Goal: Information Seeking & Learning: Learn about a topic

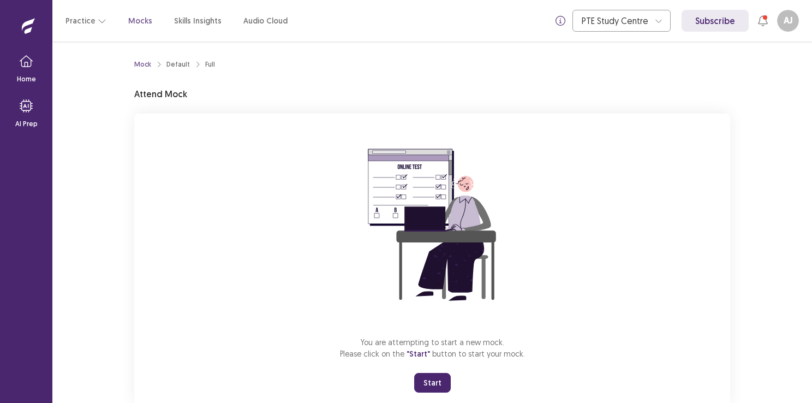
click at [430, 382] on button "Start" at bounding box center [432, 383] width 37 height 20
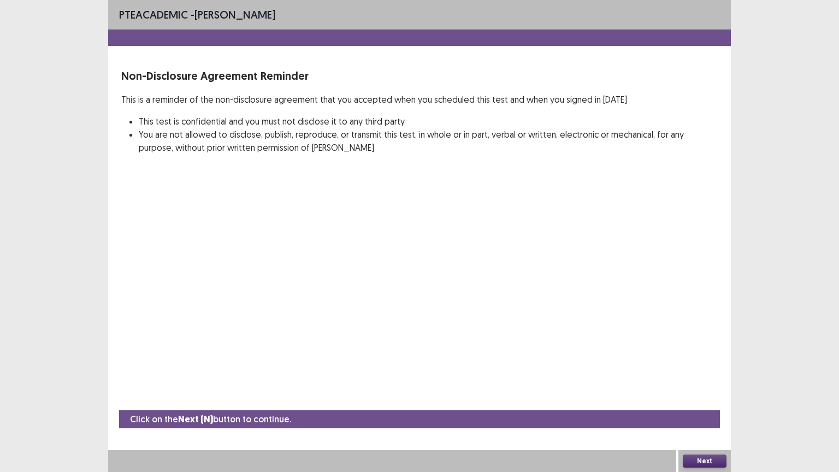
click at [698, 402] on button "Next" at bounding box center [704, 460] width 44 height 13
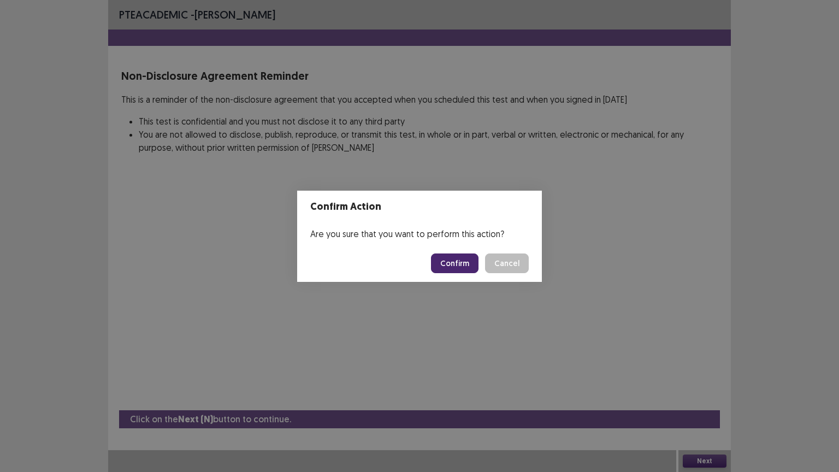
click at [461, 260] on button "Confirm" at bounding box center [454, 263] width 47 height 20
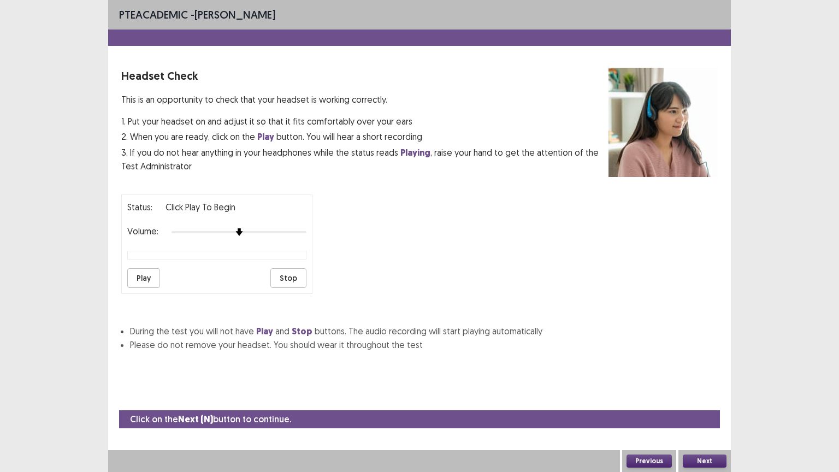
click at [708, 402] on button "Next" at bounding box center [704, 460] width 44 height 13
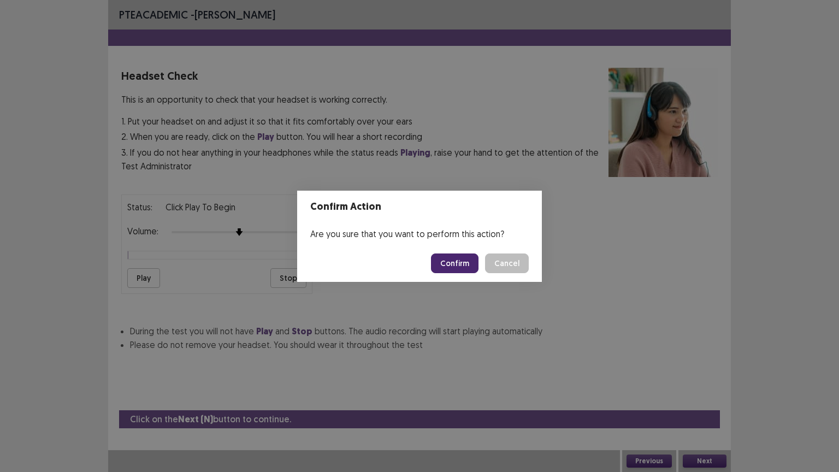
click at [460, 255] on button "Confirm" at bounding box center [454, 263] width 47 height 20
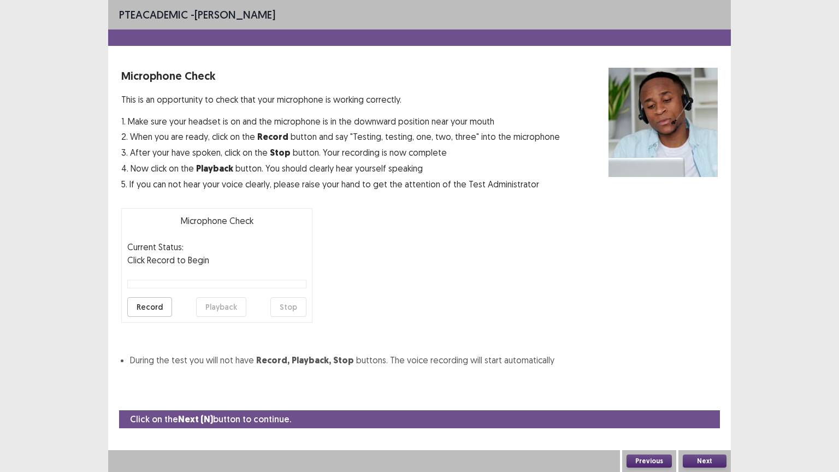
click at [710, 402] on button "Next" at bounding box center [704, 460] width 44 height 13
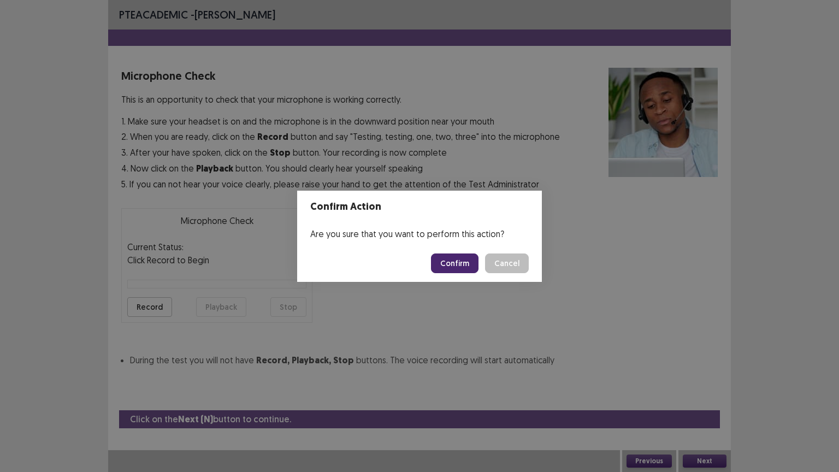
click at [461, 266] on button "Confirm" at bounding box center [454, 263] width 47 height 20
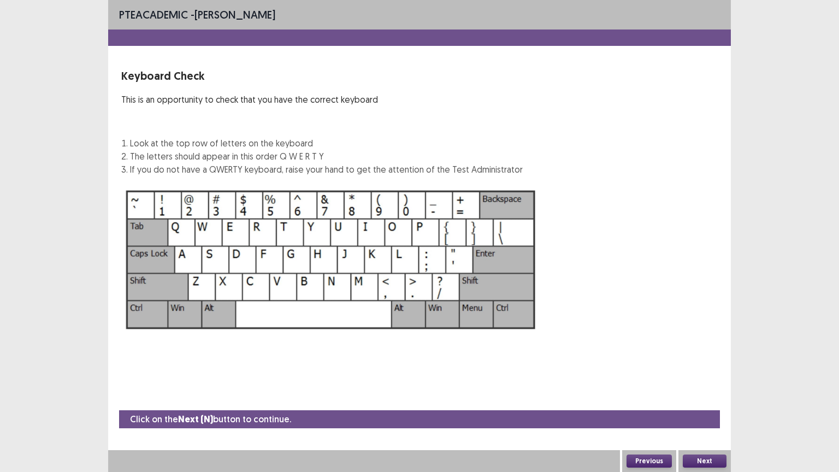
click at [705, 402] on button "Next" at bounding box center [704, 460] width 44 height 13
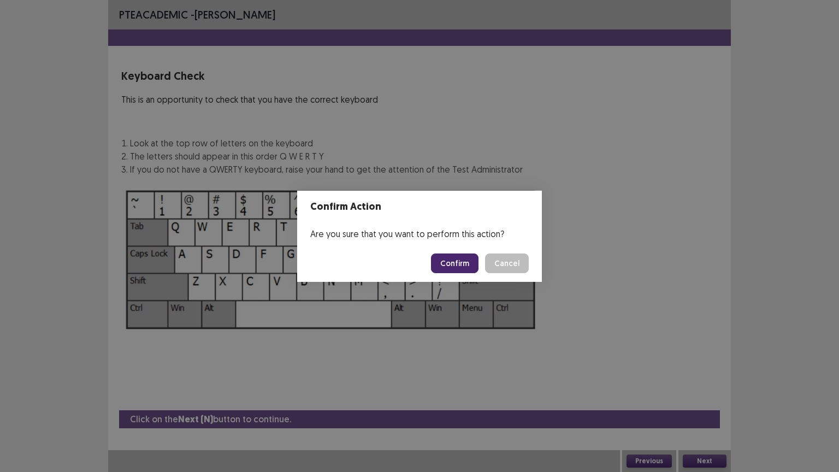
click at [452, 259] on button "Confirm" at bounding box center [454, 263] width 47 height 20
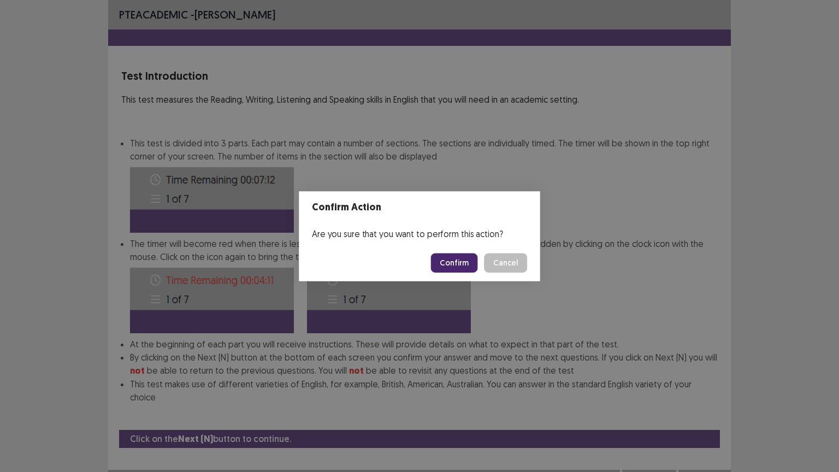
scroll to position [1, 0]
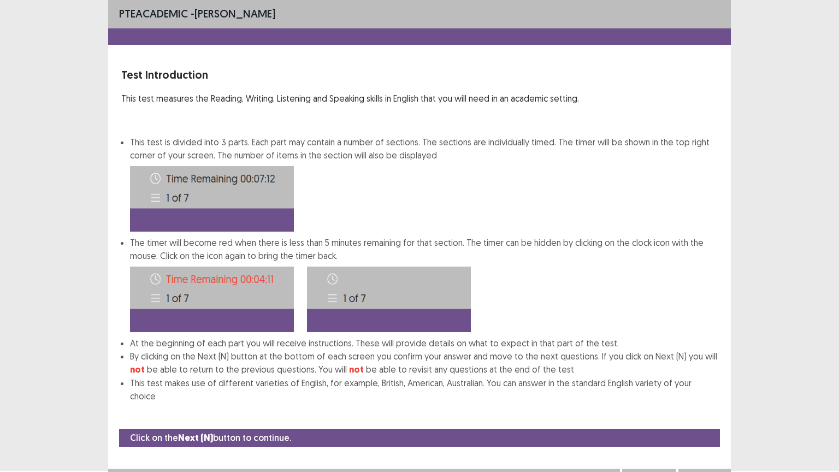
click at [715, 402] on button "Next" at bounding box center [704, 479] width 44 height 13
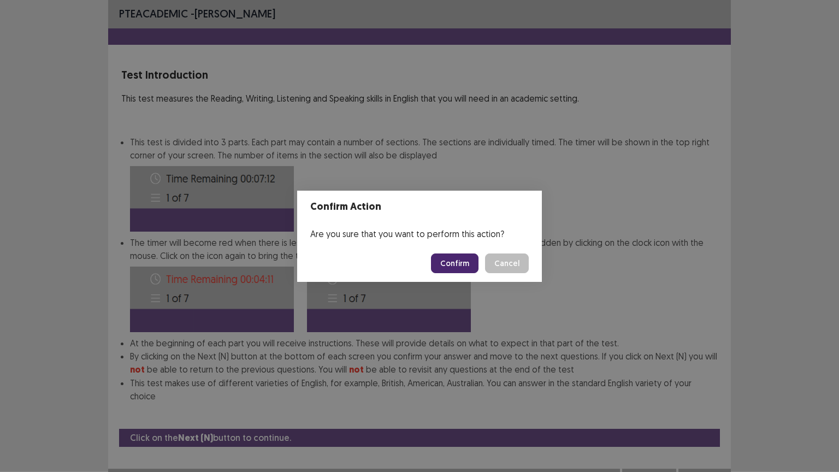
click at [461, 260] on button "Confirm" at bounding box center [454, 263] width 47 height 20
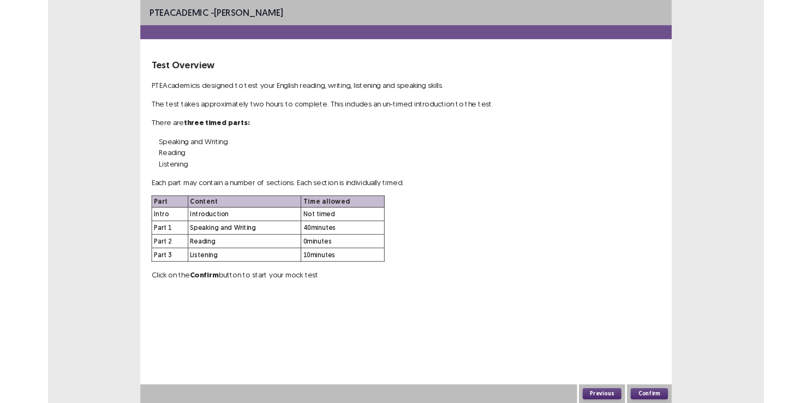
scroll to position [0, 0]
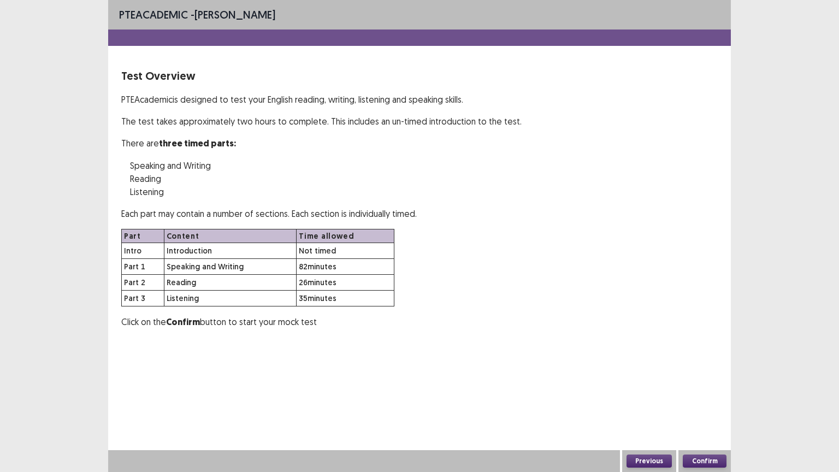
click at [708, 402] on button "Confirm" at bounding box center [704, 460] width 44 height 13
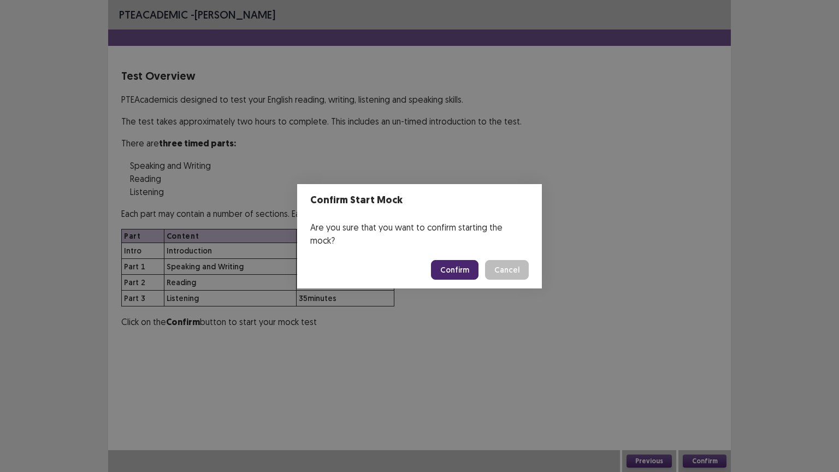
click at [459, 261] on button "Confirm" at bounding box center [454, 270] width 47 height 20
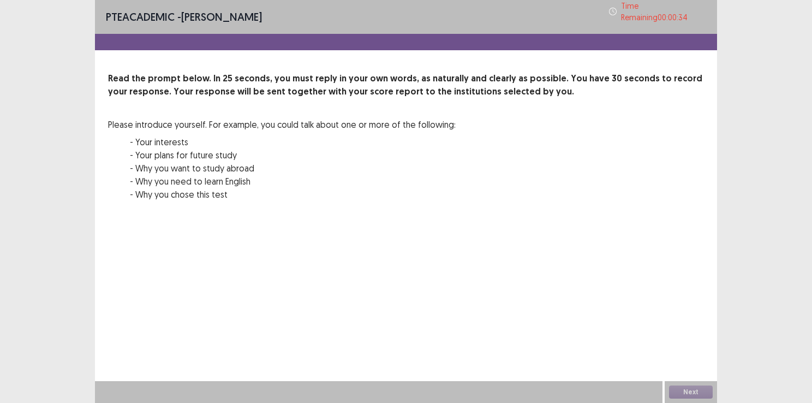
click at [475, 238] on div "00 : 00 00 : 25" at bounding box center [406, 230] width 596 height 33
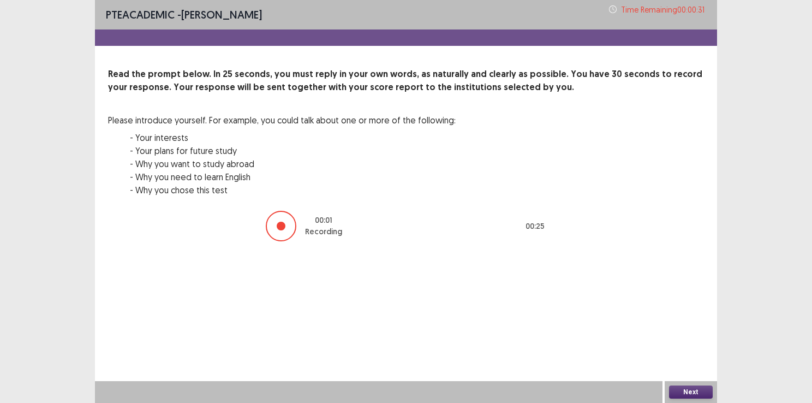
click at [687, 392] on button "Next" at bounding box center [691, 391] width 44 height 13
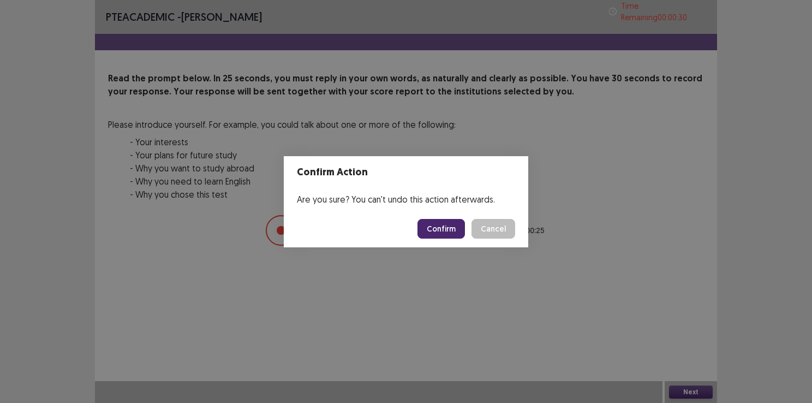
click at [432, 228] on button "Confirm" at bounding box center [441, 229] width 47 height 20
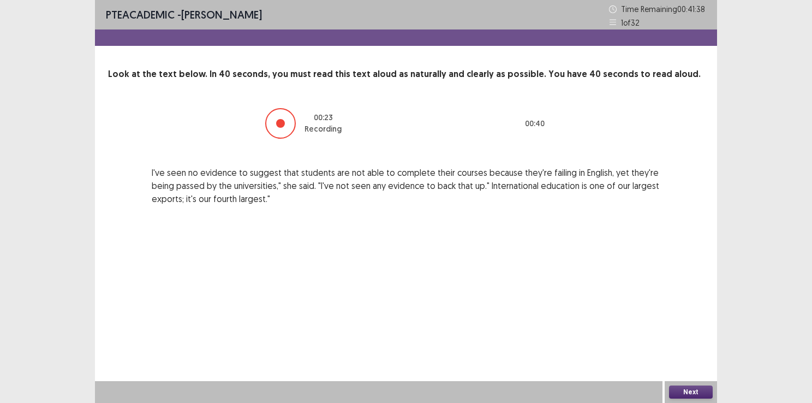
click at [697, 386] on button "Next" at bounding box center [691, 391] width 44 height 13
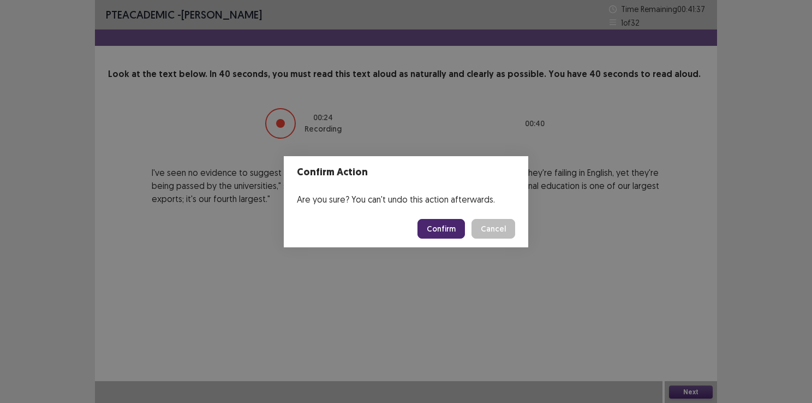
click at [445, 226] on button "Confirm" at bounding box center [441, 229] width 47 height 20
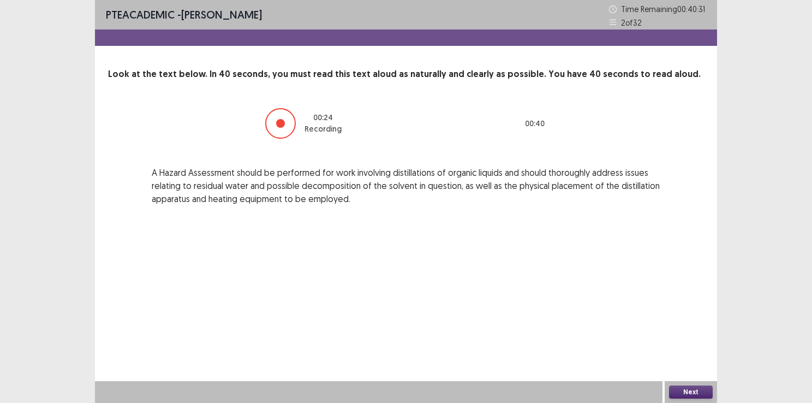
click at [689, 391] on button "Next" at bounding box center [691, 391] width 44 height 13
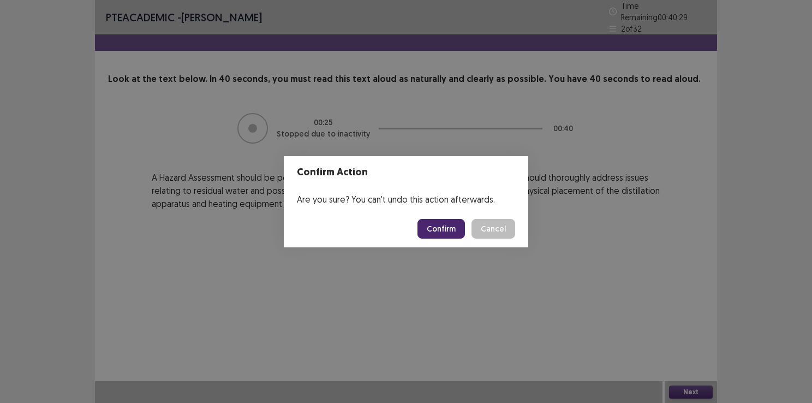
click at [430, 222] on button "Confirm" at bounding box center [441, 229] width 47 height 20
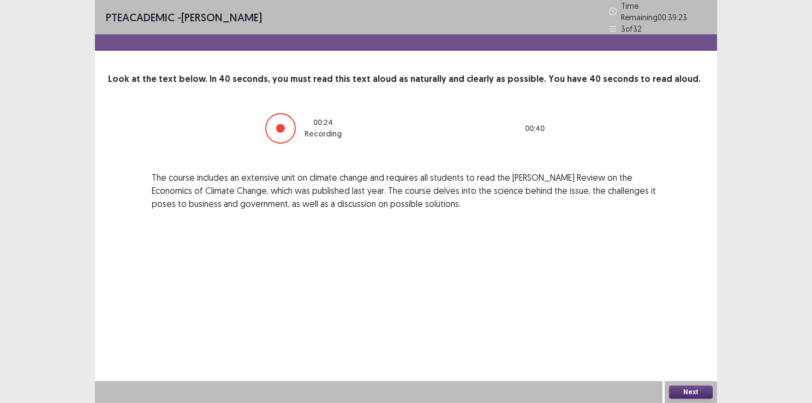
click at [688, 397] on button "Next" at bounding box center [691, 391] width 44 height 13
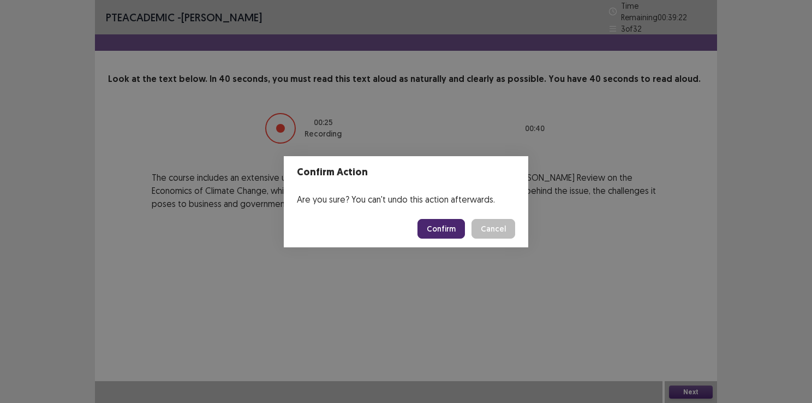
click at [437, 234] on button "Confirm" at bounding box center [441, 229] width 47 height 20
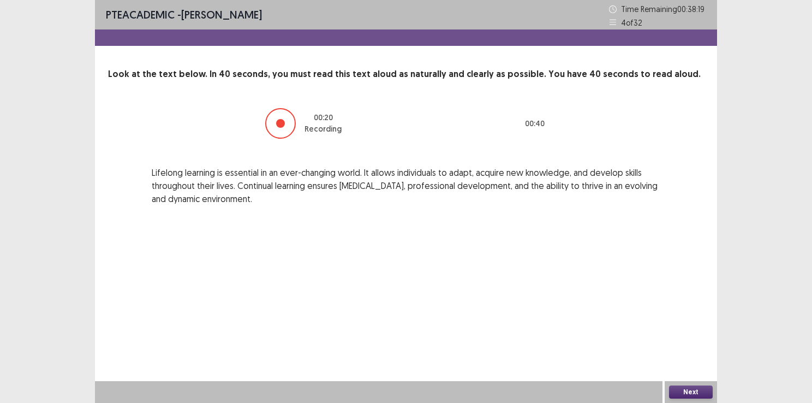
click at [687, 387] on button "Next" at bounding box center [691, 391] width 44 height 13
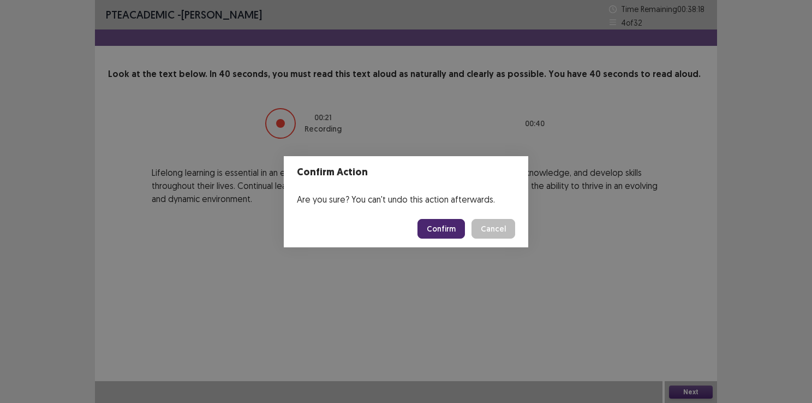
click at [445, 225] on button "Confirm" at bounding box center [441, 229] width 47 height 20
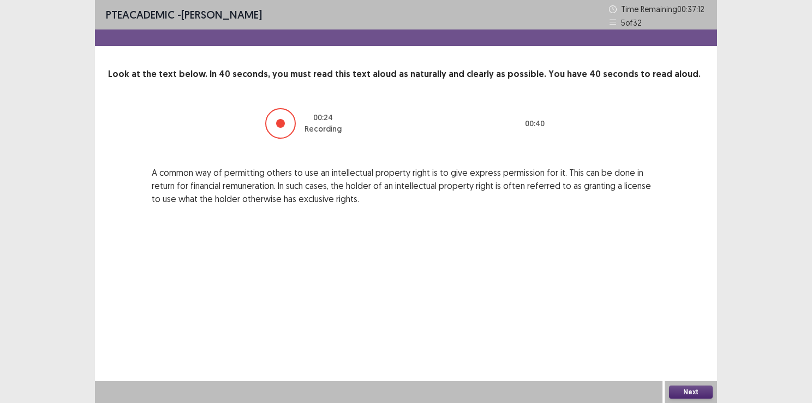
click at [679, 394] on button "Next" at bounding box center [691, 391] width 44 height 13
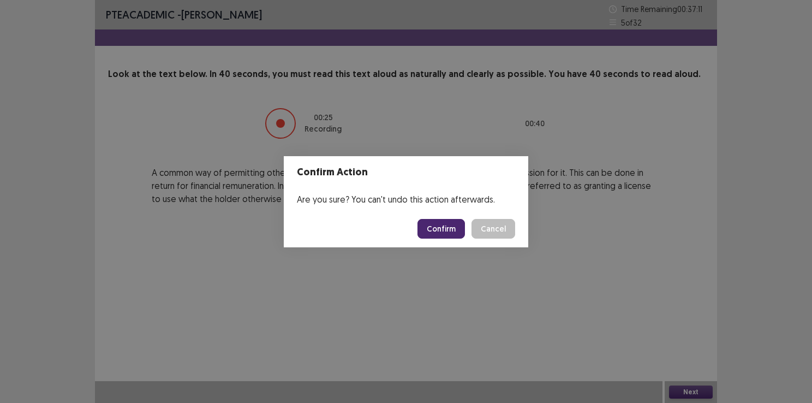
click at [440, 228] on button "Confirm" at bounding box center [441, 229] width 47 height 20
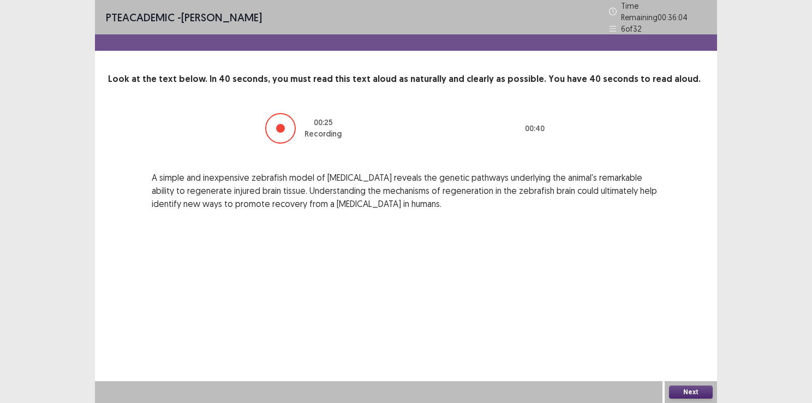
click at [686, 389] on button "Next" at bounding box center [691, 391] width 44 height 13
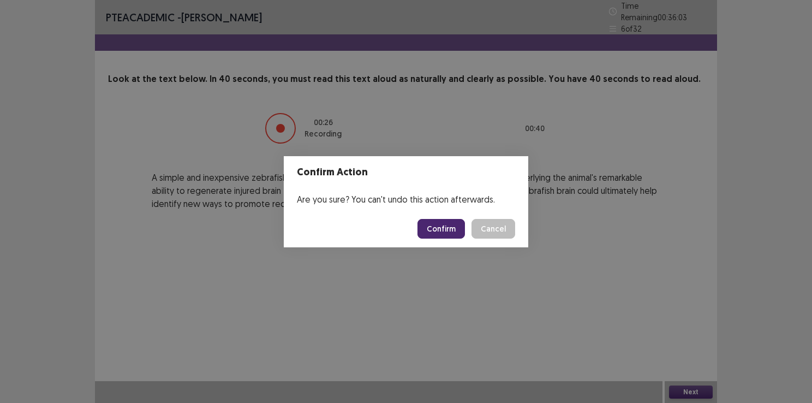
click at [449, 224] on button "Confirm" at bounding box center [441, 229] width 47 height 20
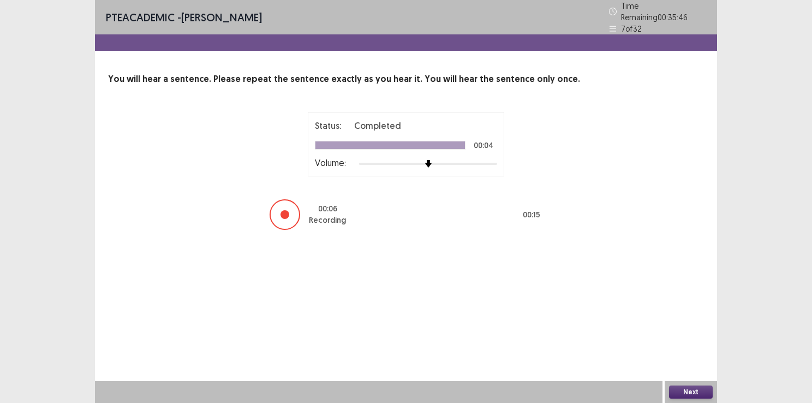
click at [699, 392] on button "Next" at bounding box center [691, 391] width 44 height 13
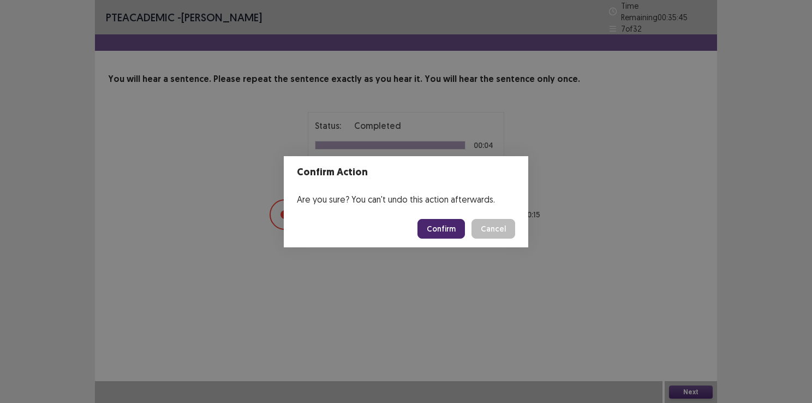
click at [438, 223] on button "Confirm" at bounding box center [441, 229] width 47 height 20
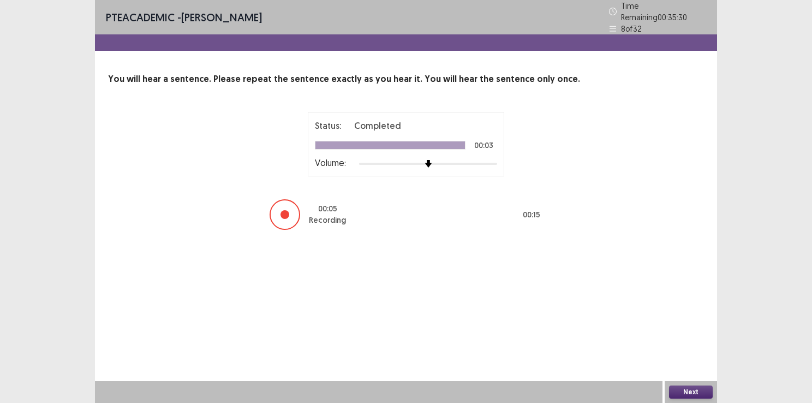
click at [681, 389] on button "Next" at bounding box center [691, 391] width 44 height 13
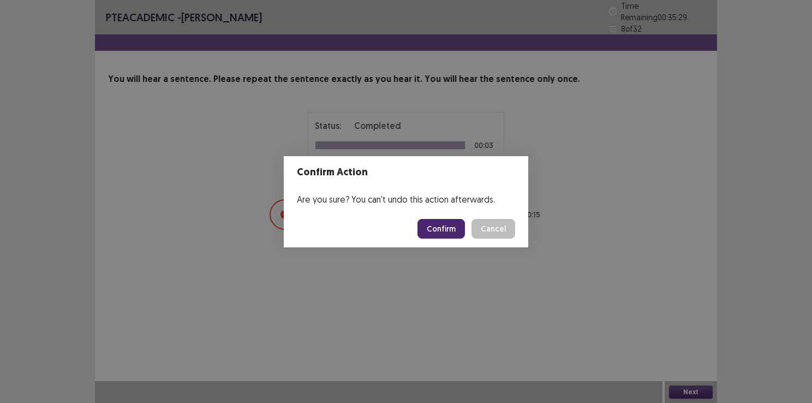
click at [450, 228] on button "Confirm" at bounding box center [441, 229] width 47 height 20
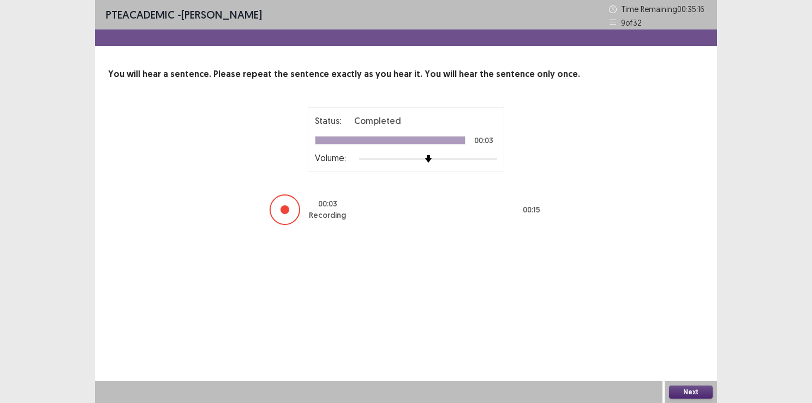
click at [684, 387] on button "Next" at bounding box center [691, 391] width 44 height 13
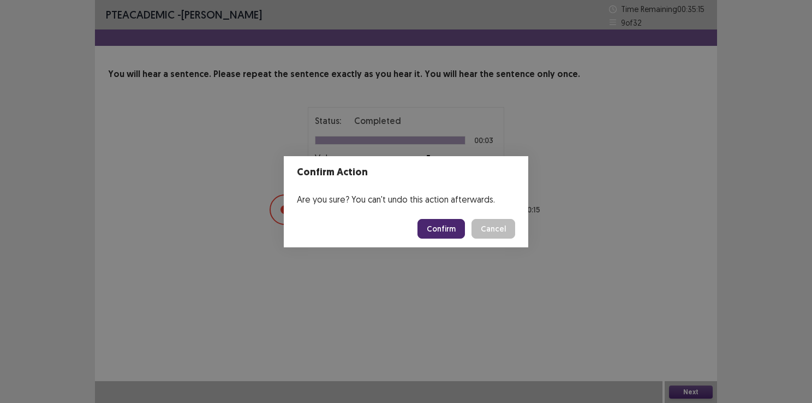
click at [441, 230] on button "Confirm" at bounding box center [441, 229] width 47 height 20
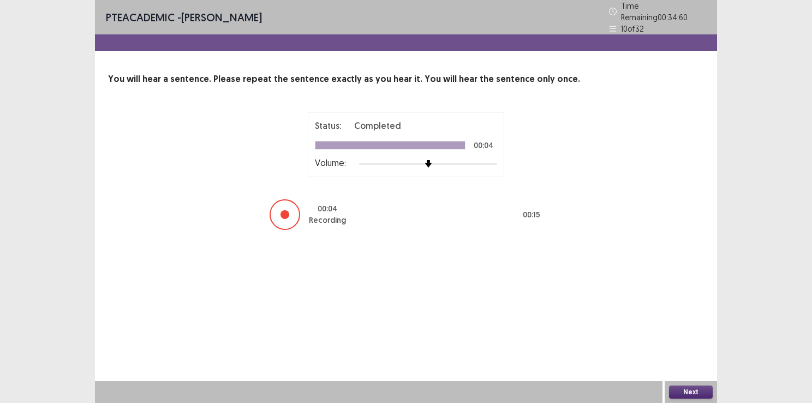
click at [683, 395] on button "Next" at bounding box center [691, 391] width 44 height 13
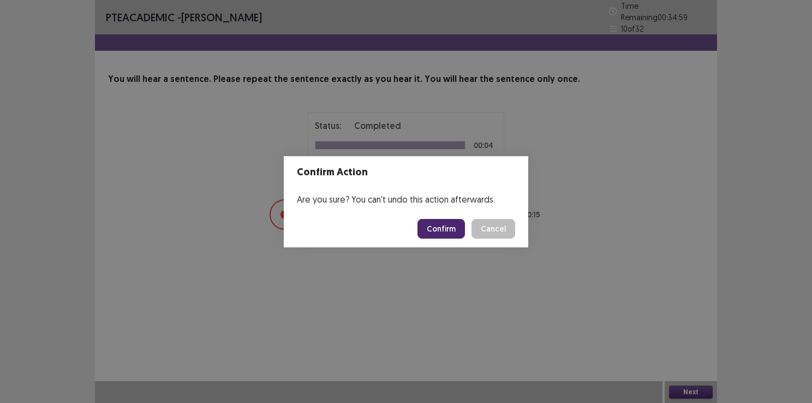
click at [444, 223] on button "Confirm" at bounding box center [441, 229] width 47 height 20
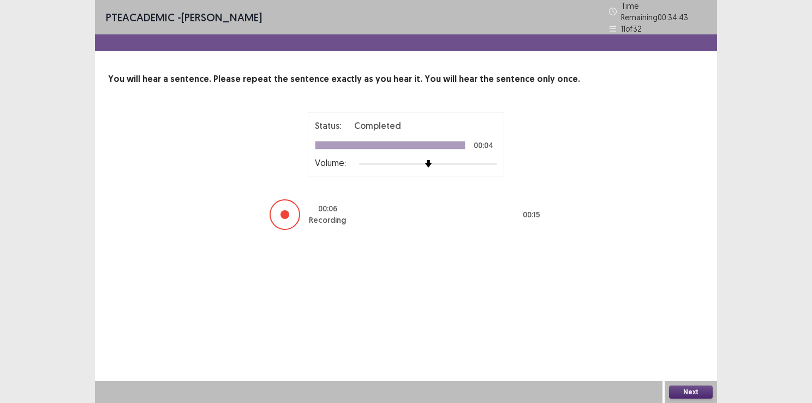
click at [683, 389] on button "Next" at bounding box center [691, 391] width 44 height 13
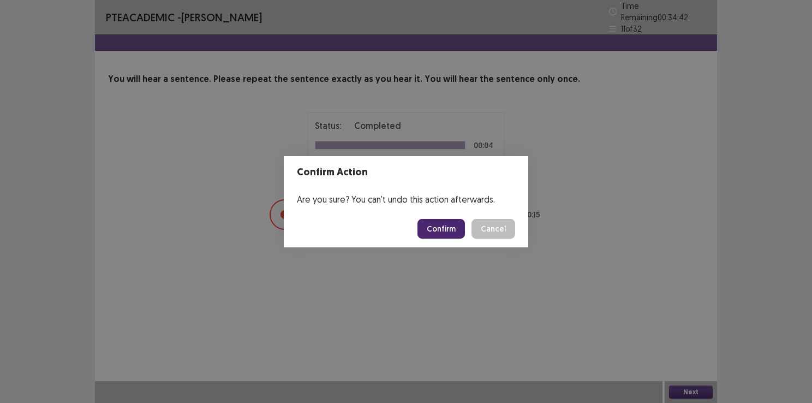
click at [459, 228] on button "Confirm" at bounding box center [441, 229] width 47 height 20
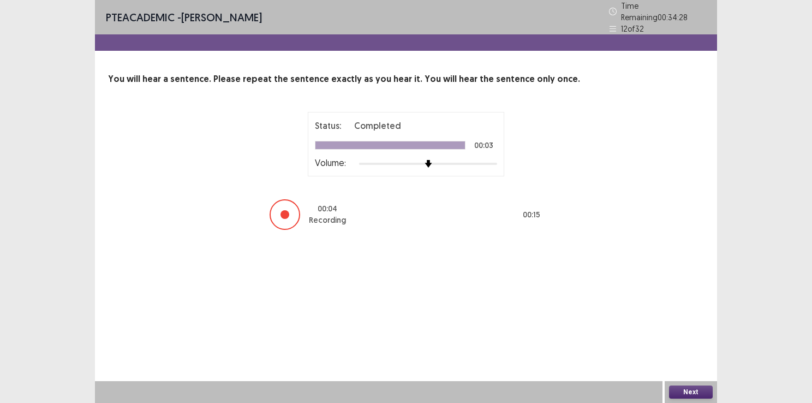
click at [459, 228] on div "PTE academic - [PERSON_NAME] Time Remaining 00 : 34 : 28 12 of 32 You will hear…" at bounding box center [406, 126] width 622 height 253
click at [697, 394] on button "Next" at bounding box center [691, 391] width 44 height 13
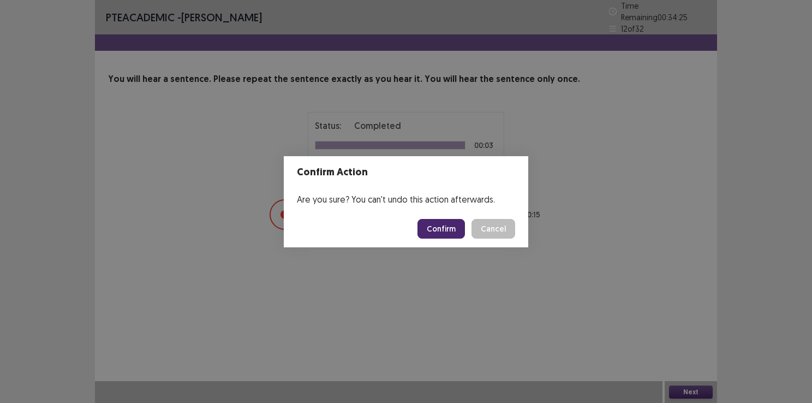
click at [463, 233] on button "Confirm" at bounding box center [441, 229] width 47 height 20
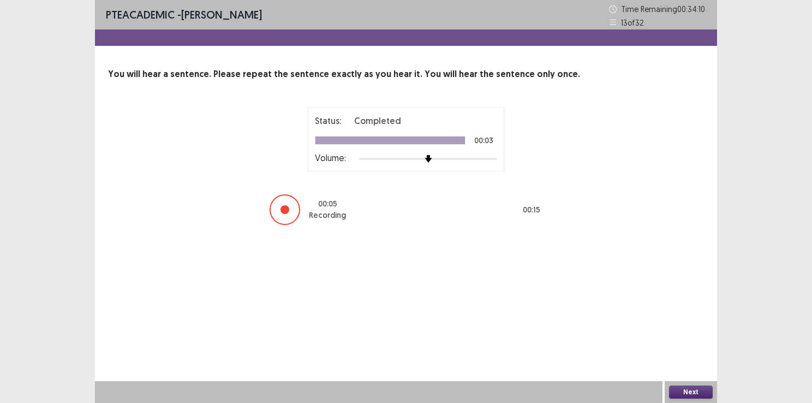
click at [685, 393] on button "Next" at bounding box center [691, 391] width 44 height 13
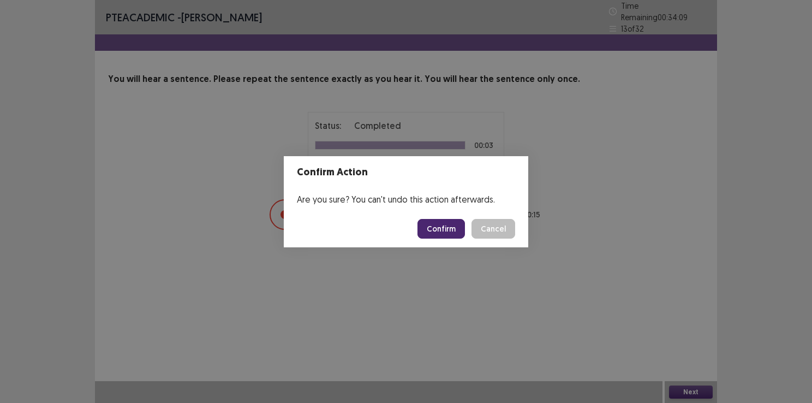
click at [449, 228] on button "Confirm" at bounding box center [441, 229] width 47 height 20
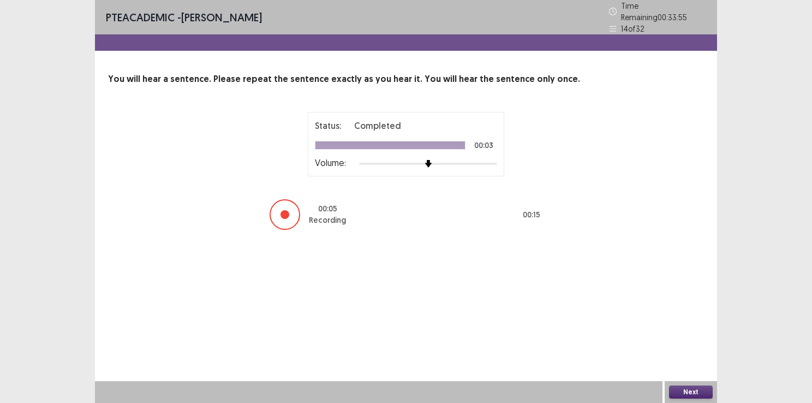
click at [691, 391] on button "Next" at bounding box center [691, 391] width 44 height 13
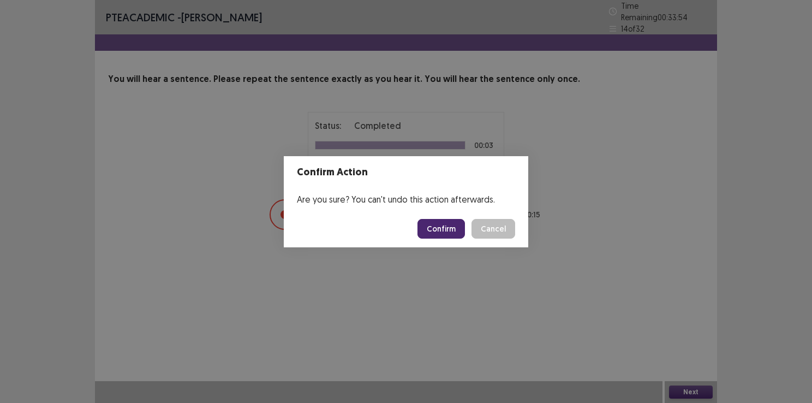
click at [458, 238] on button "Confirm" at bounding box center [441, 229] width 47 height 20
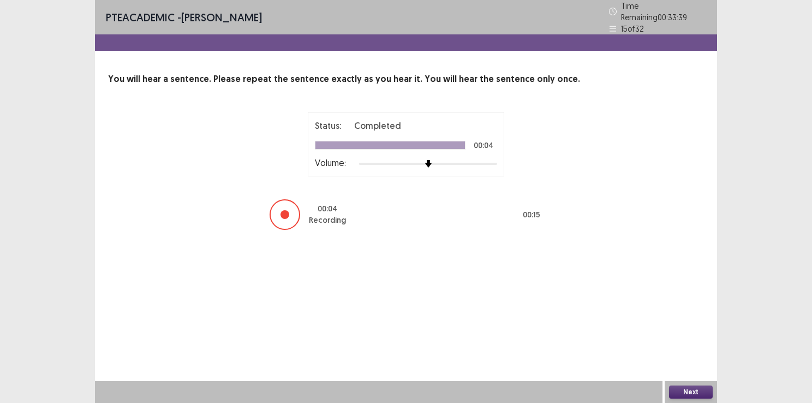
click at [670, 388] on button "Next" at bounding box center [691, 391] width 44 height 13
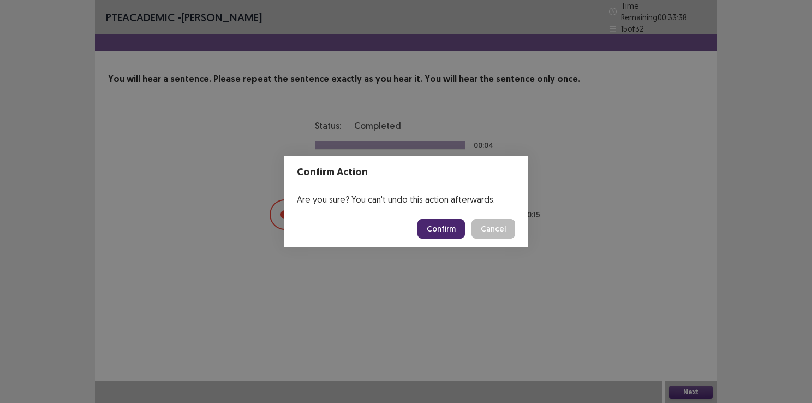
click at [440, 227] on button "Confirm" at bounding box center [441, 229] width 47 height 20
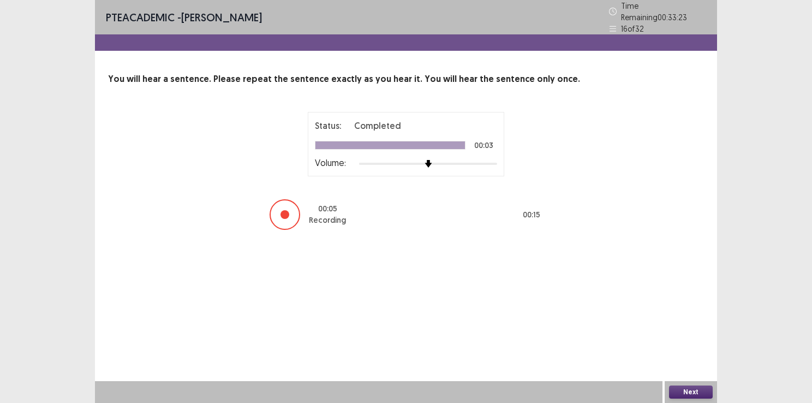
click at [698, 390] on button "Next" at bounding box center [691, 391] width 44 height 13
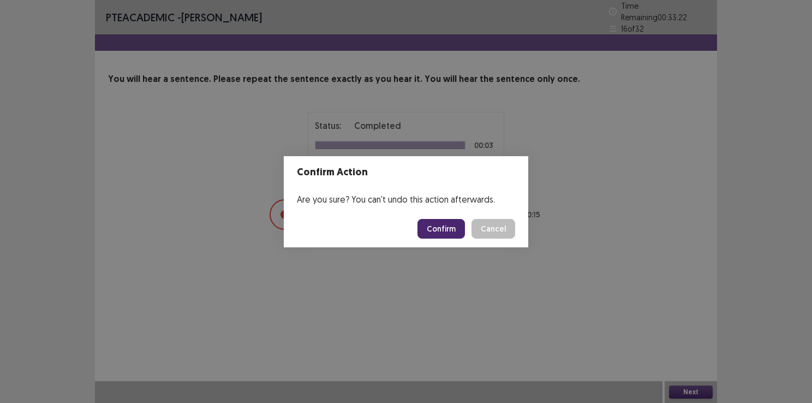
click at [445, 230] on button "Confirm" at bounding box center [441, 229] width 47 height 20
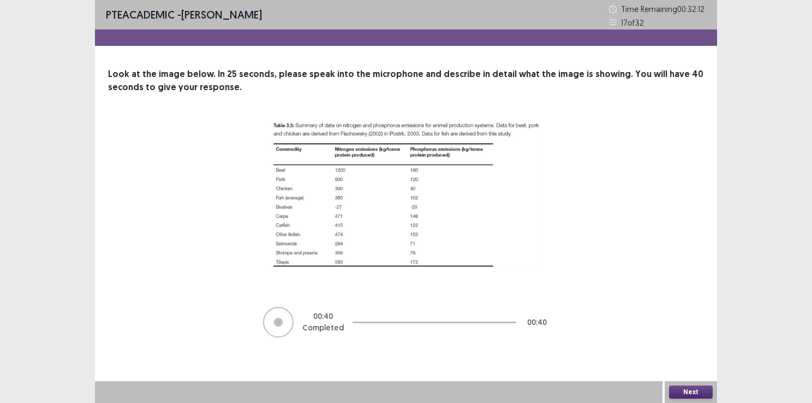
click at [688, 395] on button "Next" at bounding box center [691, 391] width 44 height 13
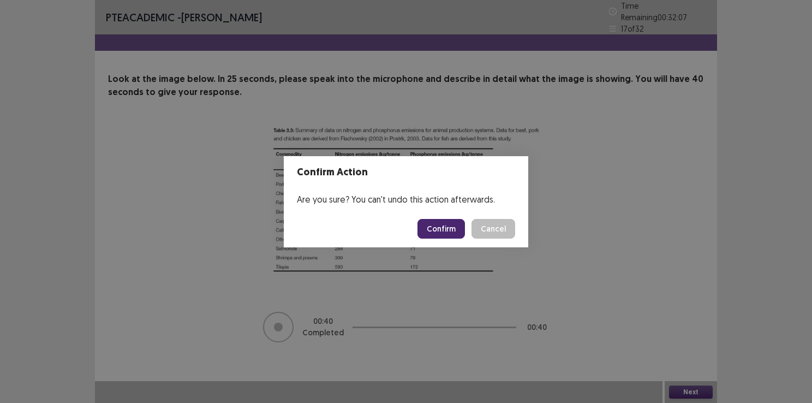
click at [462, 233] on button "Confirm" at bounding box center [441, 229] width 47 height 20
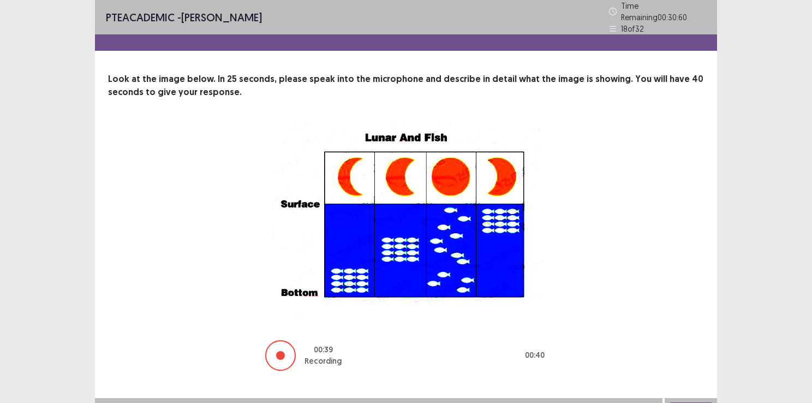
click at [684, 402] on button "Next" at bounding box center [691, 408] width 44 height 13
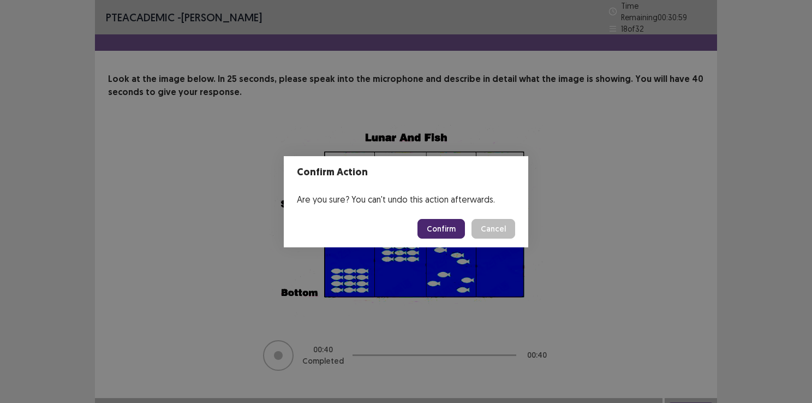
click at [449, 228] on button "Confirm" at bounding box center [441, 229] width 47 height 20
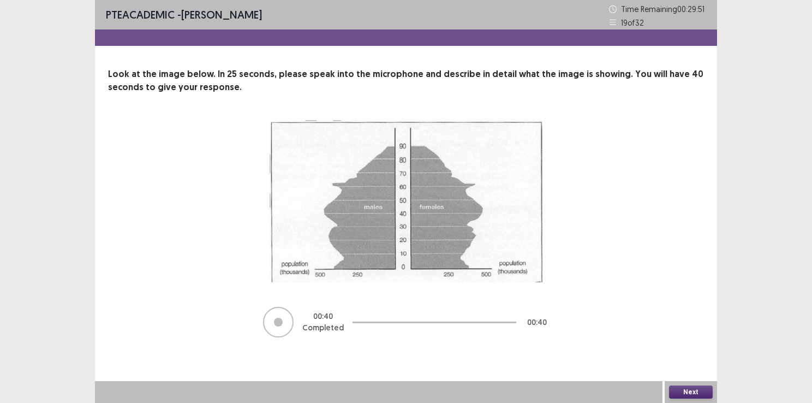
click at [687, 394] on button "Next" at bounding box center [691, 391] width 44 height 13
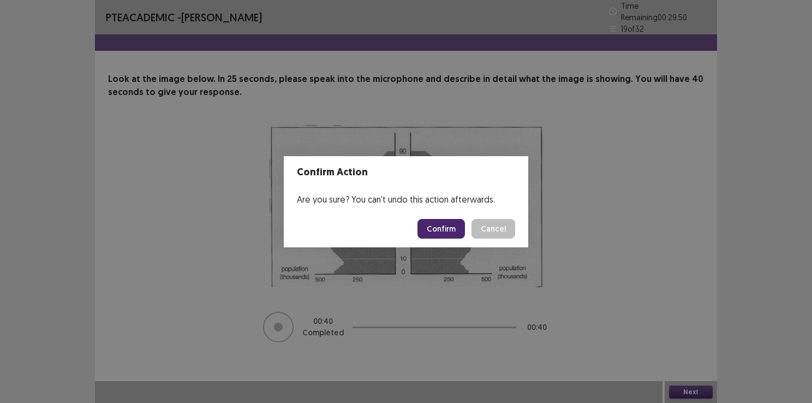
click at [441, 222] on button "Confirm" at bounding box center [441, 229] width 47 height 20
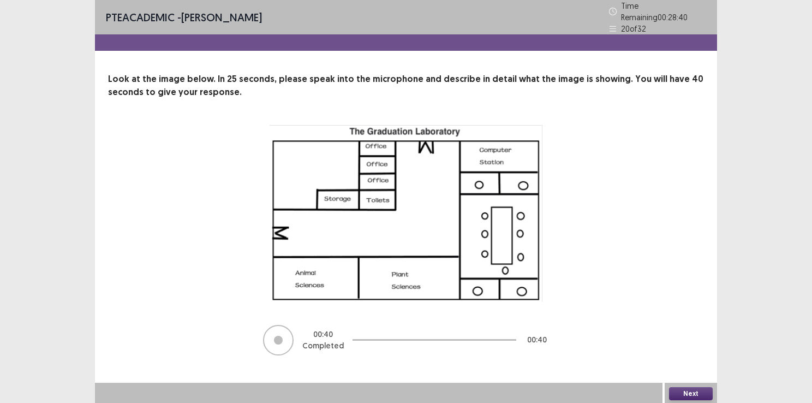
click at [693, 391] on button "Next" at bounding box center [691, 393] width 44 height 13
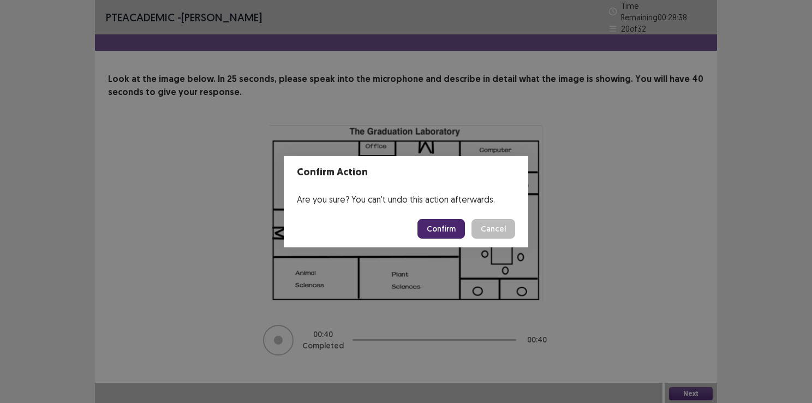
click at [443, 227] on button "Confirm" at bounding box center [441, 229] width 47 height 20
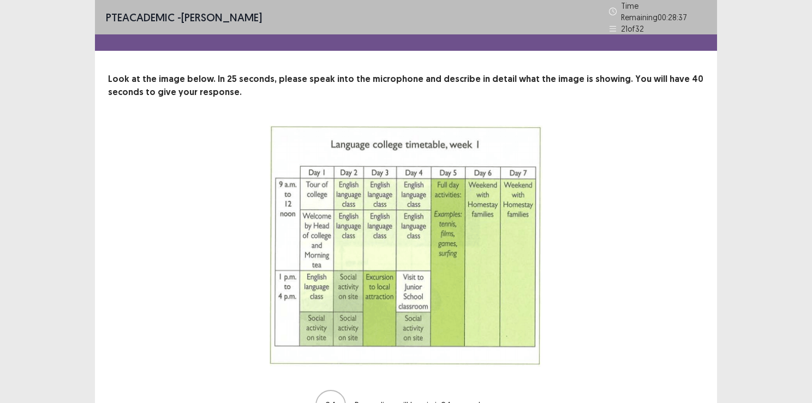
click at [612, 223] on div "24 Recording will begin in 24 seconds" at bounding box center [406, 273] width 509 height 296
click at [765, 177] on div "PTE academic - [PERSON_NAME] Time Remaining 00 : 27 : 28 21 of 32 Look at the i…" at bounding box center [406, 234] width 812 height 469
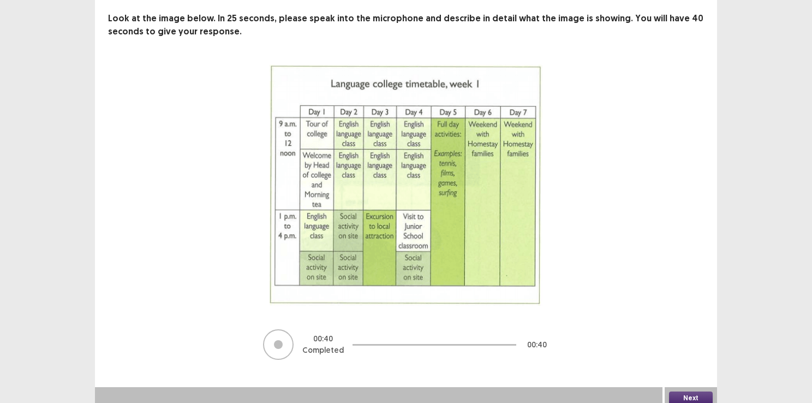
scroll to position [61, 0]
click at [684, 391] on button "Next" at bounding box center [691, 397] width 44 height 13
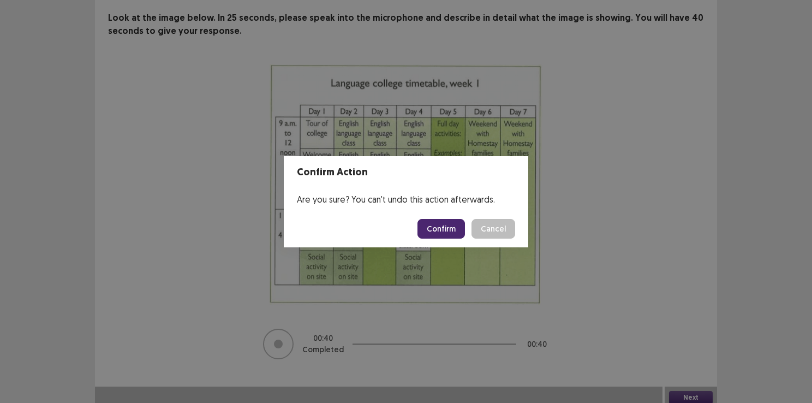
click at [445, 220] on button "Confirm" at bounding box center [441, 229] width 47 height 20
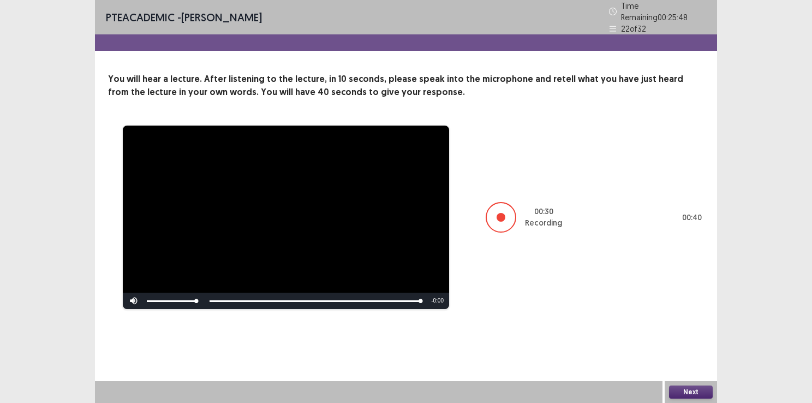
click at [691, 399] on button "Next" at bounding box center [691, 391] width 44 height 13
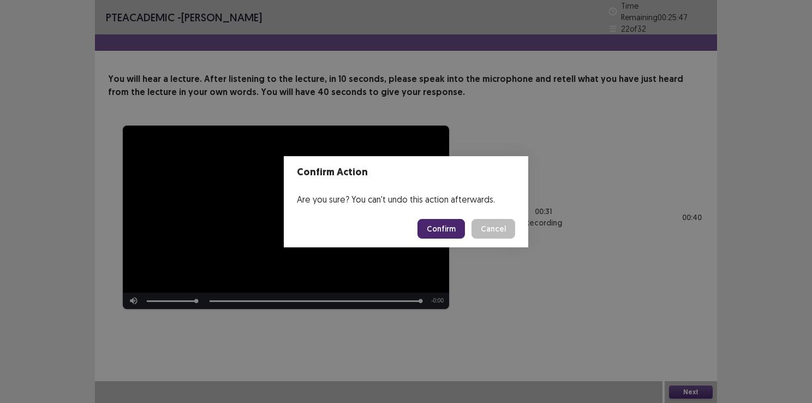
click at [447, 234] on button "Confirm" at bounding box center [441, 229] width 47 height 20
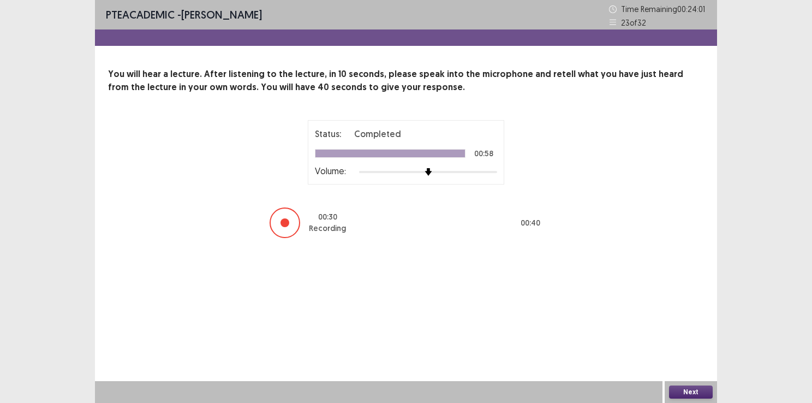
click at [689, 383] on div "Next" at bounding box center [691, 392] width 52 height 22
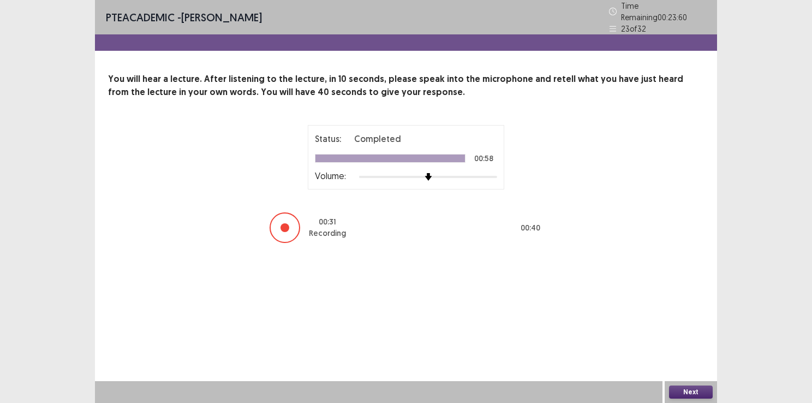
click at [690, 388] on button "Next" at bounding box center [691, 391] width 44 height 13
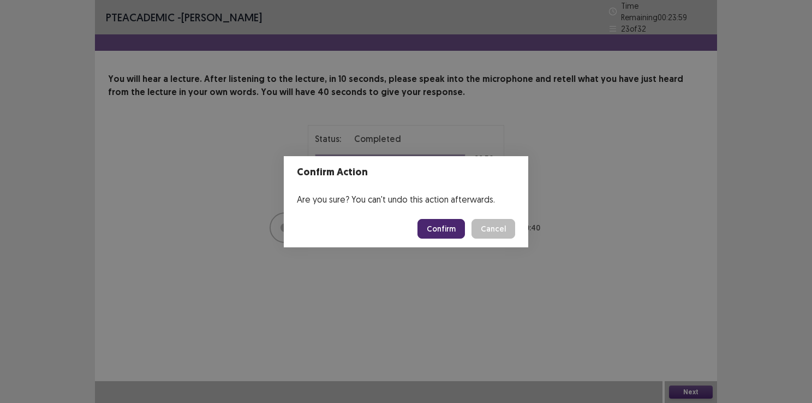
click at [437, 228] on button "Confirm" at bounding box center [441, 229] width 47 height 20
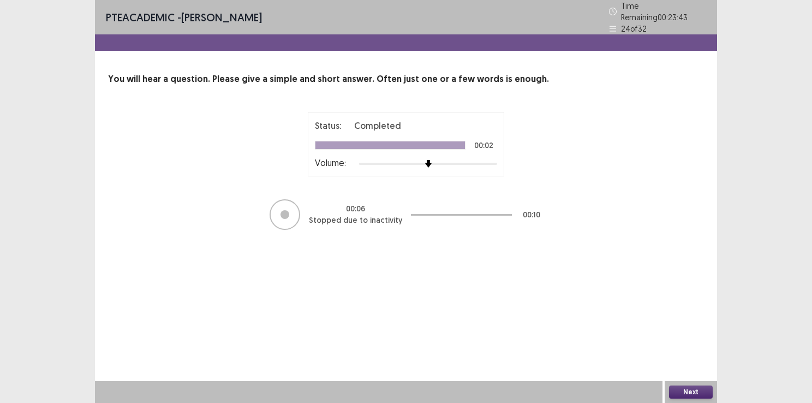
click at [683, 394] on button "Next" at bounding box center [691, 391] width 44 height 13
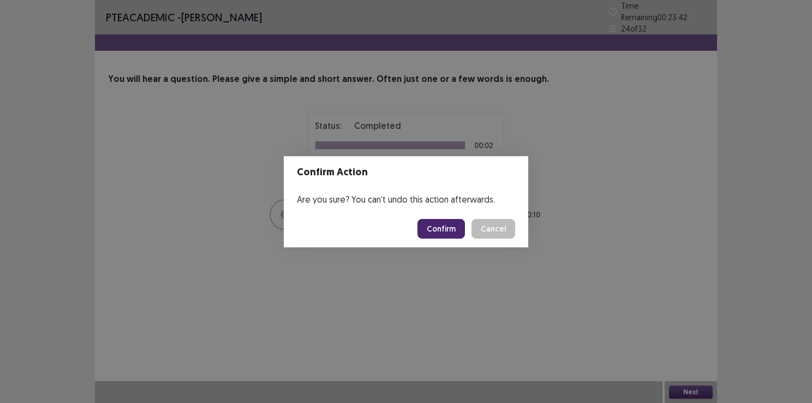
click at [451, 222] on button "Confirm" at bounding box center [441, 229] width 47 height 20
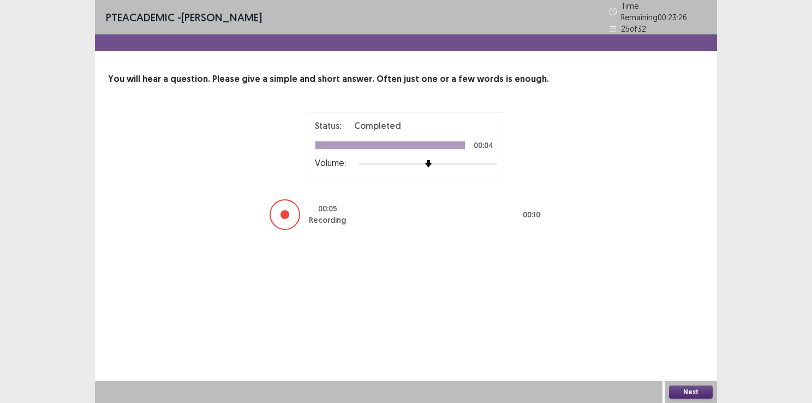
click at [702, 394] on button "Next" at bounding box center [691, 391] width 44 height 13
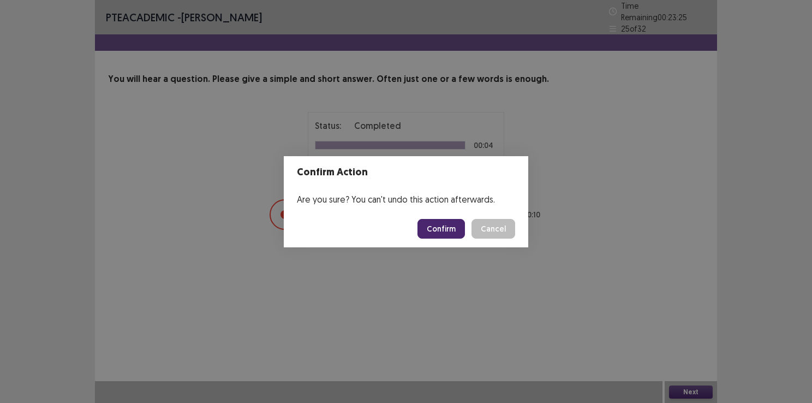
click at [460, 230] on button "Confirm" at bounding box center [441, 229] width 47 height 20
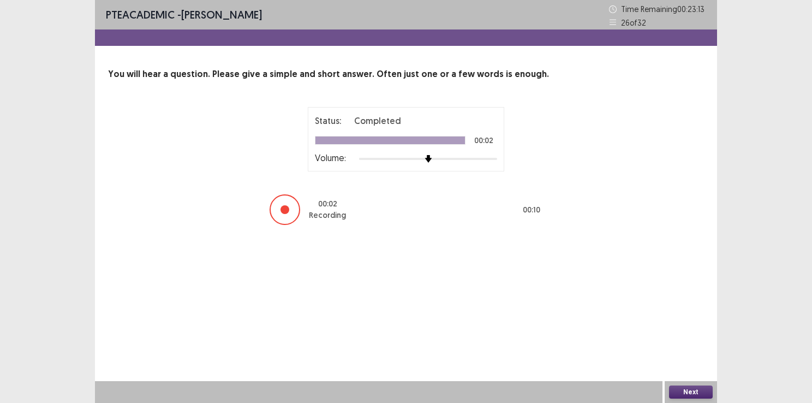
click at [685, 385] on button "Next" at bounding box center [691, 391] width 44 height 13
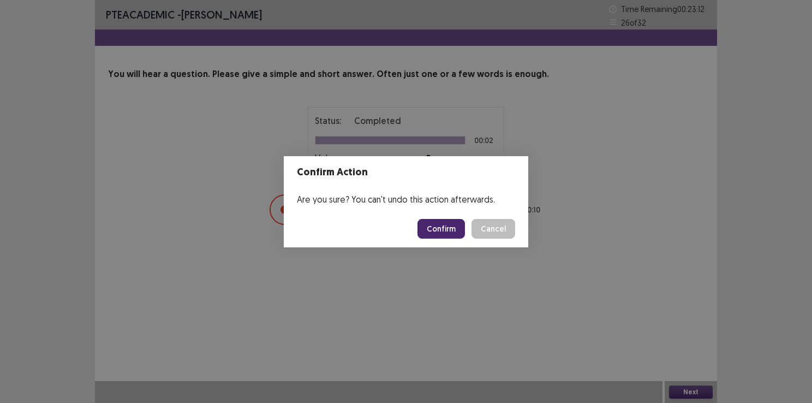
click at [459, 230] on button "Confirm" at bounding box center [441, 229] width 47 height 20
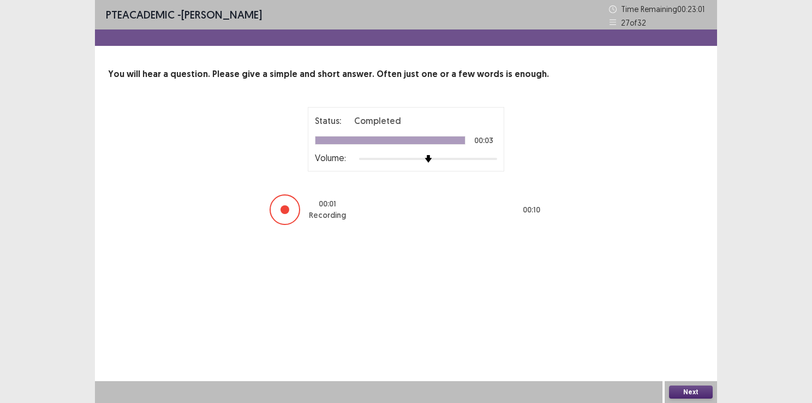
click at [686, 397] on button "Next" at bounding box center [691, 391] width 44 height 13
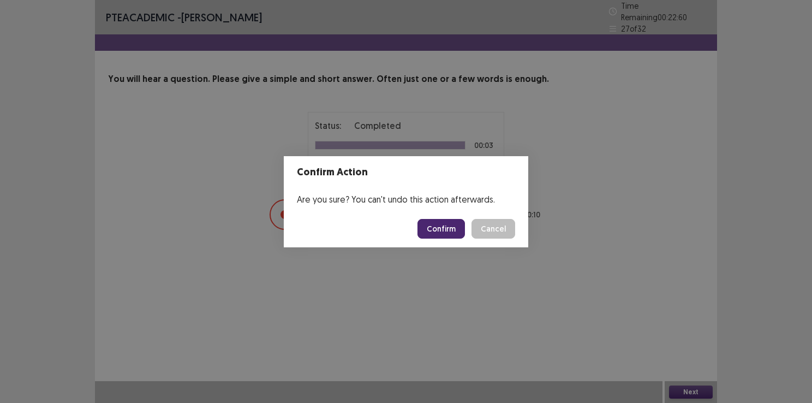
click at [451, 231] on button "Confirm" at bounding box center [441, 229] width 47 height 20
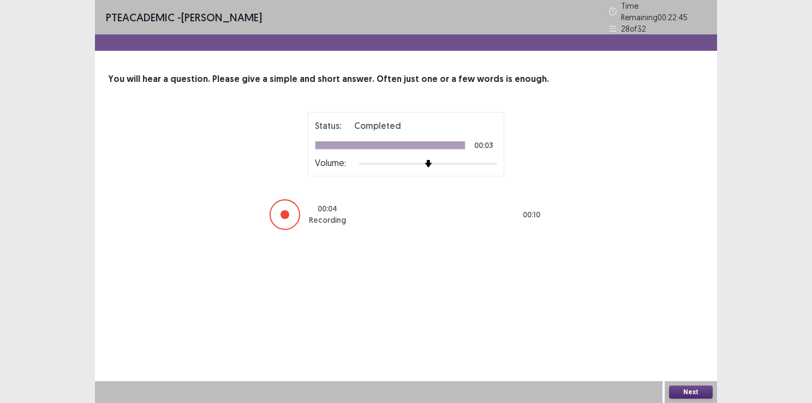
click at [699, 387] on button "Next" at bounding box center [691, 391] width 44 height 13
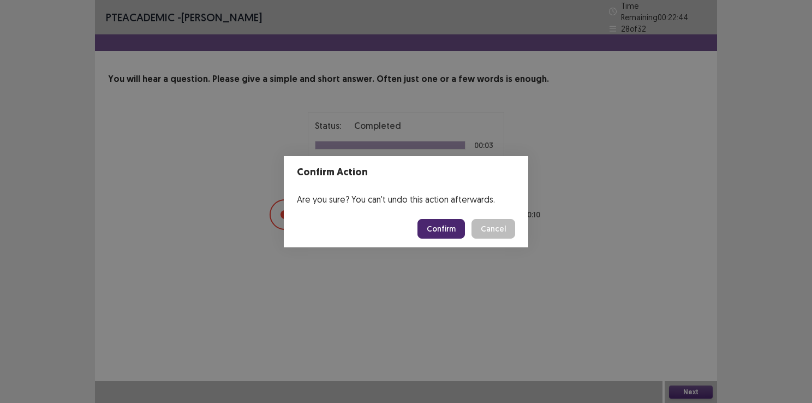
click at [451, 221] on button "Confirm" at bounding box center [441, 229] width 47 height 20
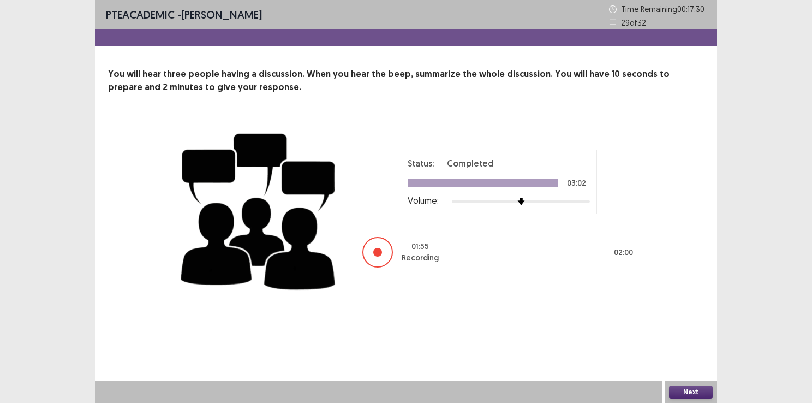
click at [694, 392] on button "Next" at bounding box center [691, 391] width 44 height 13
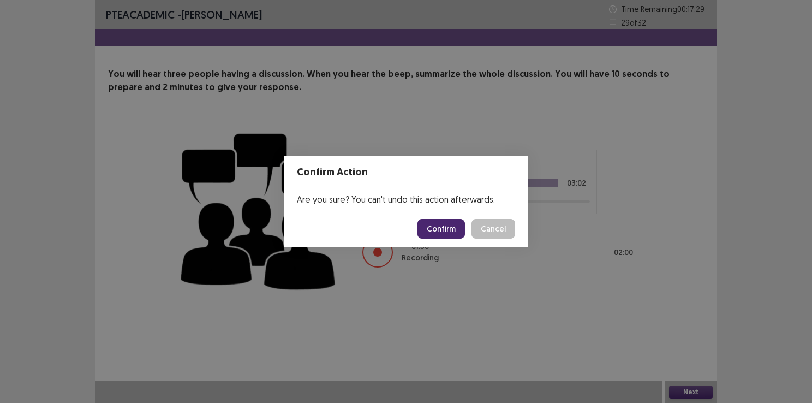
click at [451, 222] on button "Confirm" at bounding box center [441, 229] width 47 height 20
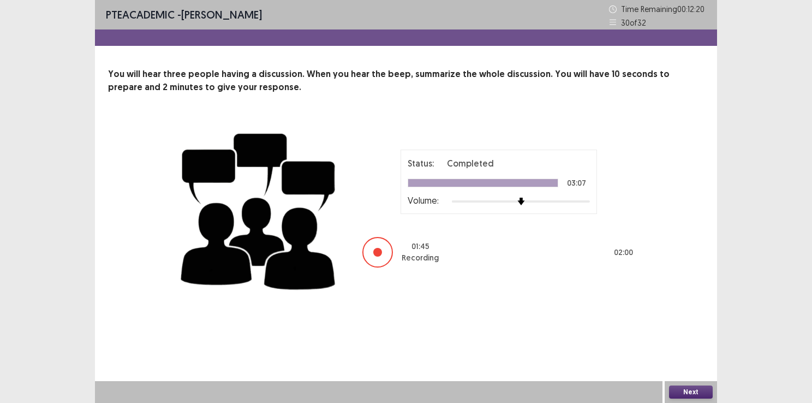
click at [682, 386] on button "Next" at bounding box center [691, 391] width 44 height 13
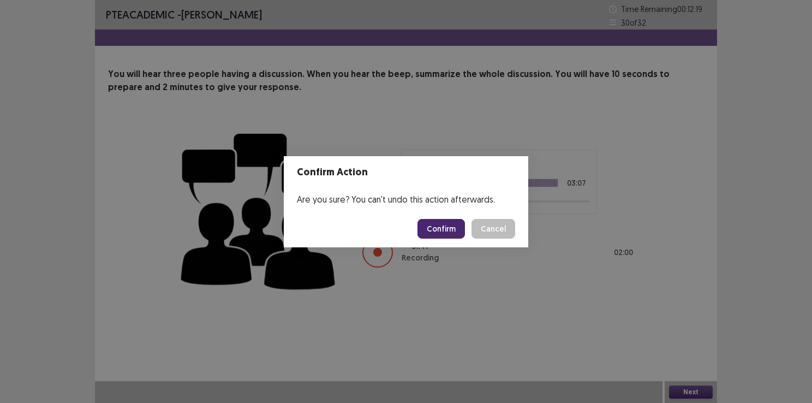
click at [442, 222] on button "Confirm" at bounding box center [441, 229] width 47 height 20
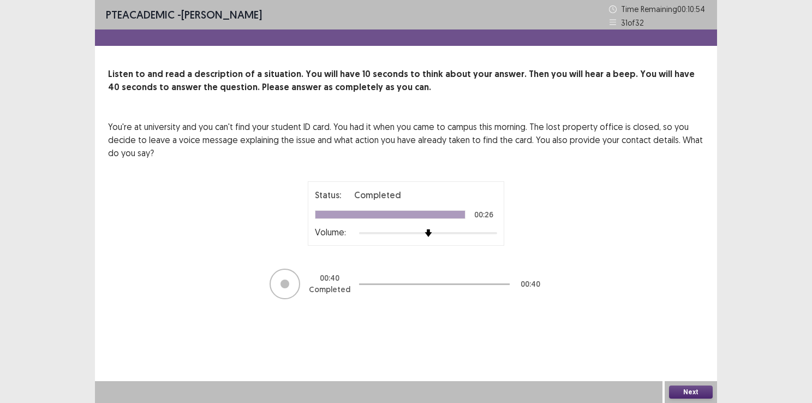
click at [679, 388] on button "Next" at bounding box center [691, 391] width 44 height 13
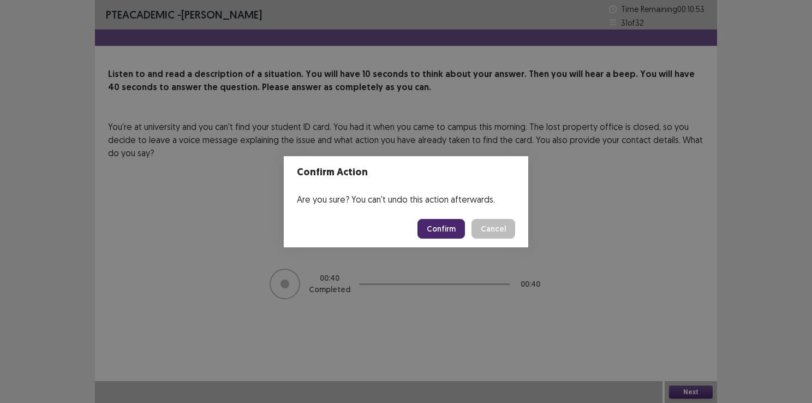
click at [429, 222] on button "Confirm" at bounding box center [441, 229] width 47 height 20
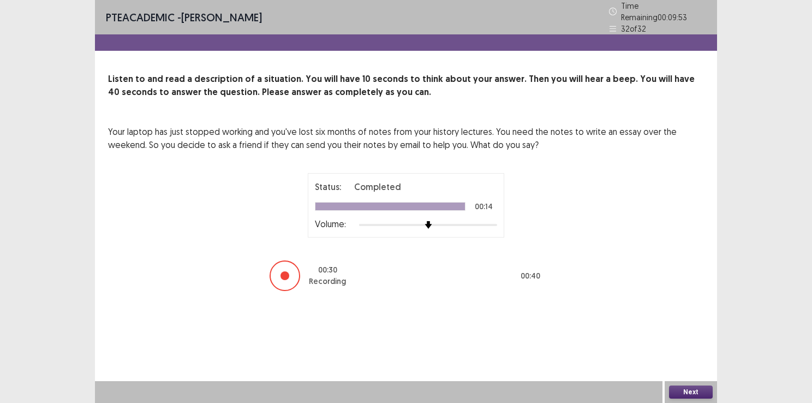
click at [692, 395] on button "Next" at bounding box center [691, 391] width 44 height 13
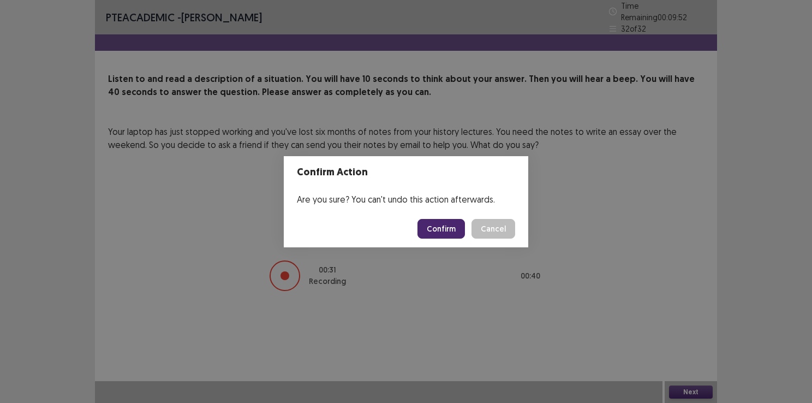
click at [423, 224] on button "Confirm" at bounding box center [441, 229] width 47 height 20
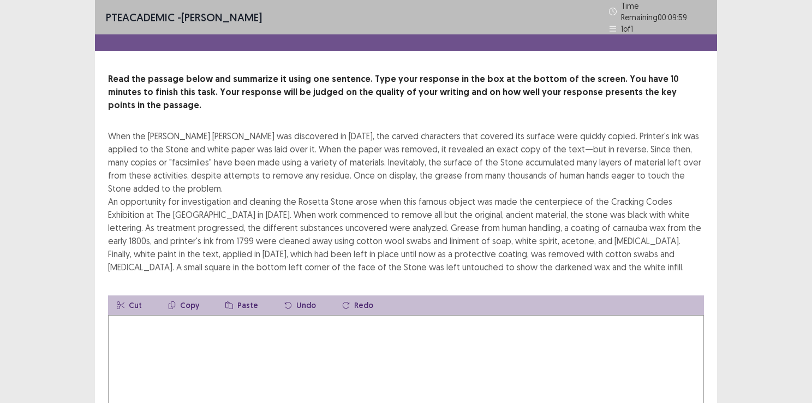
click at [794, 98] on div "PTE academic - [PERSON_NAME] Time Remaining 00 : 09 : 59 1 of 1 Read the passag…" at bounding box center [406, 251] width 812 height 503
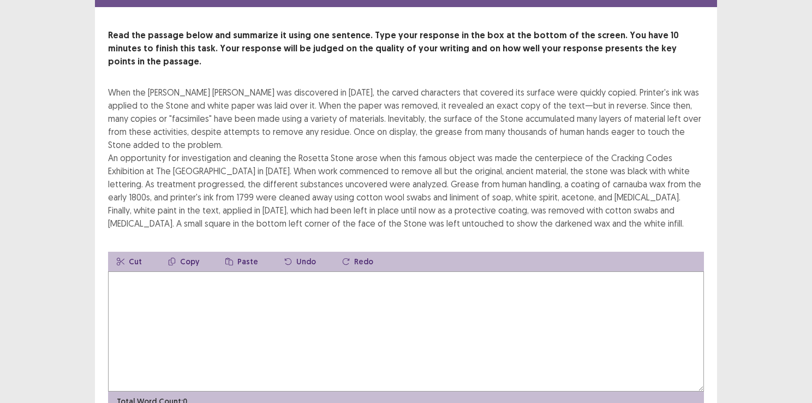
scroll to position [66, 0]
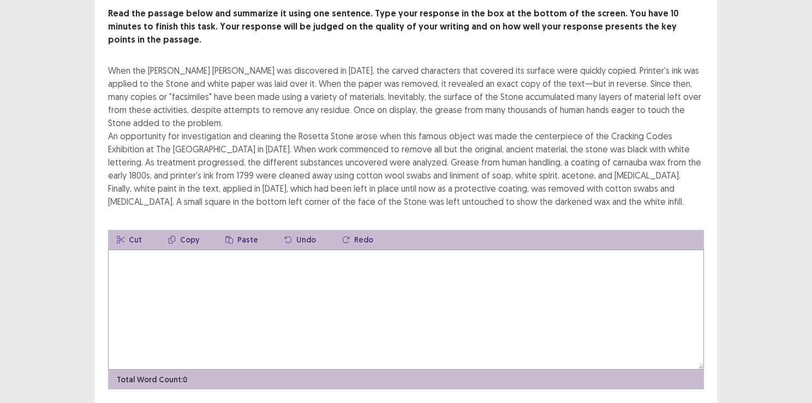
click at [762, 113] on div "PTE academic - [PERSON_NAME] Time Remaining 00 : 05 : 55 1 of 1 Read the passag…" at bounding box center [406, 185] width 812 height 503
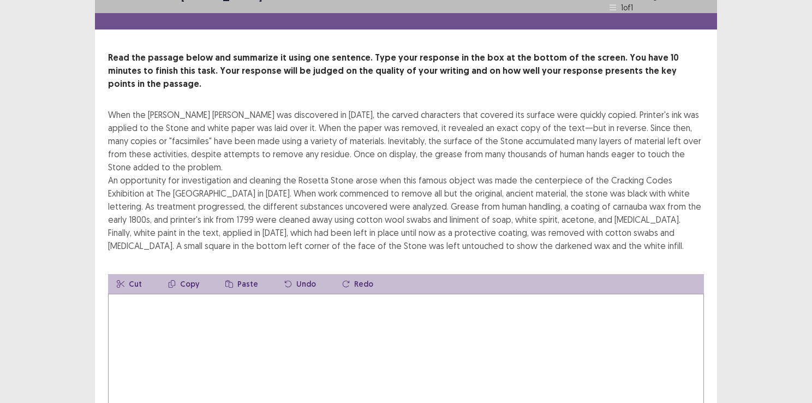
scroll to position [0, 0]
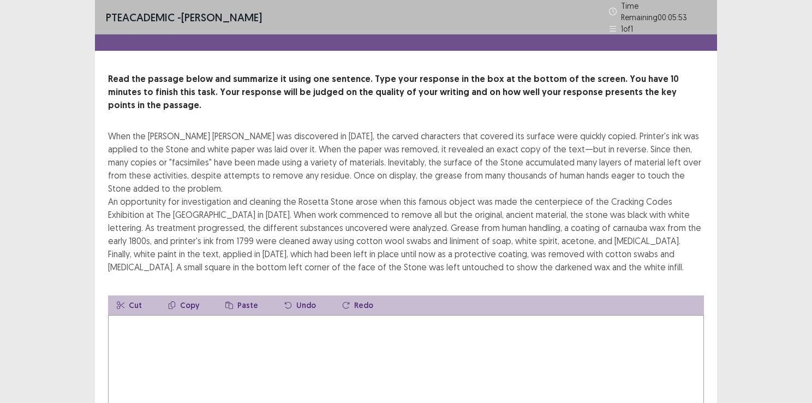
click at [173, 315] on textarea at bounding box center [406, 375] width 596 height 120
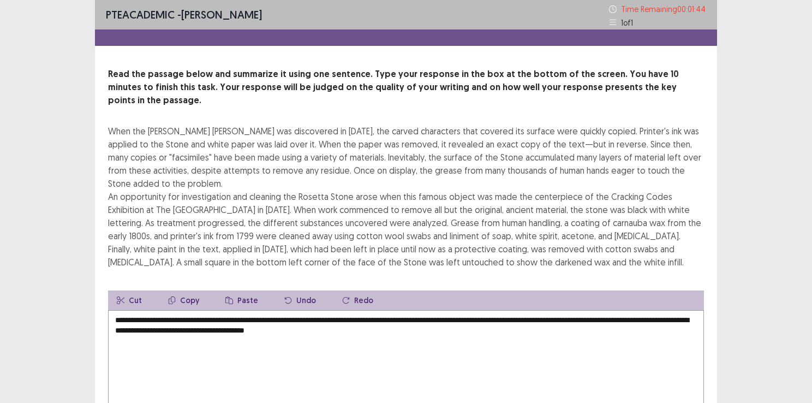
click at [644, 242] on div "When the [PERSON_NAME] [PERSON_NAME] was discovered in [DATE], the carved chara…" at bounding box center [406, 196] width 596 height 144
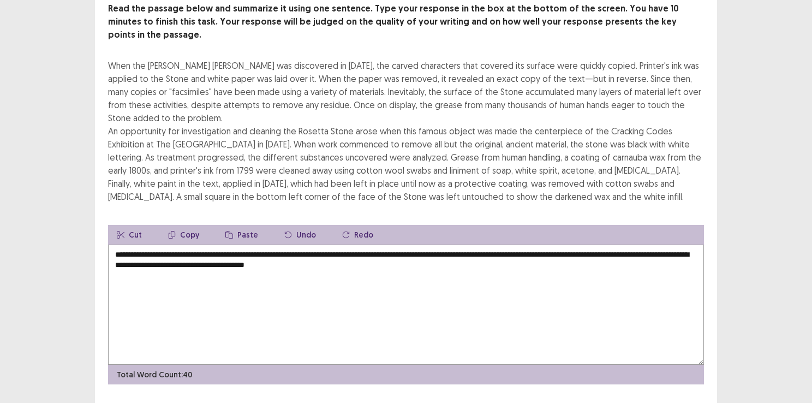
scroll to position [44, 0]
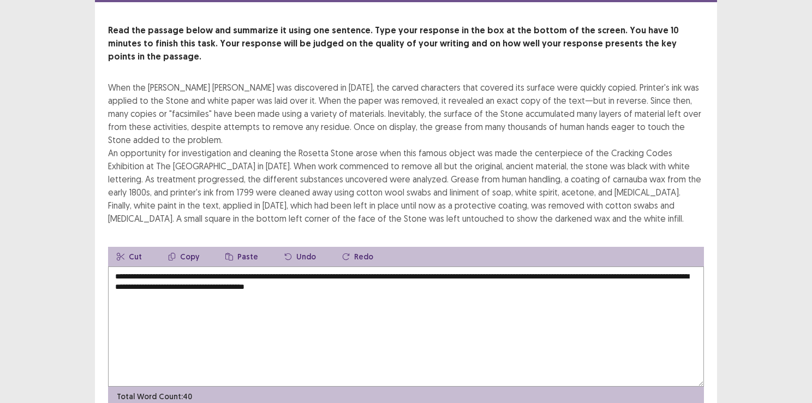
click at [430, 274] on textarea "**********" at bounding box center [406, 326] width 596 height 120
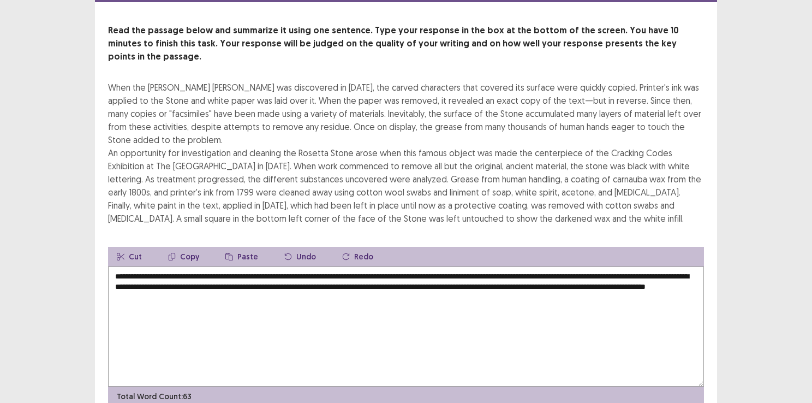
type textarea "**********"
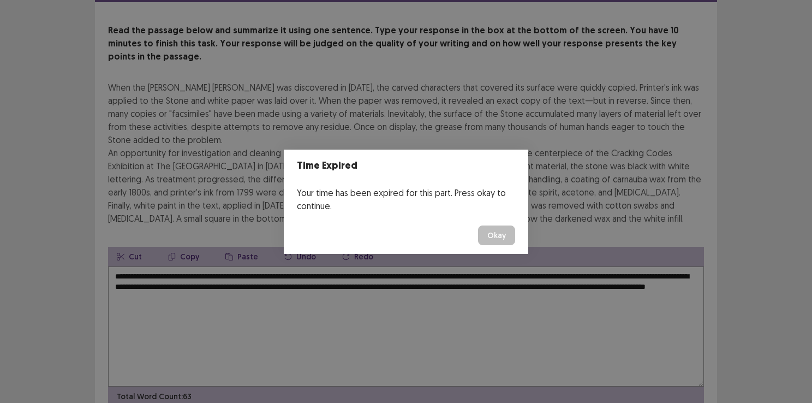
click at [500, 239] on button "Okay" at bounding box center [496, 235] width 37 height 20
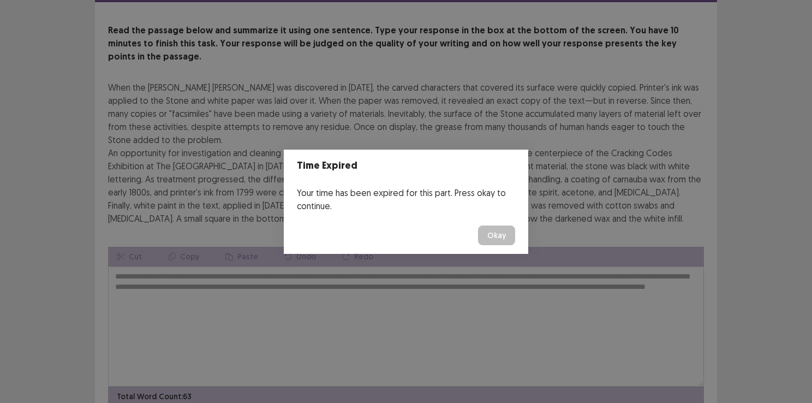
scroll to position [68, 0]
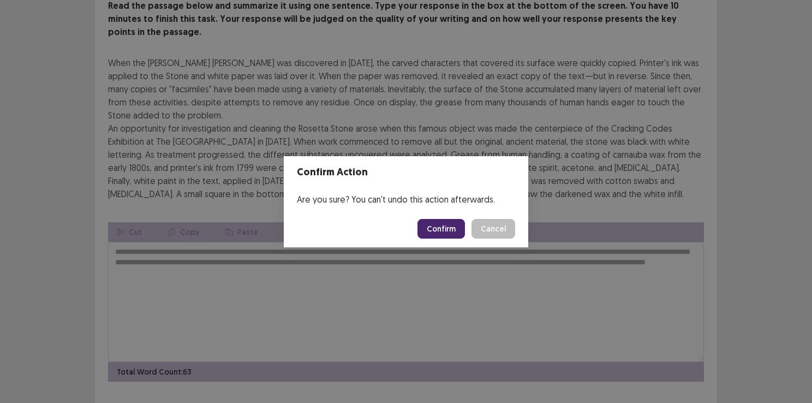
click at [426, 224] on button "Confirm" at bounding box center [441, 229] width 47 height 20
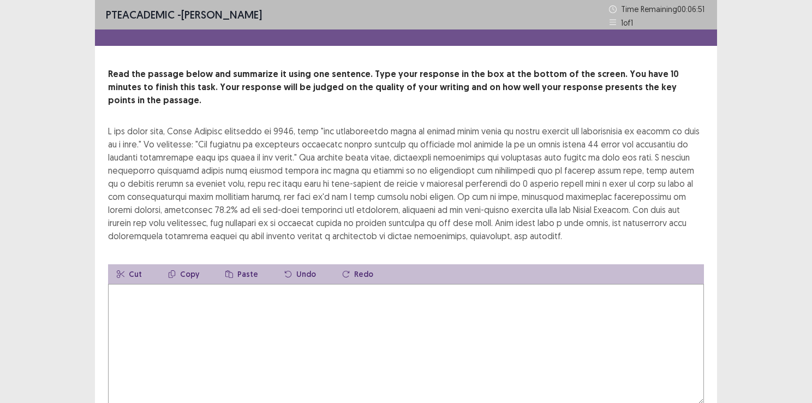
click at [245, 320] on textarea at bounding box center [406, 344] width 596 height 120
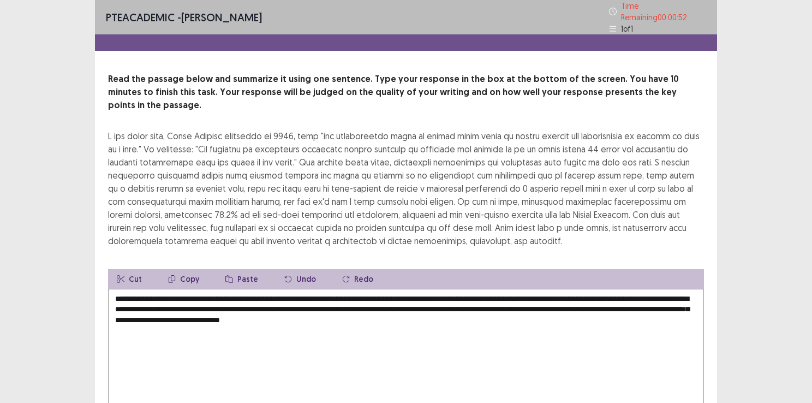
type textarea "**********"
click at [721, 255] on div "**********" at bounding box center [406, 238] width 812 height 477
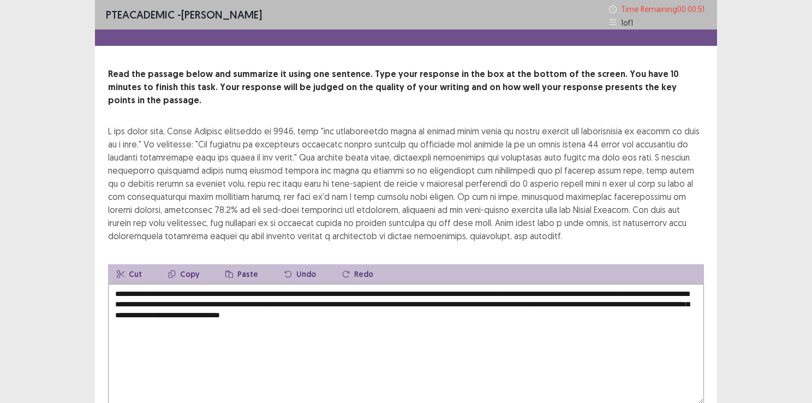
click at [732, 351] on div "**********" at bounding box center [406, 236] width 812 height 472
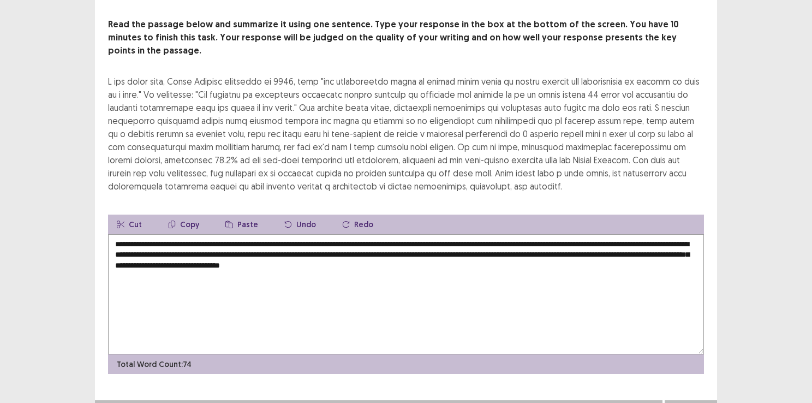
scroll to position [55, 0]
click at [691, 402] on button "Next" at bounding box center [691, 410] width 44 height 13
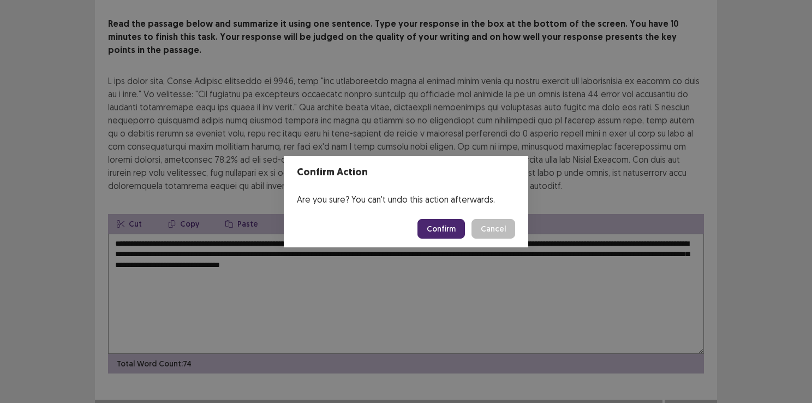
click at [451, 233] on button "Confirm" at bounding box center [441, 229] width 47 height 20
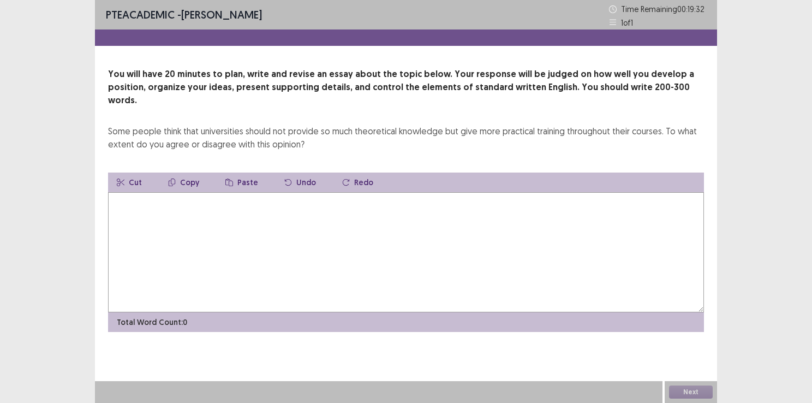
click at [123, 198] on textarea at bounding box center [406, 252] width 596 height 120
drag, startPoint x: 207, startPoint y: 184, endPoint x: 195, endPoint y: 187, distance: 12.4
click at [195, 192] on textarea "**********" at bounding box center [406, 252] width 596 height 120
click at [256, 193] on textarea "**********" at bounding box center [406, 252] width 596 height 120
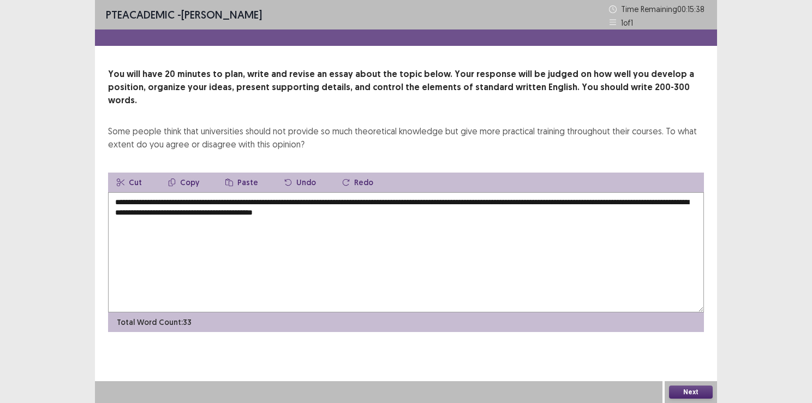
click at [477, 192] on textarea "**********" at bounding box center [406, 252] width 596 height 120
click at [459, 216] on textarea "**********" at bounding box center [406, 252] width 596 height 120
click at [411, 199] on textarea "**********" at bounding box center [406, 252] width 596 height 120
click at [622, 206] on textarea "**********" at bounding box center [406, 252] width 596 height 120
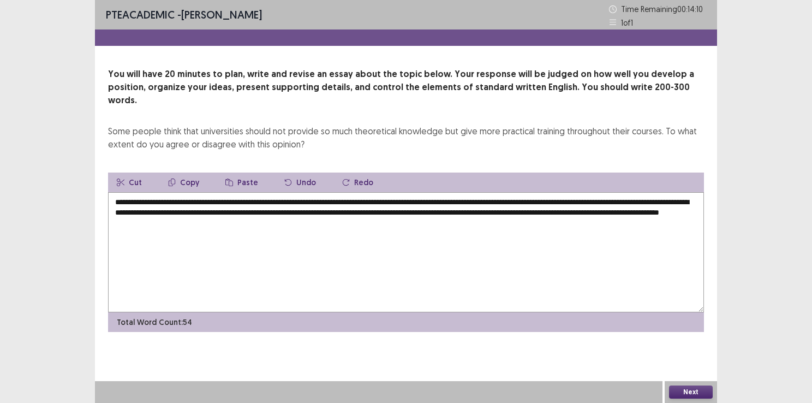
click at [277, 218] on textarea "**********" at bounding box center [406, 252] width 596 height 120
click at [360, 209] on textarea "**********" at bounding box center [406, 252] width 596 height 120
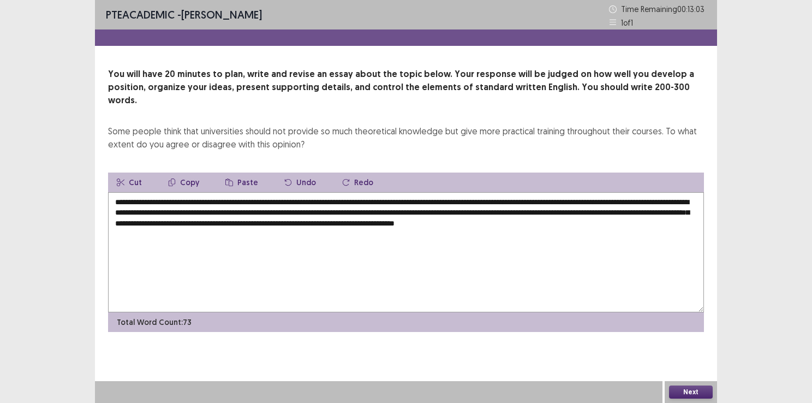
click at [145, 215] on textarea "**********" at bounding box center [406, 252] width 596 height 120
click at [147, 219] on textarea "**********" at bounding box center [406, 252] width 596 height 120
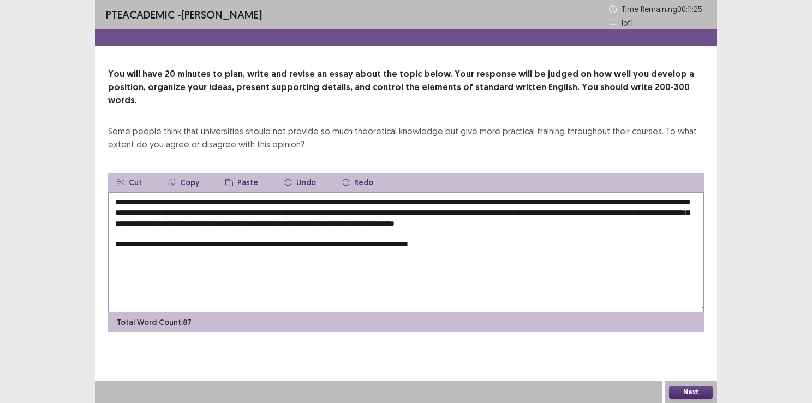
click at [183, 240] on textarea "**********" at bounding box center [406, 252] width 596 height 120
click at [185, 240] on textarea "**********" at bounding box center [406, 252] width 596 height 120
drag, startPoint x: 185, startPoint y: 240, endPoint x: 151, endPoint y: 239, distance: 34.4
click at [151, 239] on textarea "**********" at bounding box center [406, 252] width 596 height 120
click at [417, 243] on textarea "**********" at bounding box center [406, 252] width 596 height 120
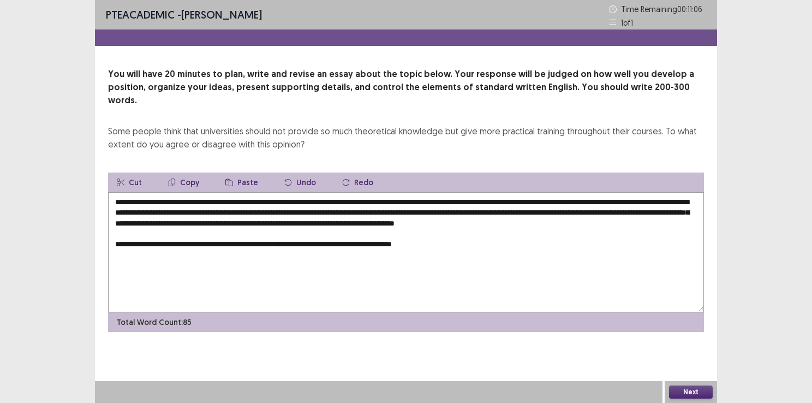
click at [417, 243] on textarea "**********" at bounding box center [406, 252] width 596 height 120
click at [455, 241] on textarea "**********" at bounding box center [406, 252] width 596 height 120
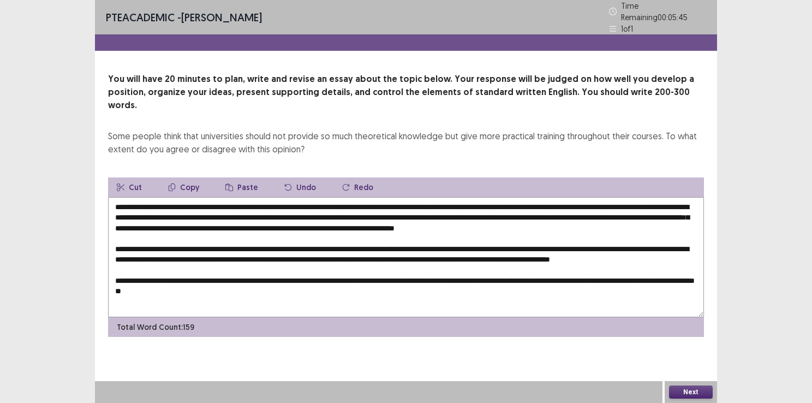
click at [508, 282] on textarea at bounding box center [406, 257] width 596 height 120
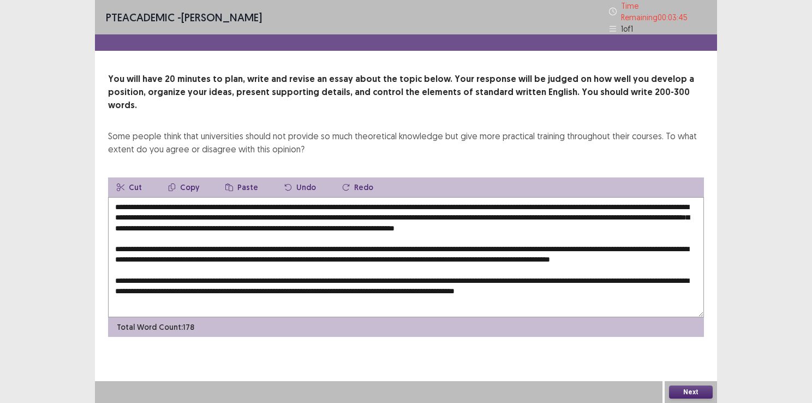
click at [677, 292] on textarea at bounding box center [406, 257] width 596 height 120
click at [638, 284] on textarea at bounding box center [406, 257] width 596 height 120
click at [225, 288] on textarea at bounding box center [406, 257] width 596 height 120
click at [214, 317] on div "Total Word Count: 182" at bounding box center [406, 327] width 596 height 20
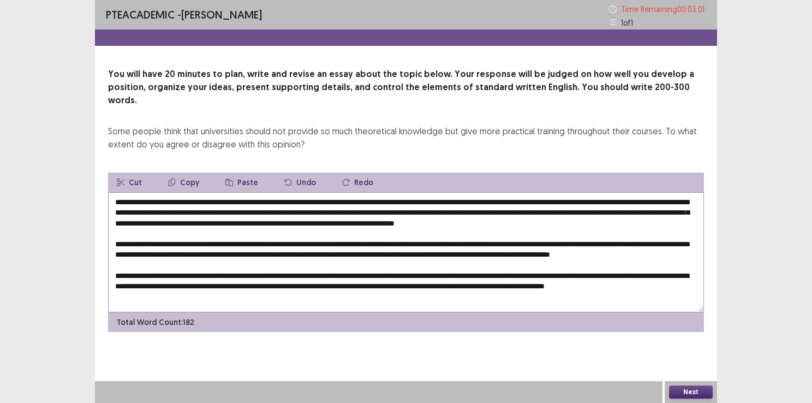
click at [214, 294] on textarea at bounding box center [406, 252] width 596 height 120
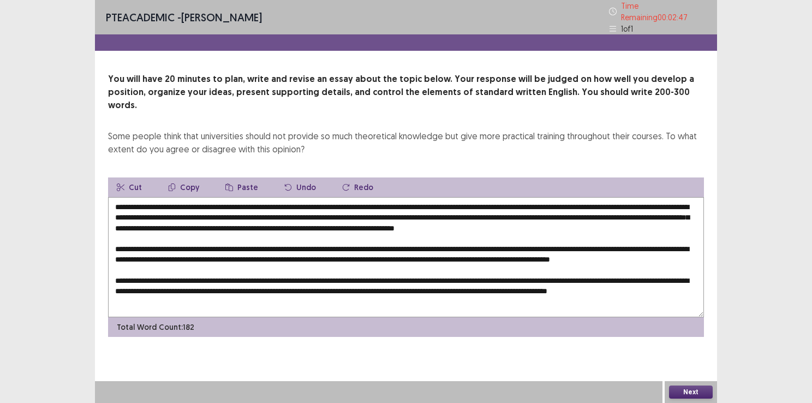
drag, startPoint x: 537, startPoint y: 284, endPoint x: 509, endPoint y: 286, distance: 27.9
click at [509, 286] on textarea at bounding box center [406, 257] width 596 height 120
drag, startPoint x: 522, startPoint y: 283, endPoint x: 476, endPoint y: 289, distance: 46.2
click at [476, 289] on textarea at bounding box center [406, 257] width 596 height 120
click at [149, 294] on textarea at bounding box center [406, 257] width 596 height 120
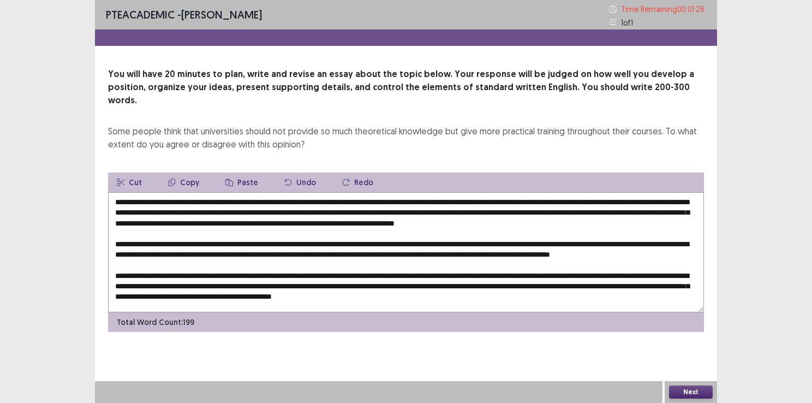
scroll to position [31, 0]
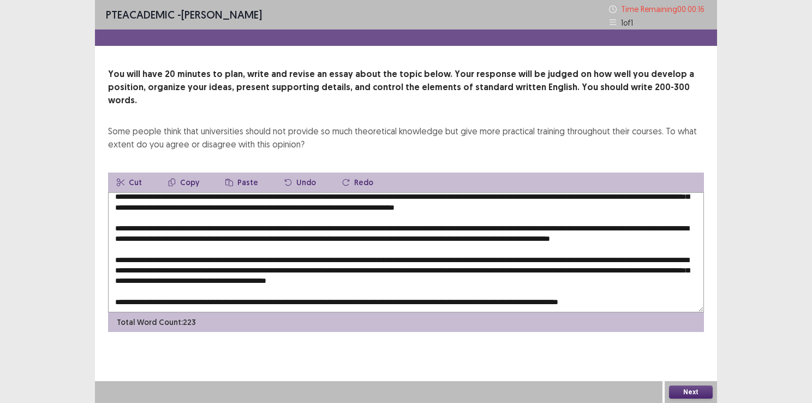
click at [688, 234] on textarea at bounding box center [406, 252] width 596 height 120
type textarea "**********"
click at [693, 312] on div "Total Word Count: 223" at bounding box center [406, 322] width 596 height 20
drag, startPoint x: 697, startPoint y: 294, endPoint x: 596, endPoint y: 221, distance: 124.4
click at [596, 221] on textarea at bounding box center [406, 252] width 596 height 120
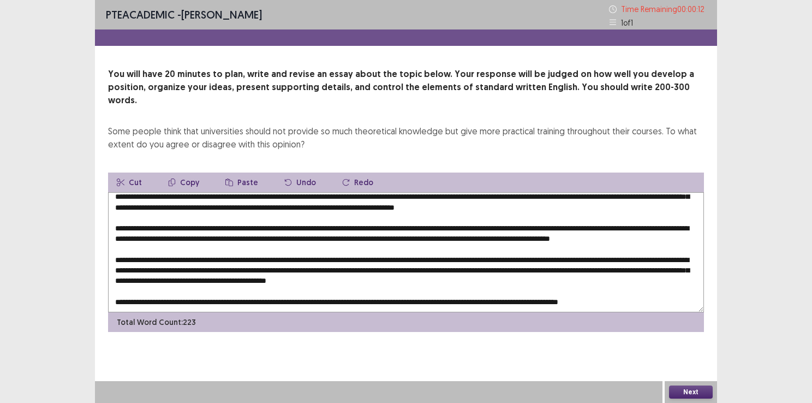
click at [596, 221] on textarea at bounding box center [406, 252] width 596 height 120
click at [526, 214] on textarea at bounding box center [406, 252] width 596 height 120
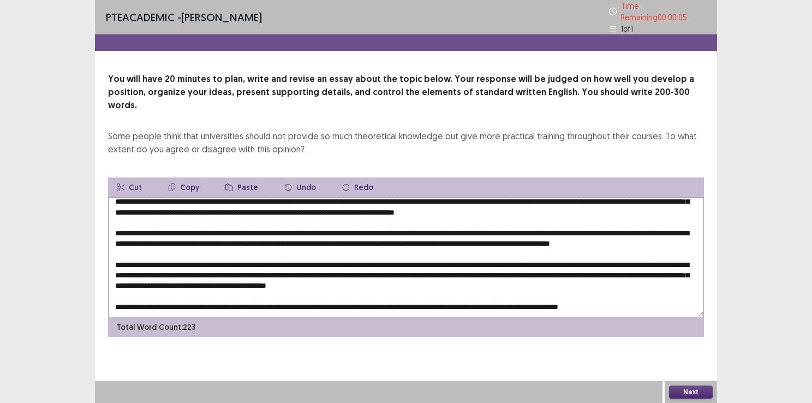
click at [463, 276] on textarea at bounding box center [406, 257] width 596 height 120
click at [500, 247] on textarea at bounding box center [406, 257] width 596 height 120
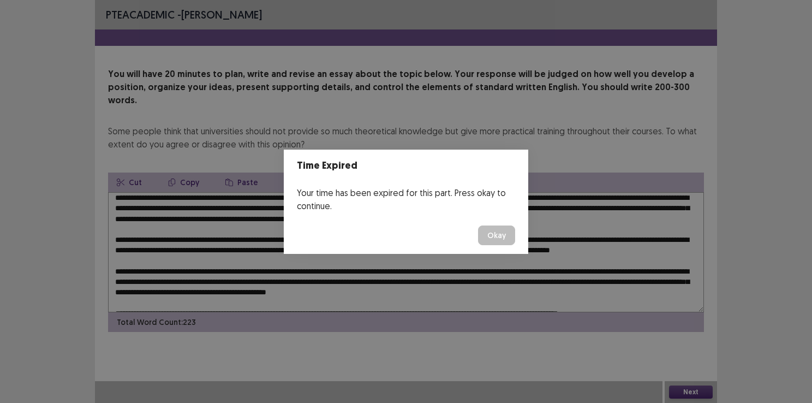
click at [502, 240] on button "Okay" at bounding box center [496, 235] width 37 height 20
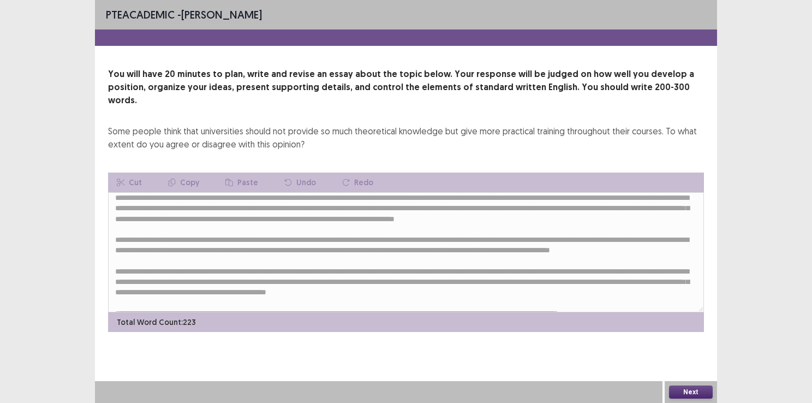
click at [685, 388] on button "Next" at bounding box center [691, 391] width 44 height 13
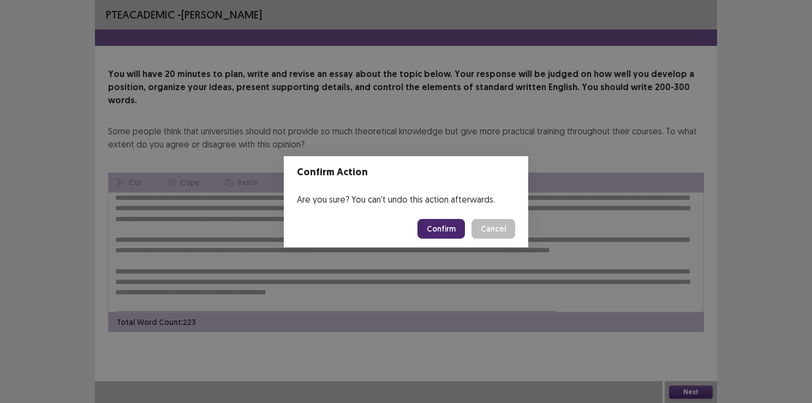
click at [450, 221] on button "Confirm" at bounding box center [441, 229] width 47 height 20
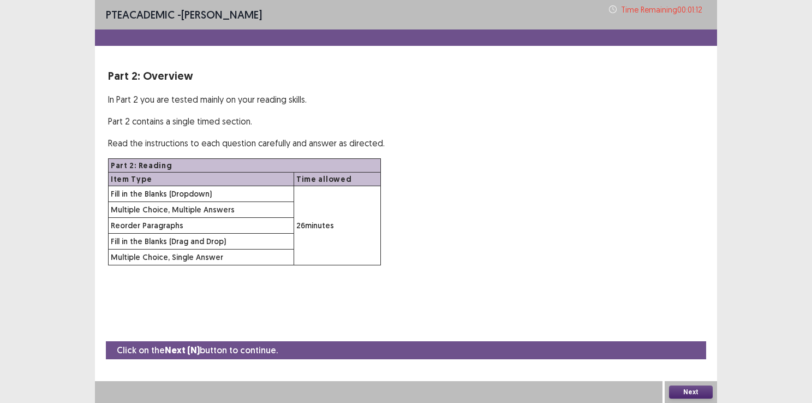
click at [694, 393] on button "Next" at bounding box center [691, 391] width 44 height 13
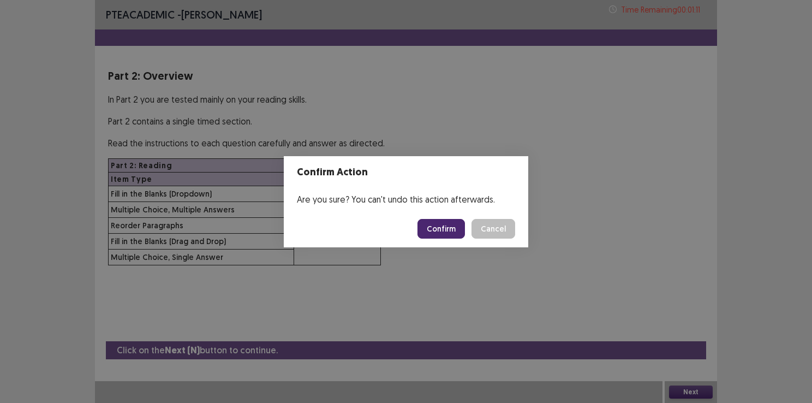
click at [455, 229] on button "Confirm" at bounding box center [441, 229] width 47 height 20
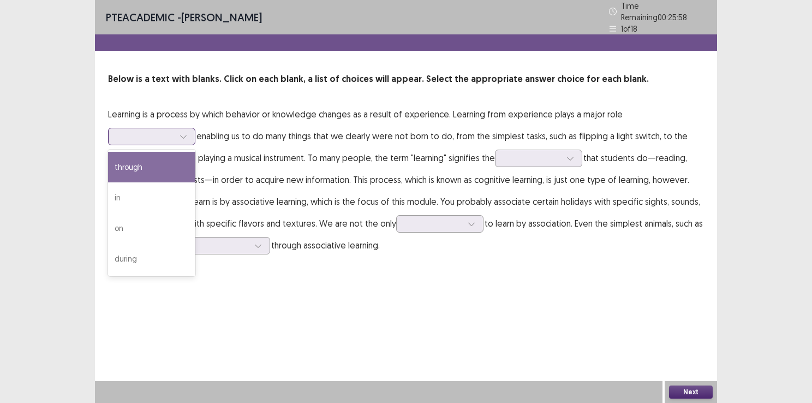
click at [179, 131] on div at bounding box center [183, 136] width 16 height 16
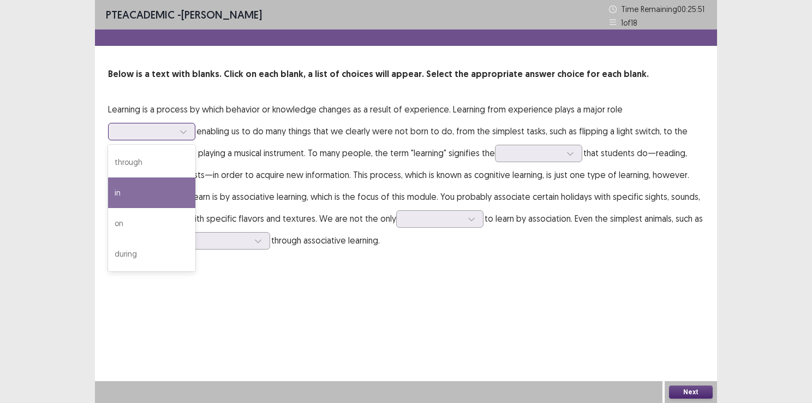
click at [164, 187] on div "in" at bounding box center [151, 192] width 87 height 31
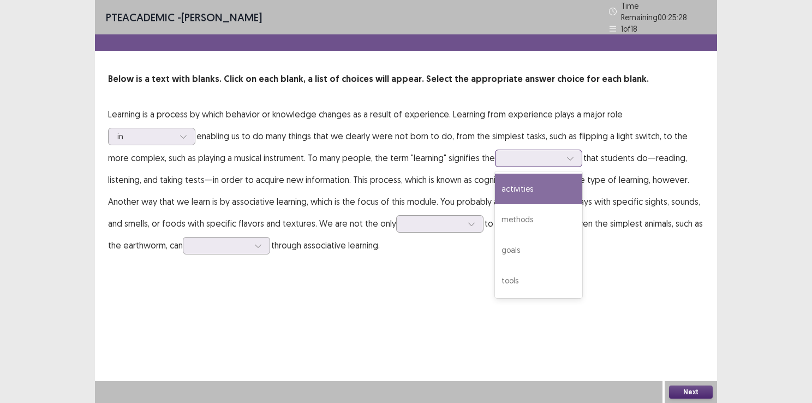
click at [555, 157] on div at bounding box center [532, 158] width 57 height 10
click at [534, 185] on div "activities" at bounding box center [538, 189] width 87 height 31
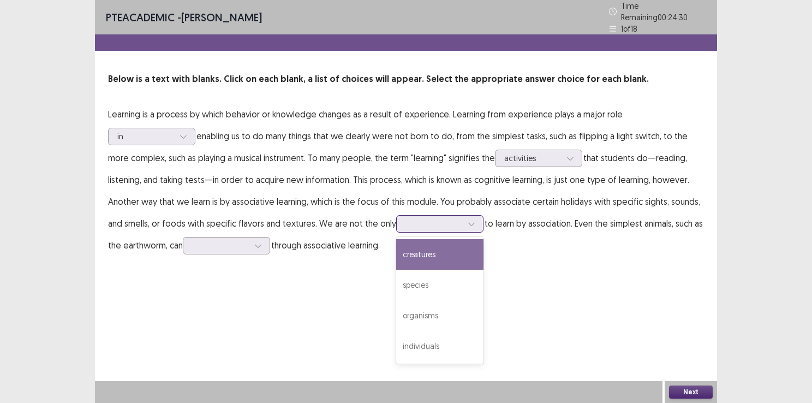
click at [441, 218] on div at bounding box center [434, 223] width 57 height 10
click at [441, 254] on div "creatures" at bounding box center [439, 254] width 87 height 31
click at [463, 217] on div at bounding box center [471, 224] width 16 height 16
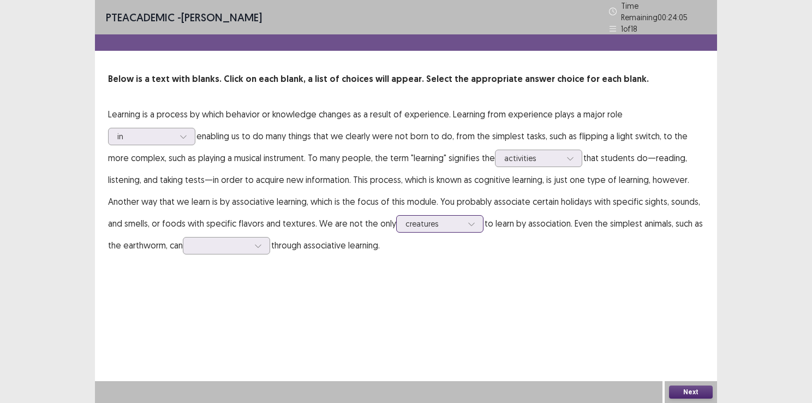
click at [463, 217] on div at bounding box center [471, 224] width 16 height 16
click at [273, 241] on p "Learning is a process by which behavior or knowledge changes as a result of exp…" at bounding box center [406, 179] width 596 height 153
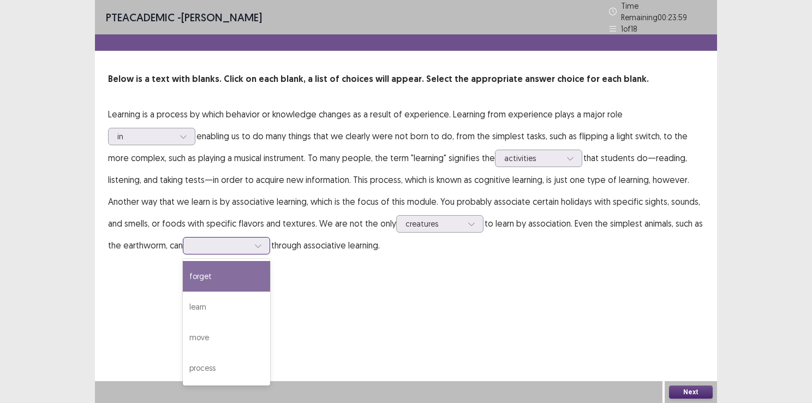
click at [249, 240] on div at bounding box center [220, 245] width 57 height 10
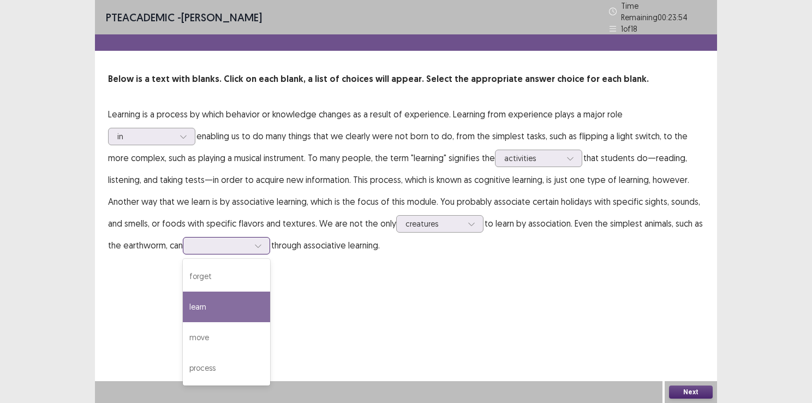
click at [227, 307] on div "learn" at bounding box center [226, 307] width 87 height 31
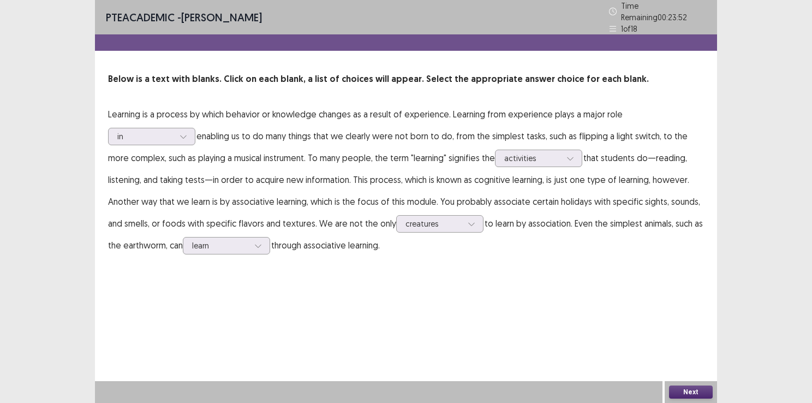
click at [681, 391] on button "Next" at bounding box center [691, 391] width 44 height 13
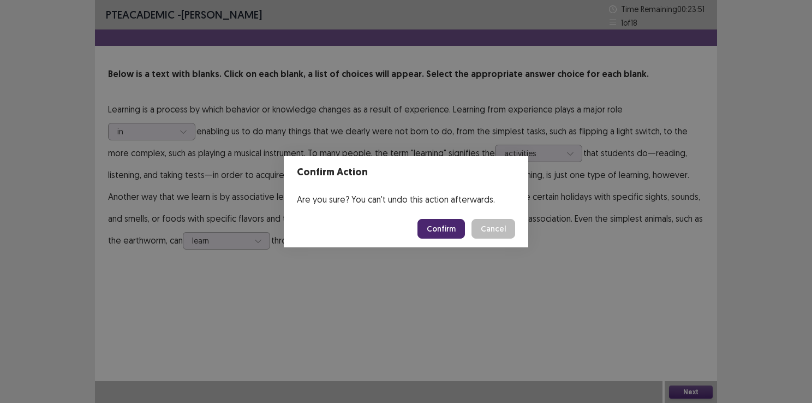
click at [454, 229] on button "Confirm" at bounding box center [441, 229] width 47 height 20
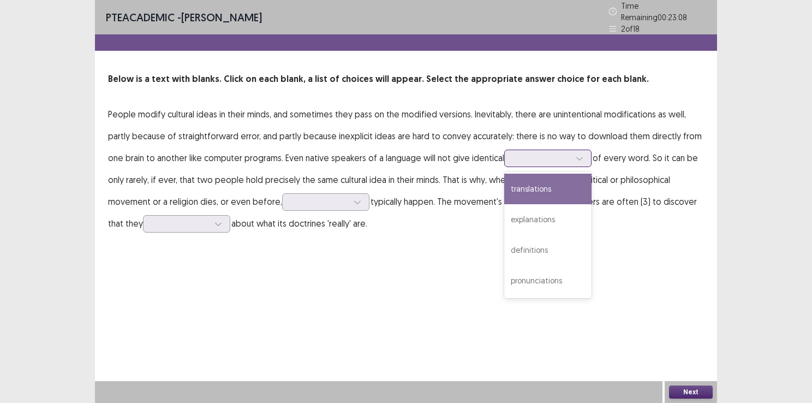
click at [561, 153] on div at bounding box center [542, 158] width 57 height 10
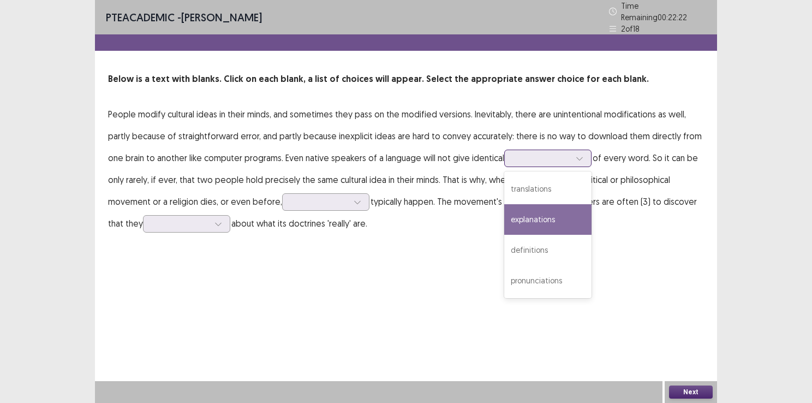
click at [537, 218] on div "explanations" at bounding box center [547, 219] width 87 height 31
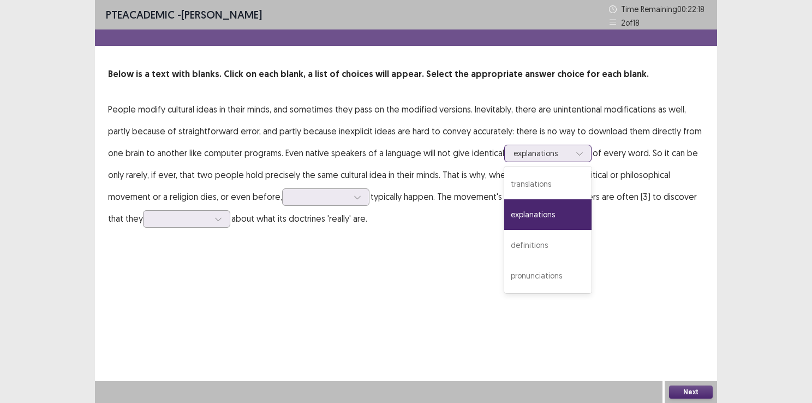
click at [574, 158] on div at bounding box center [580, 153] width 16 height 16
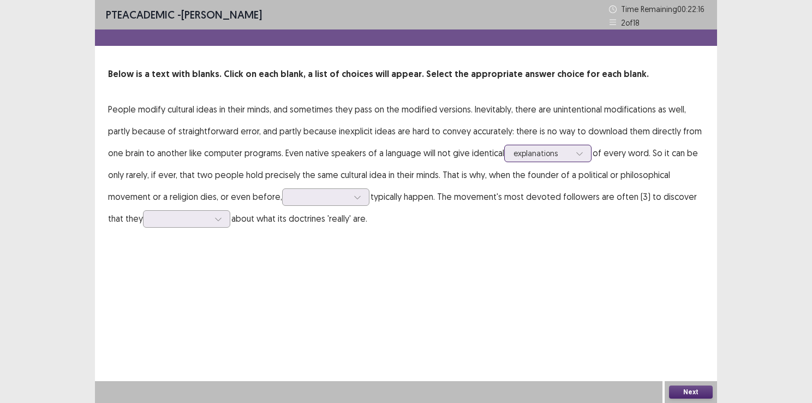
click at [574, 158] on div at bounding box center [580, 153] width 16 height 16
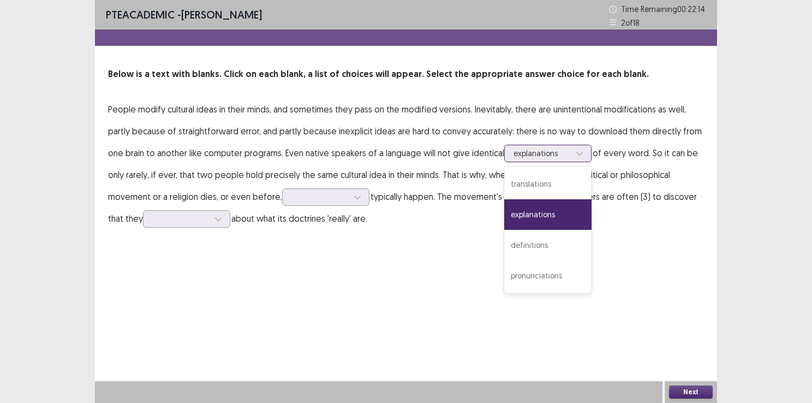
click at [574, 158] on div at bounding box center [580, 153] width 16 height 16
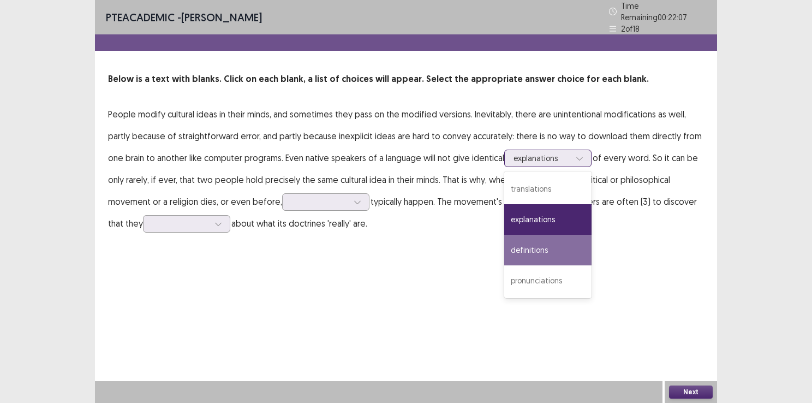
click at [542, 246] on div "definitions" at bounding box center [547, 250] width 87 height 31
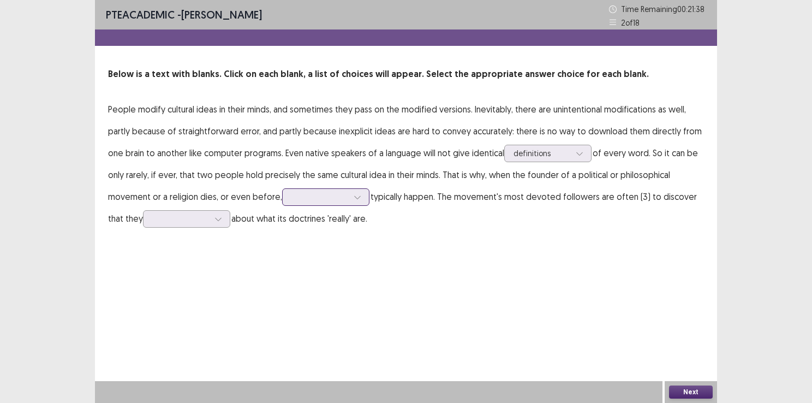
click at [318, 198] on div at bounding box center [320, 197] width 57 height 10
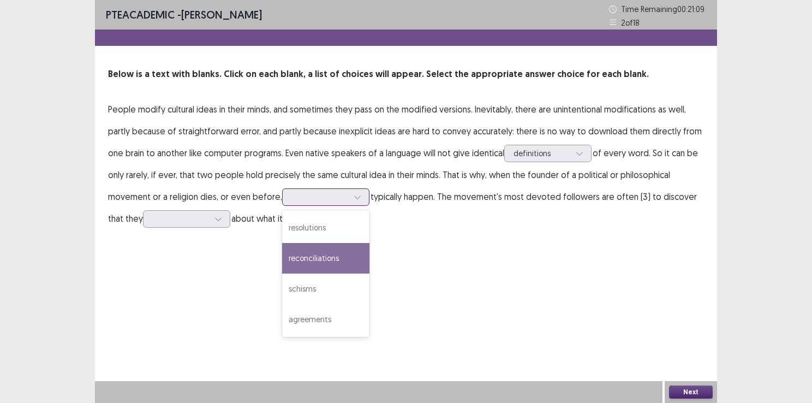
click at [313, 259] on div "reconciliations" at bounding box center [325, 258] width 87 height 31
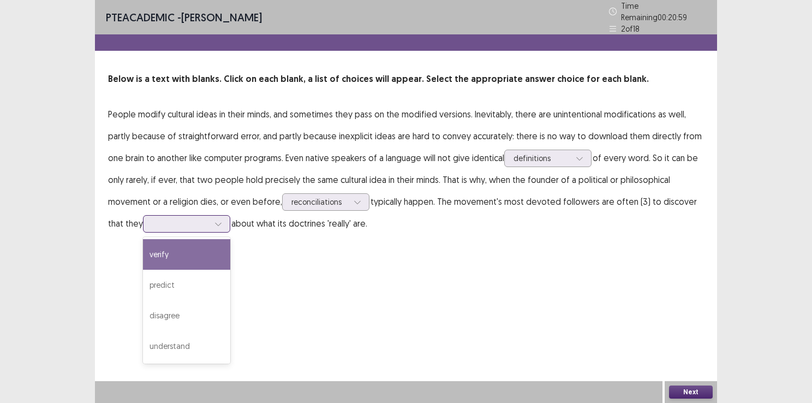
click at [185, 218] on div at bounding box center [180, 223] width 57 height 10
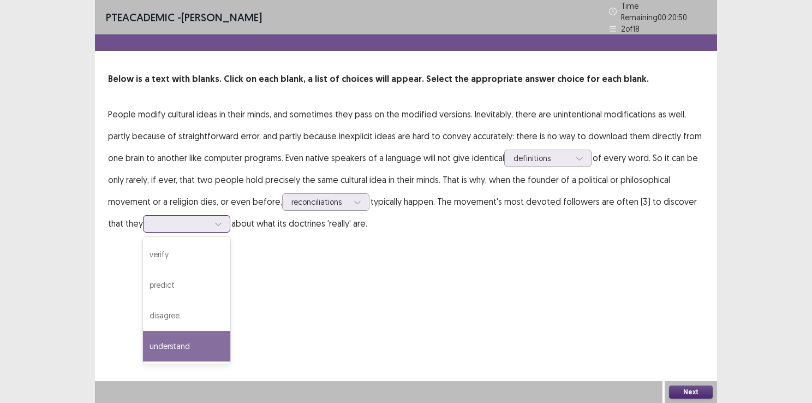
click at [186, 332] on div "understand" at bounding box center [186, 346] width 87 height 31
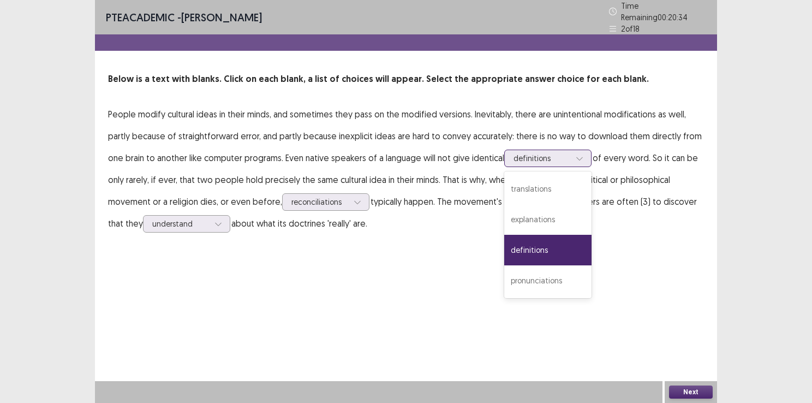
click at [544, 158] on div at bounding box center [542, 158] width 57 height 10
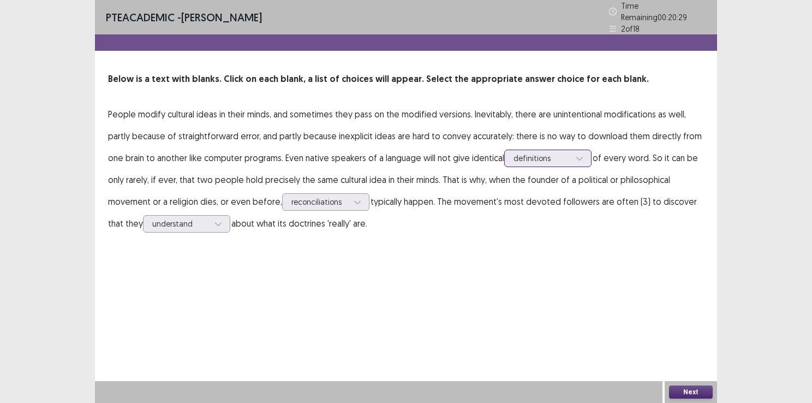
click at [544, 158] on div at bounding box center [542, 158] width 57 height 10
click at [690, 391] on button "Next" at bounding box center [691, 391] width 44 height 13
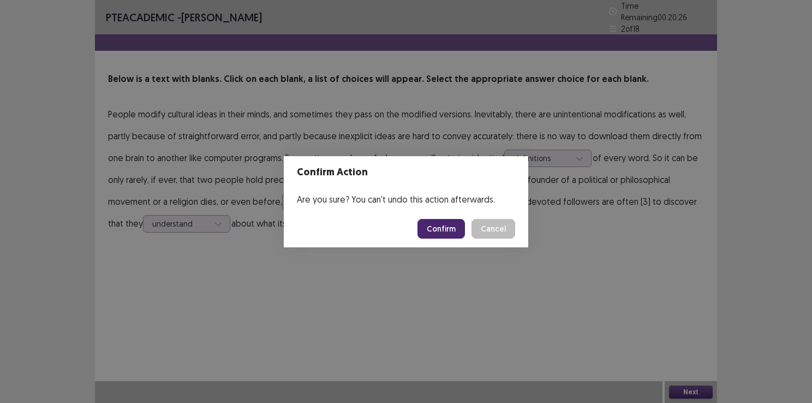
click at [437, 228] on button "Confirm" at bounding box center [441, 229] width 47 height 20
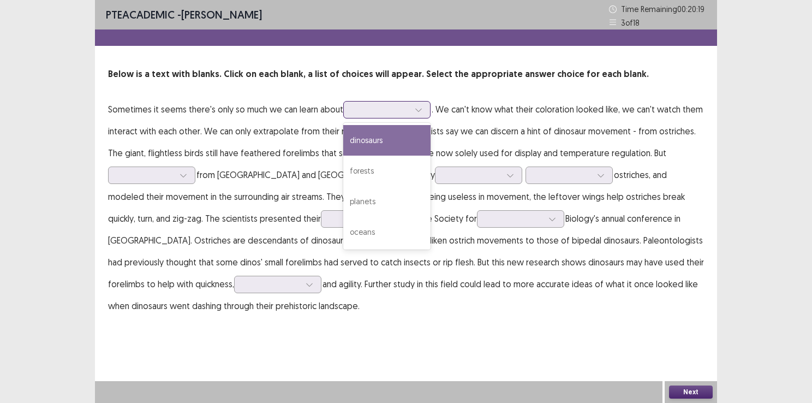
click at [376, 108] on div at bounding box center [381, 109] width 57 height 10
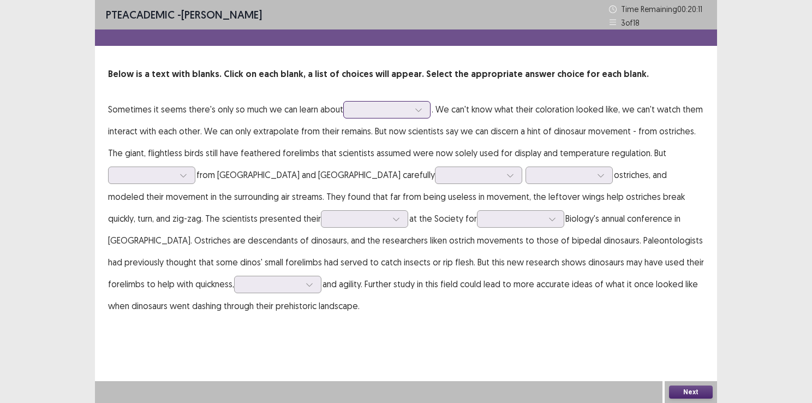
click at [376, 108] on div at bounding box center [381, 109] width 57 height 10
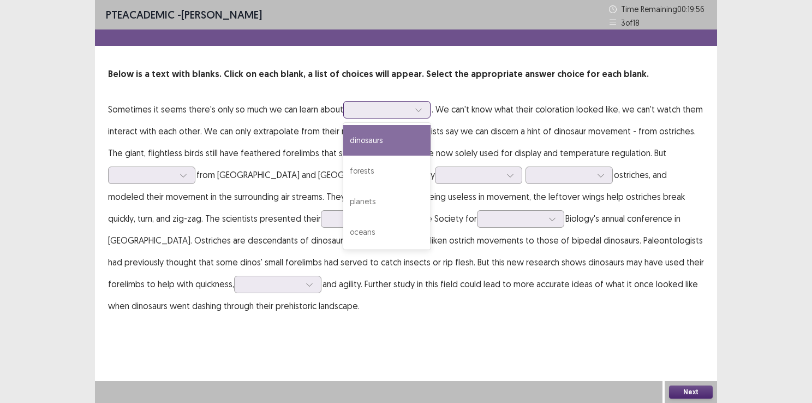
click at [398, 107] on div at bounding box center [381, 109] width 57 height 10
click at [383, 148] on div "dinosaurs" at bounding box center [386, 140] width 87 height 31
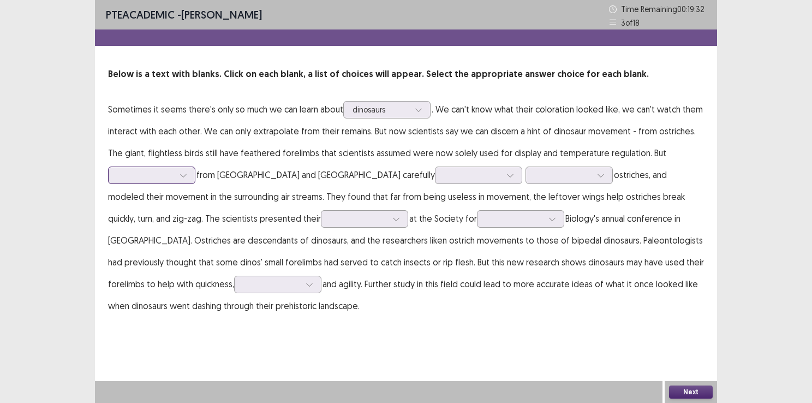
click at [192, 169] on div at bounding box center [151, 175] width 87 height 17
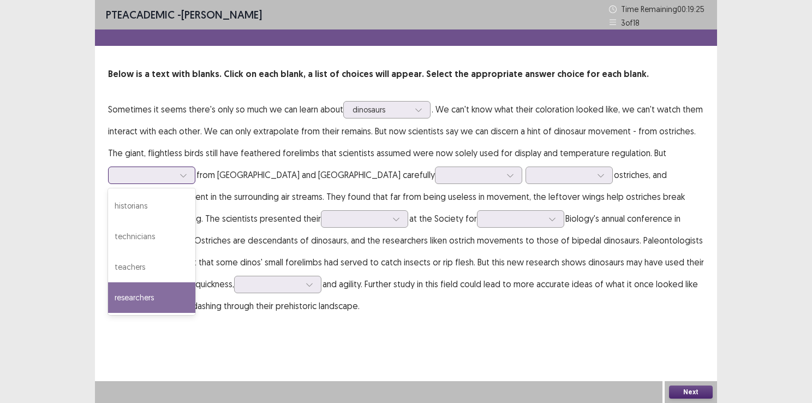
click at [158, 305] on div "researchers" at bounding box center [151, 297] width 87 height 31
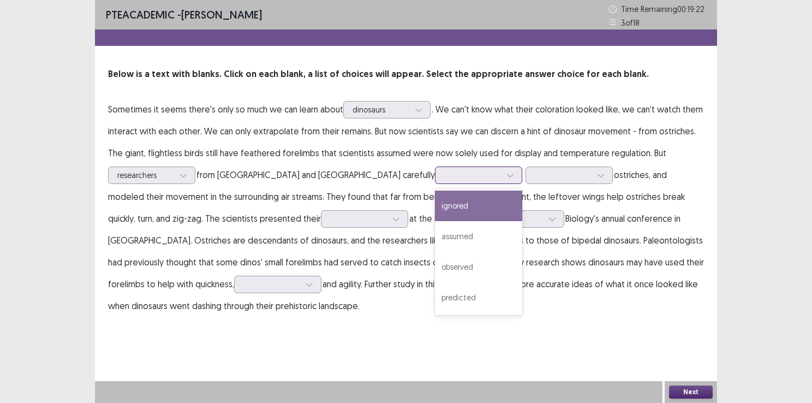
click at [444, 170] on div at bounding box center [472, 175] width 57 height 10
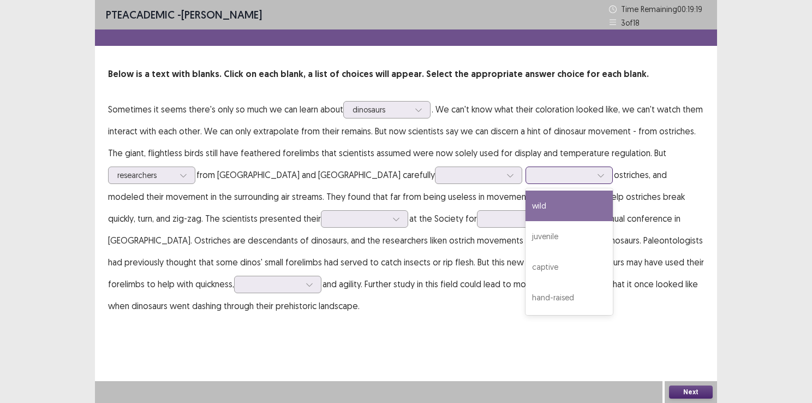
click at [535, 175] on div at bounding box center [563, 175] width 57 height 10
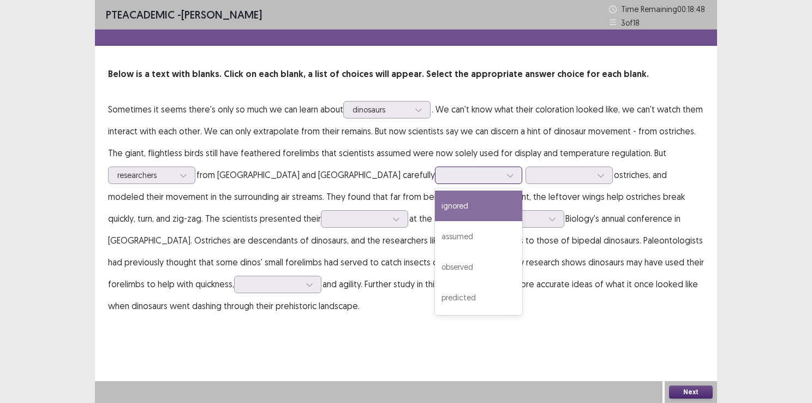
click at [444, 178] on div at bounding box center [472, 175] width 57 height 10
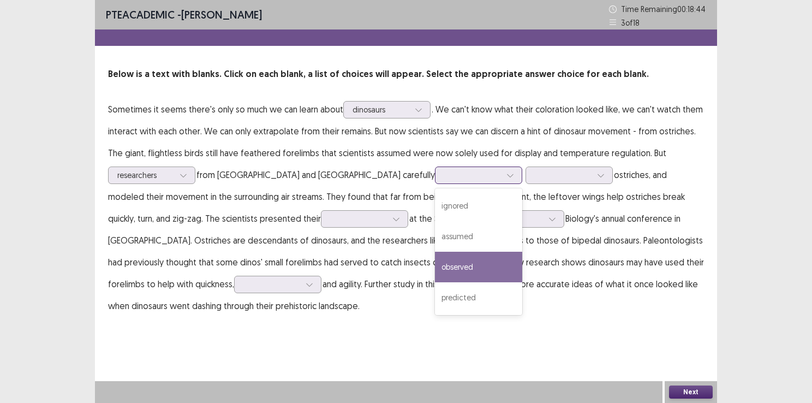
click at [435, 263] on div "observed" at bounding box center [478, 267] width 87 height 31
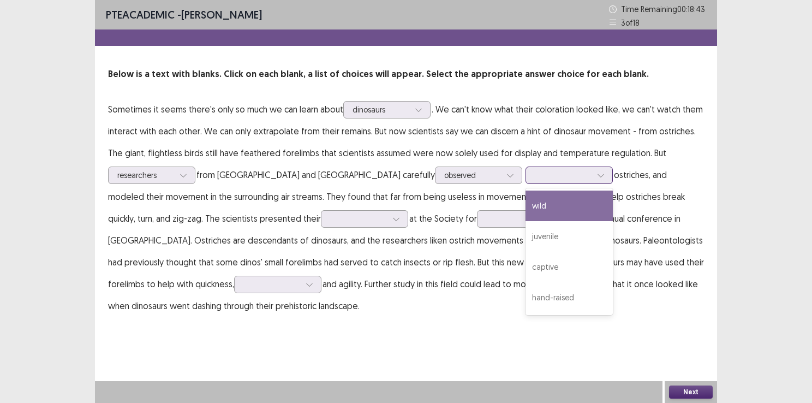
click at [535, 177] on div at bounding box center [563, 175] width 57 height 10
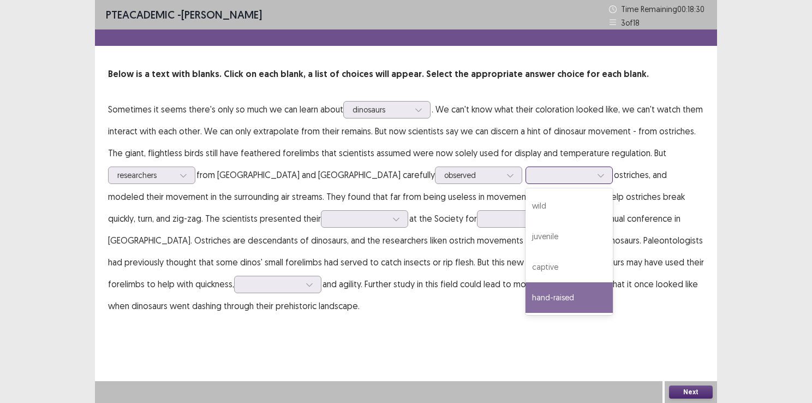
click at [526, 295] on div "hand-raised" at bounding box center [569, 297] width 87 height 31
click at [597, 176] on icon at bounding box center [601, 175] width 8 height 8
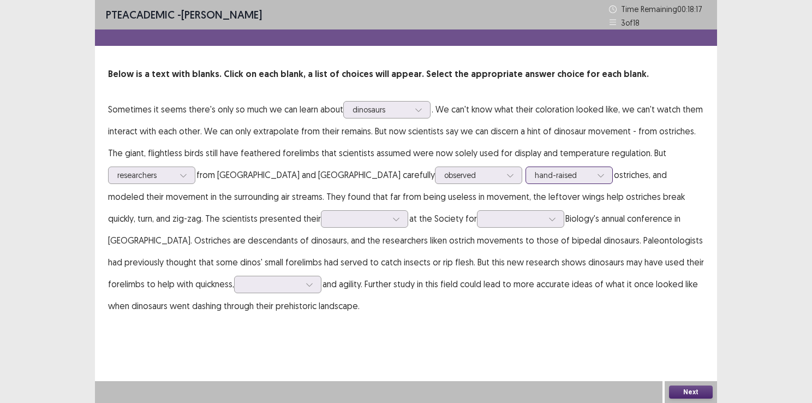
click at [597, 176] on icon at bounding box center [601, 175] width 8 height 8
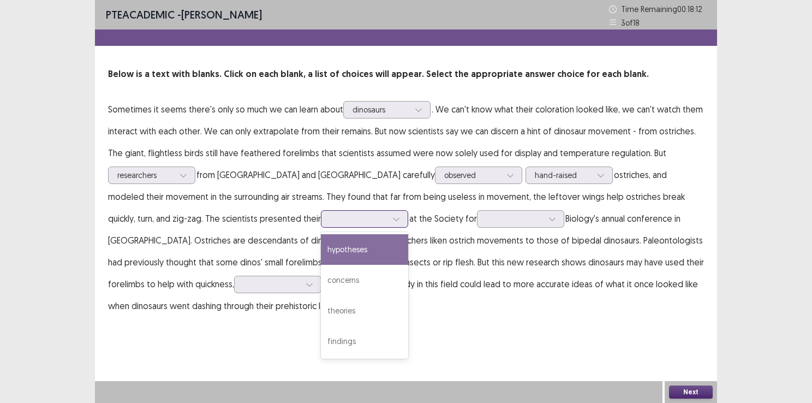
click at [329, 212] on div at bounding box center [358, 218] width 59 height 13
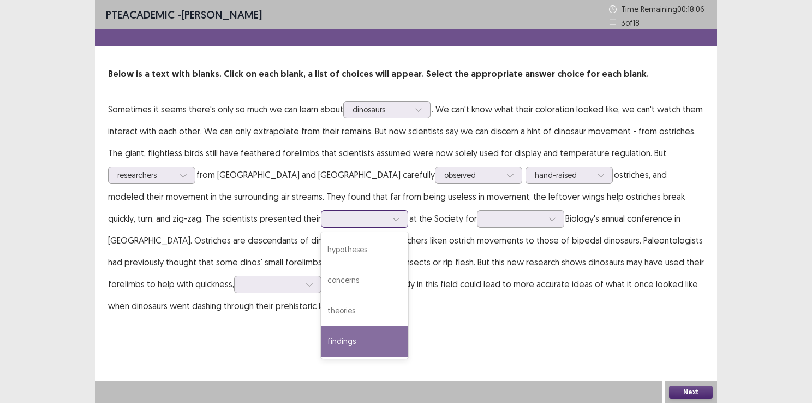
click at [321, 341] on div "findings" at bounding box center [364, 341] width 87 height 31
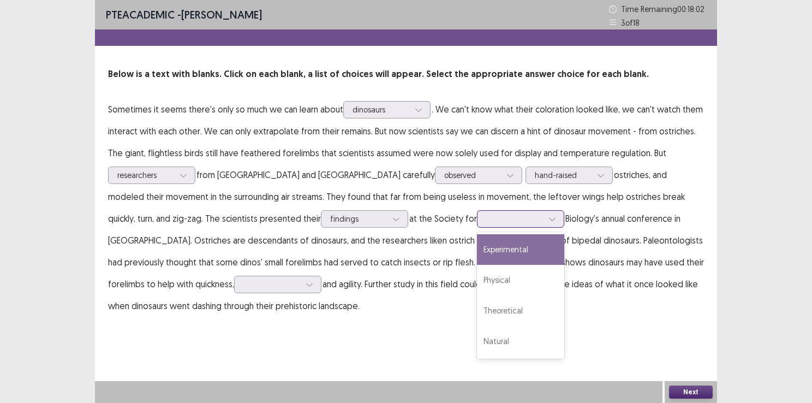
click at [477, 226] on div at bounding box center [520, 218] width 87 height 17
click at [477, 263] on div "Experimental" at bounding box center [520, 249] width 87 height 31
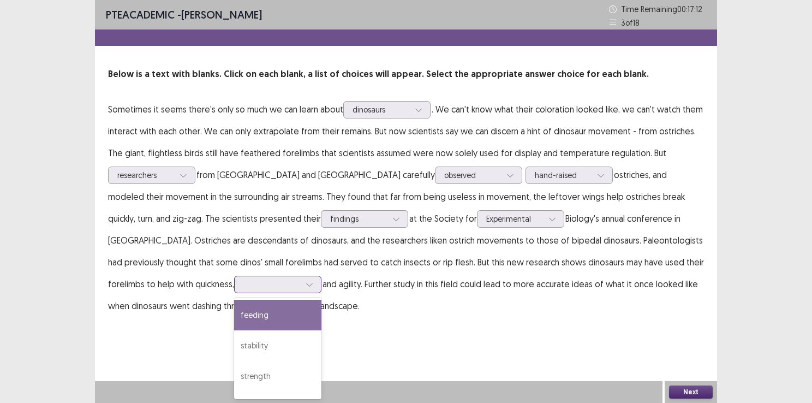
click at [306, 283] on icon at bounding box center [310, 285] width 8 height 8
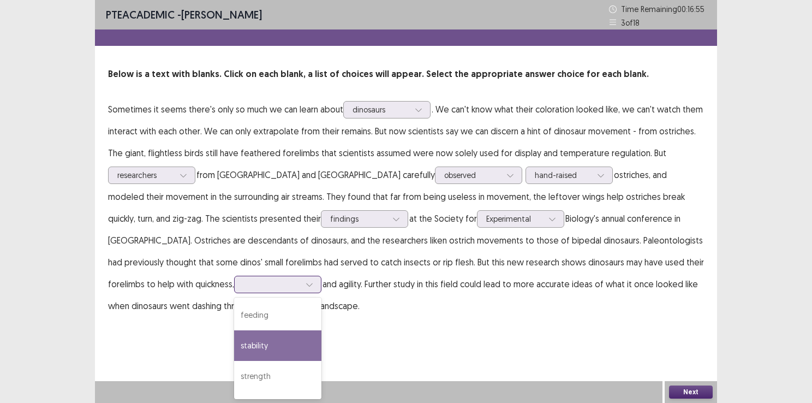
click at [234, 332] on div "stability" at bounding box center [277, 345] width 87 height 31
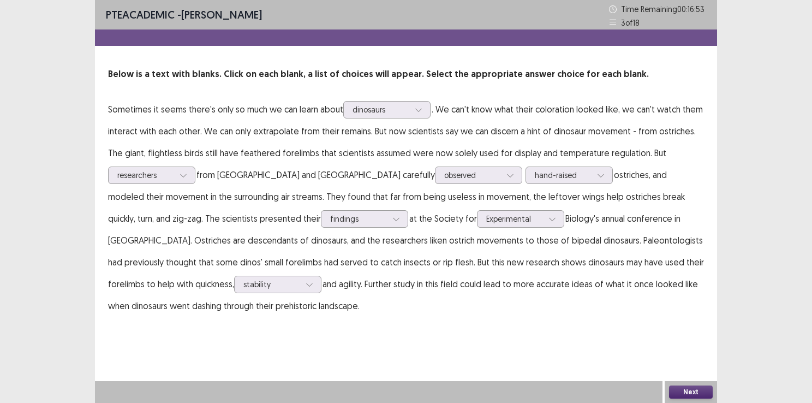
click at [675, 388] on button "Next" at bounding box center [691, 391] width 44 height 13
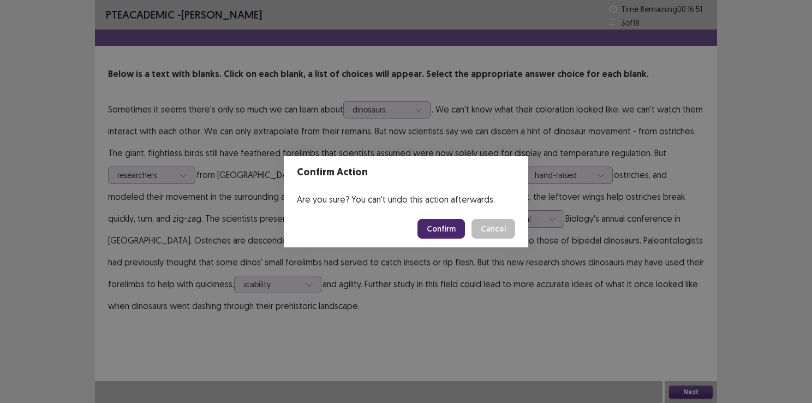
click at [446, 225] on button "Confirm" at bounding box center [441, 229] width 47 height 20
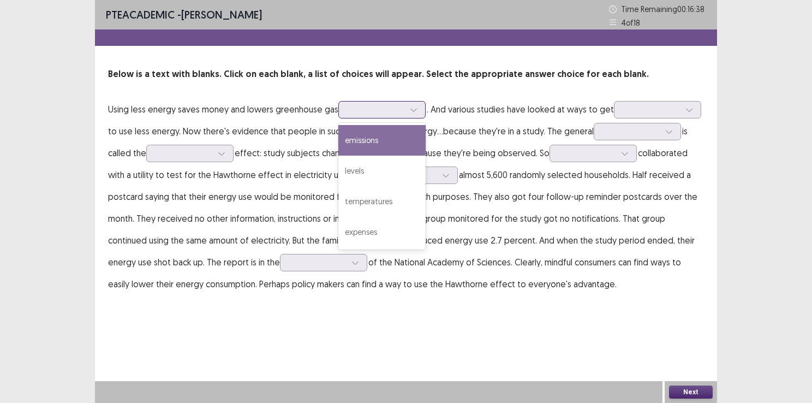
click at [360, 110] on div at bounding box center [376, 109] width 57 height 10
drag, startPoint x: 361, startPoint y: 158, endPoint x: 372, endPoint y: 134, distance: 26.4
click at [372, 134] on div "emissions levels temperatures expenses" at bounding box center [381, 186] width 87 height 127
click at [372, 134] on div "emissions" at bounding box center [381, 140] width 87 height 31
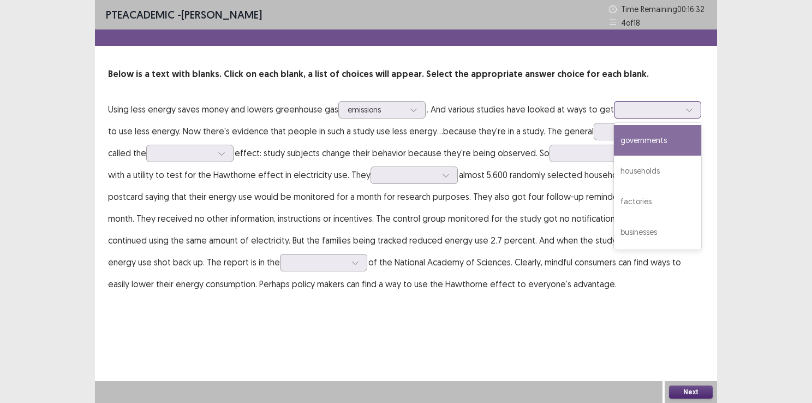
click at [644, 109] on div at bounding box center [651, 109] width 57 height 10
click at [652, 150] on div "governments" at bounding box center [657, 140] width 87 height 31
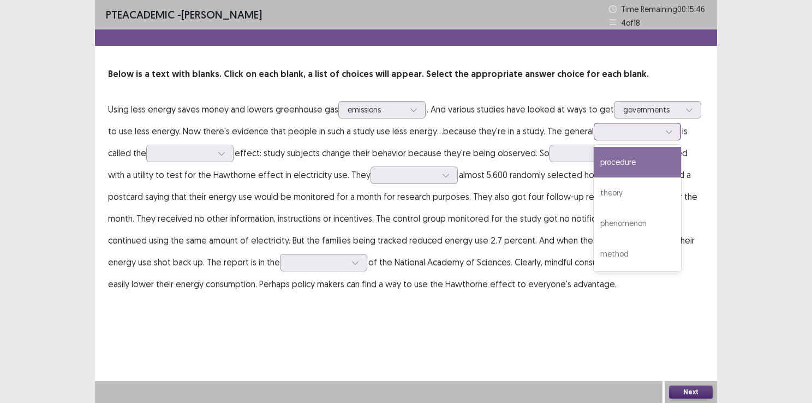
click at [629, 133] on div at bounding box center [631, 131] width 57 height 10
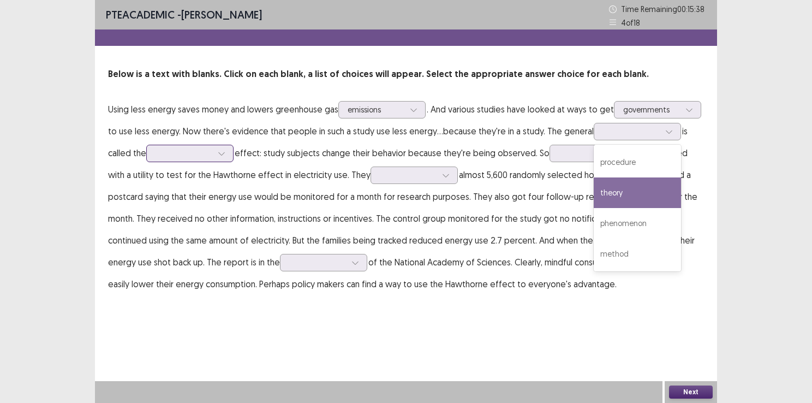
click at [212, 159] on div at bounding box center [183, 153] width 59 height 13
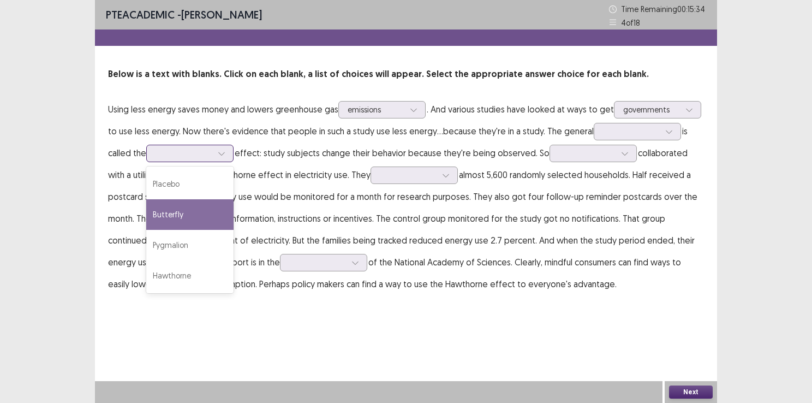
click at [207, 218] on div "Butterfly" at bounding box center [189, 214] width 87 height 31
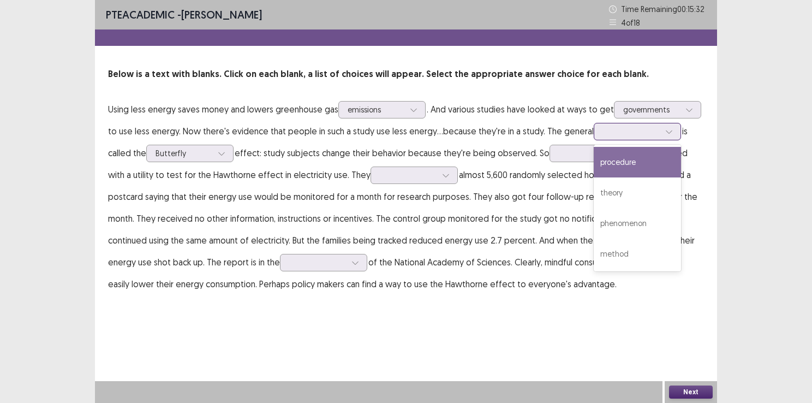
click at [622, 130] on div at bounding box center [631, 131] width 57 height 10
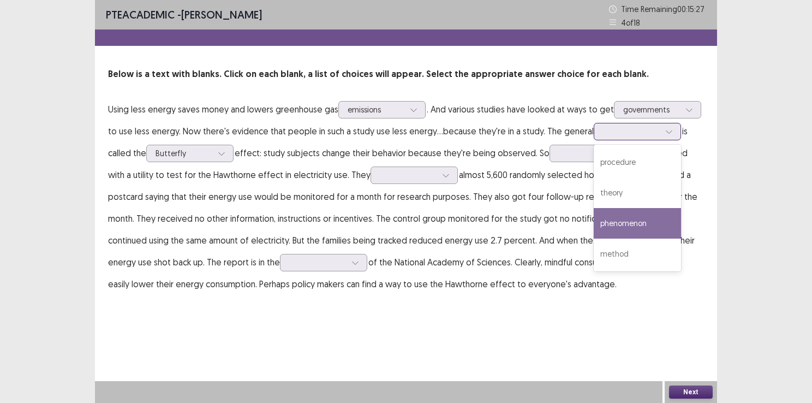
click at [625, 220] on div "phenomenon" at bounding box center [637, 223] width 87 height 31
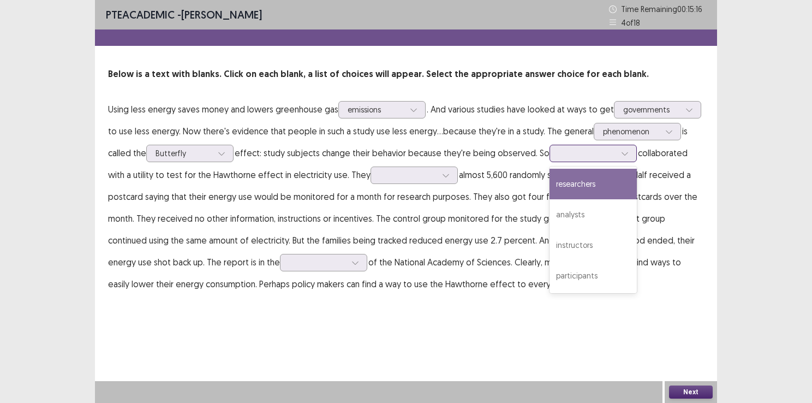
click at [580, 153] on div at bounding box center [587, 153] width 57 height 10
click at [618, 134] on div at bounding box center [631, 131] width 57 height 10
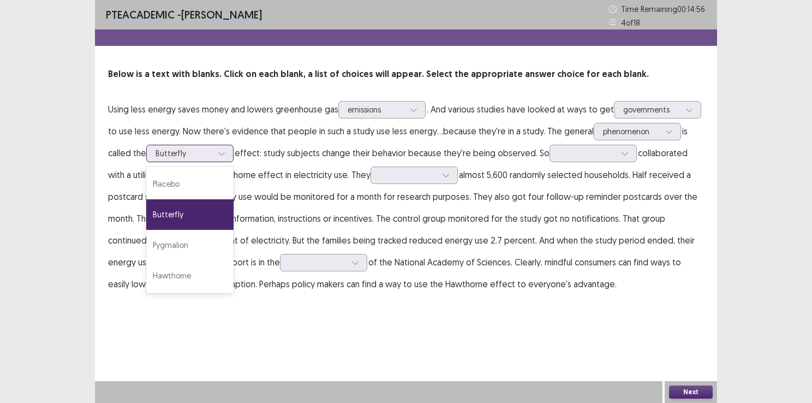
click at [193, 156] on div at bounding box center [184, 153] width 57 height 10
click at [193, 268] on div "Hawthorne" at bounding box center [189, 275] width 87 height 31
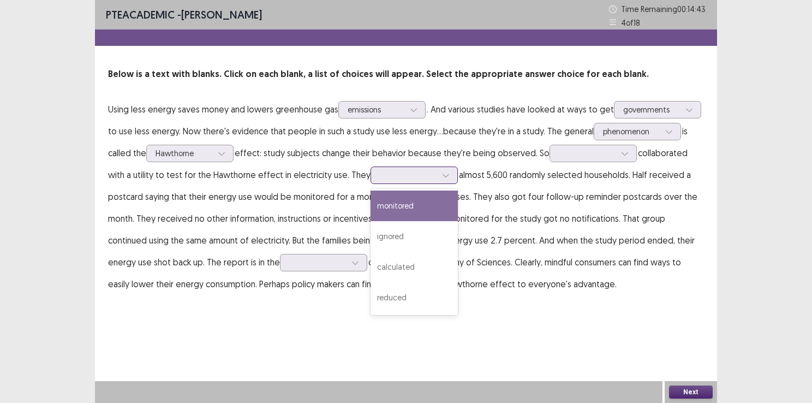
click at [396, 176] on div at bounding box center [408, 175] width 57 height 10
click at [401, 209] on div "monitored" at bounding box center [414, 206] width 87 height 31
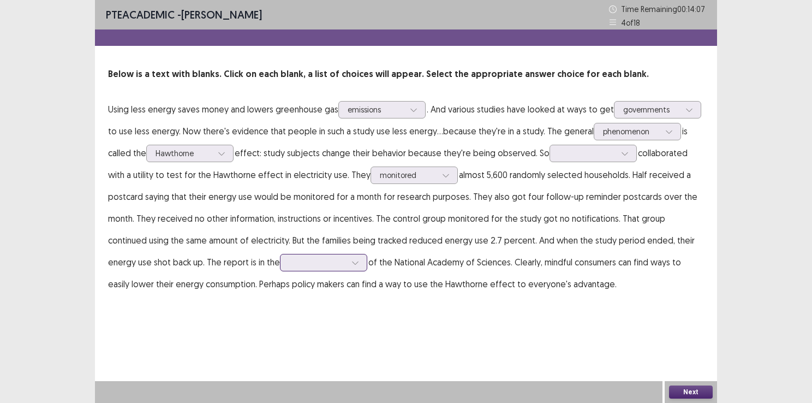
click at [289, 265] on div at bounding box center [317, 262] width 57 height 10
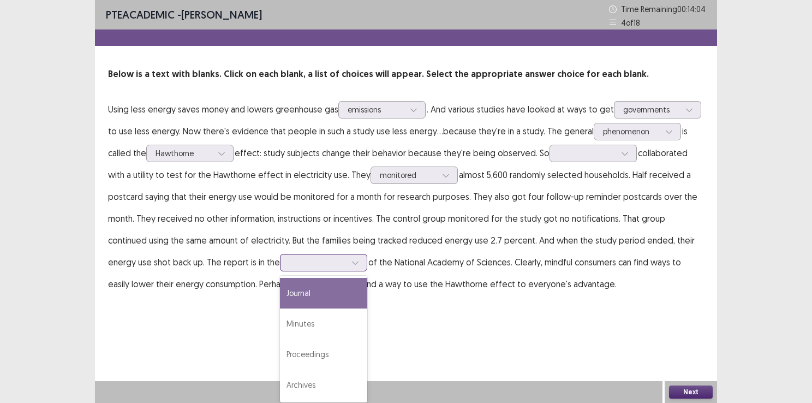
click at [280, 300] on div "Journal" at bounding box center [323, 293] width 87 height 31
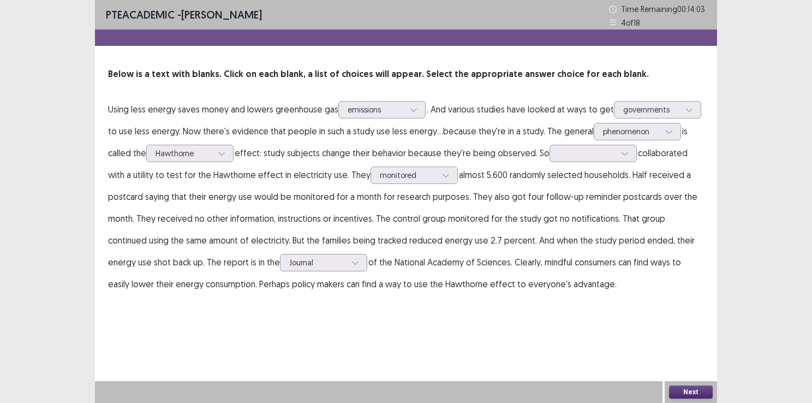
click at [697, 390] on button "Next" at bounding box center [691, 391] width 44 height 13
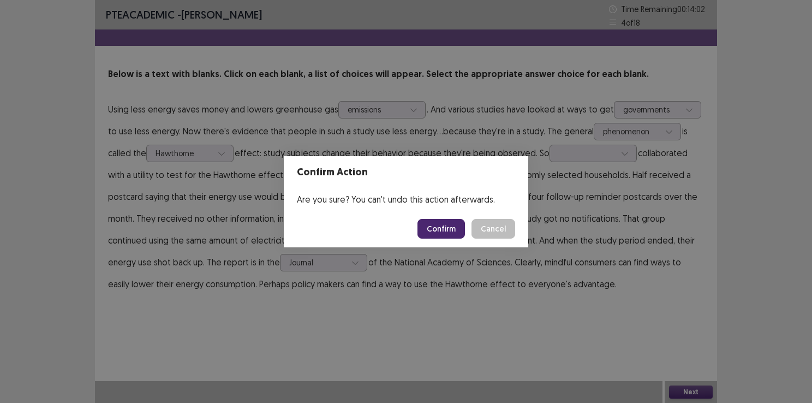
click at [638, 319] on div "Confirm Action Are you sure? You can't undo this action afterwards. Confirm Can…" at bounding box center [406, 201] width 812 height 403
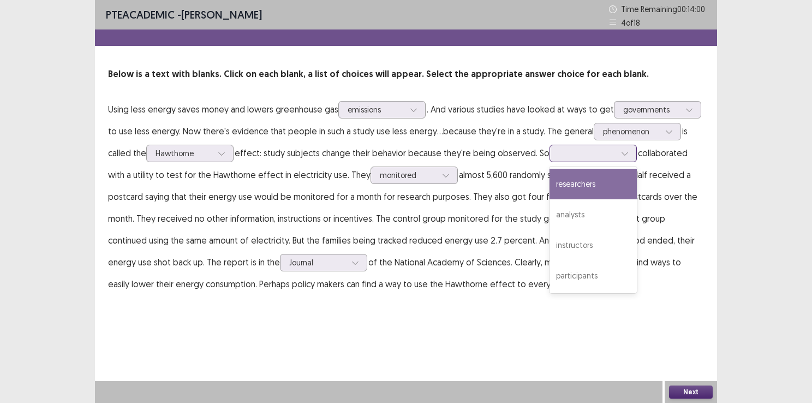
click at [596, 161] on div at bounding box center [593, 153] width 87 height 17
click at [576, 187] on div "researchers" at bounding box center [593, 184] width 87 height 31
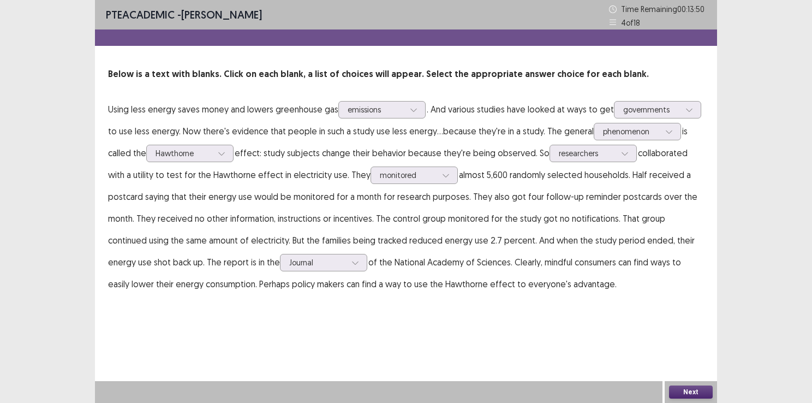
click at [685, 389] on button "Next" at bounding box center [691, 391] width 44 height 13
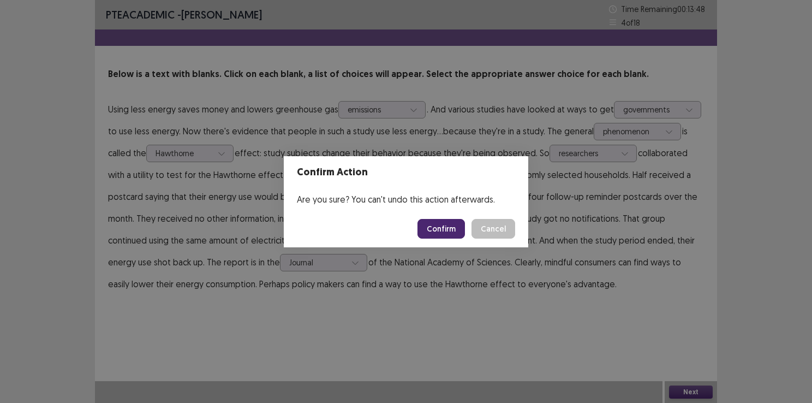
click at [453, 231] on button "Confirm" at bounding box center [441, 229] width 47 height 20
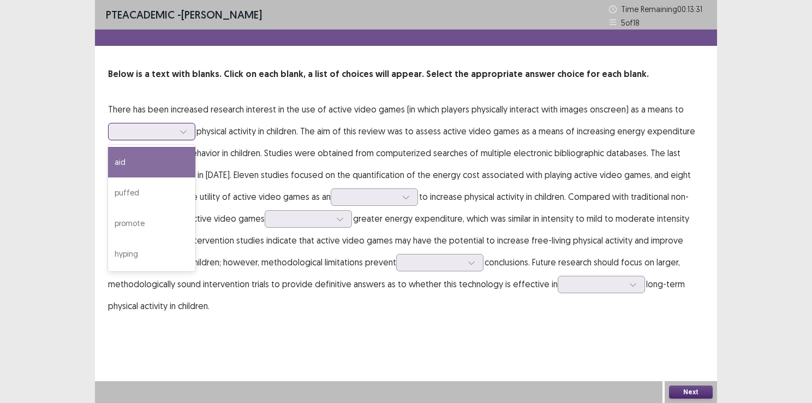
click at [181, 133] on icon at bounding box center [184, 132] width 8 height 8
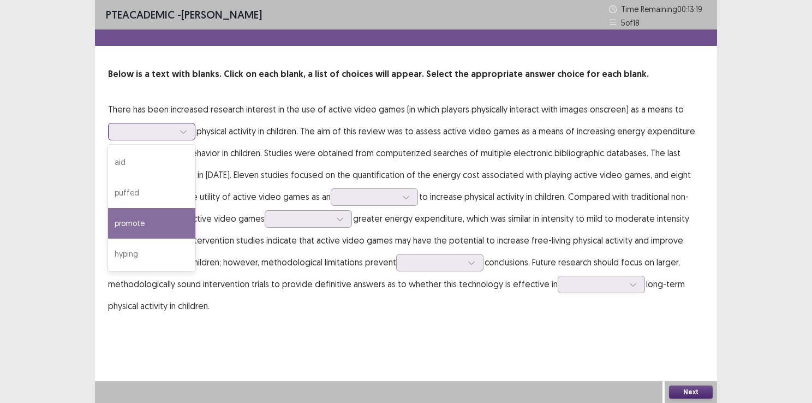
click at [174, 217] on div "promote" at bounding box center [151, 223] width 87 height 31
click at [172, 127] on div at bounding box center [145, 131] width 57 height 10
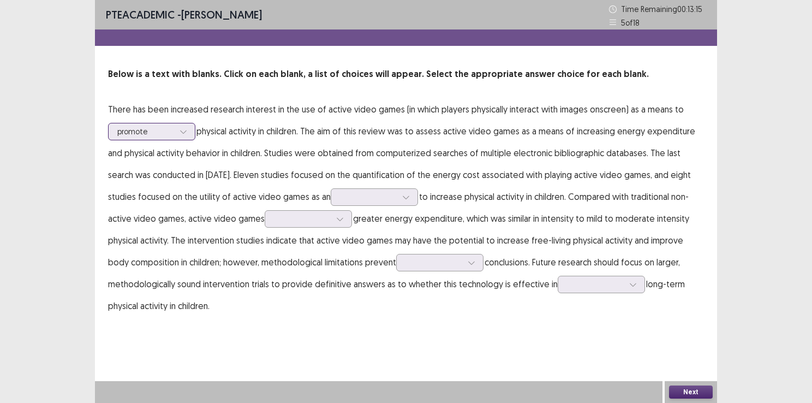
click at [172, 127] on div at bounding box center [145, 131] width 57 height 10
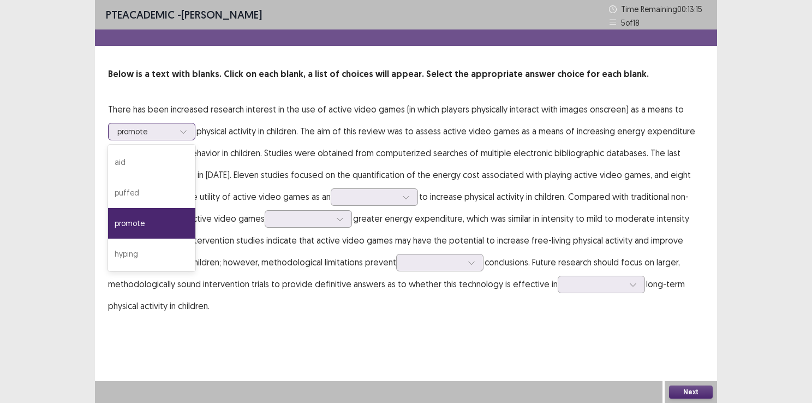
click at [172, 127] on div at bounding box center [145, 131] width 57 height 10
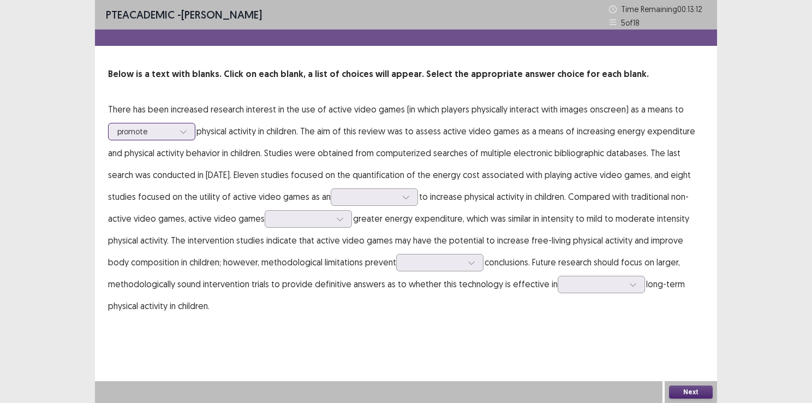
click at [172, 127] on div at bounding box center [145, 131] width 57 height 10
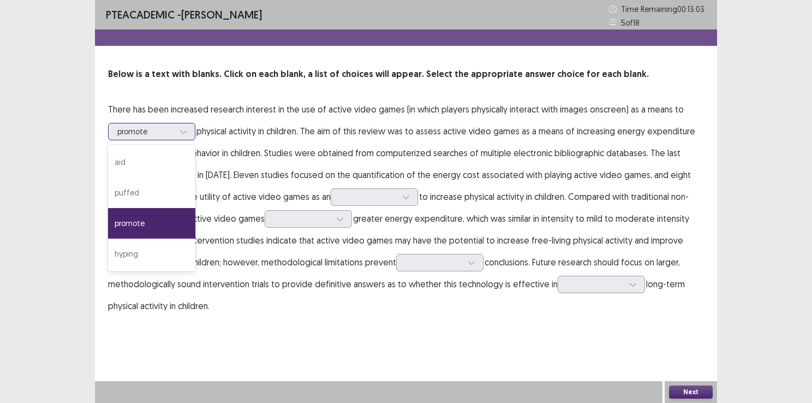
click at [191, 136] on div at bounding box center [183, 131] width 16 height 16
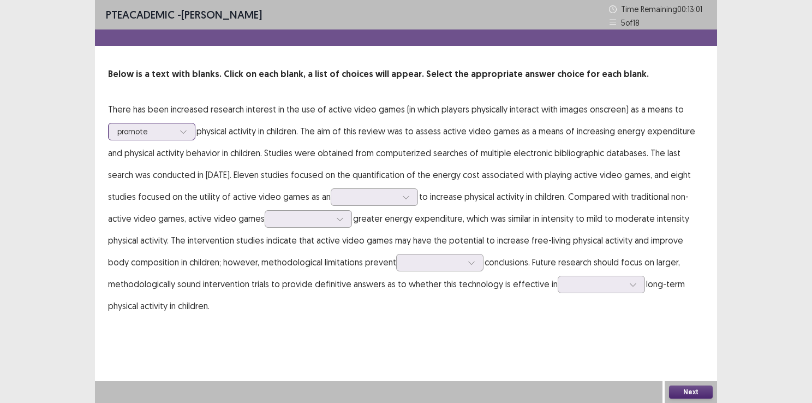
click at [191, 136] on div at bounding box center [183, 131] width 16 height 16
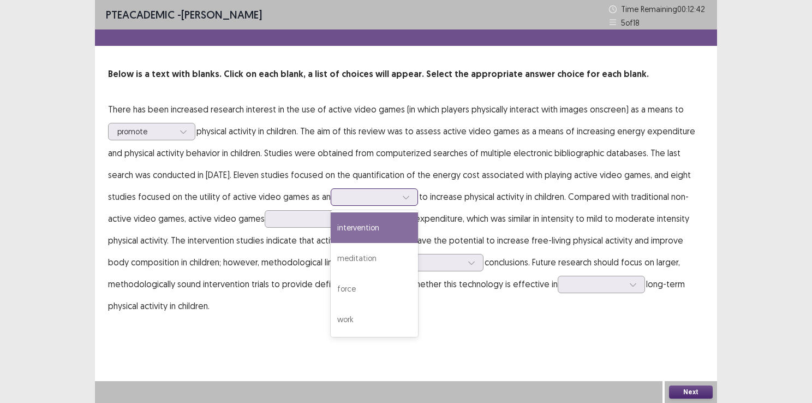
click at [359, 198] on div at bounding box center [368, 197] width 57 height 10
click at [371, 232] on div "intervention" at bounding box center [374, 227] width 87 height 31
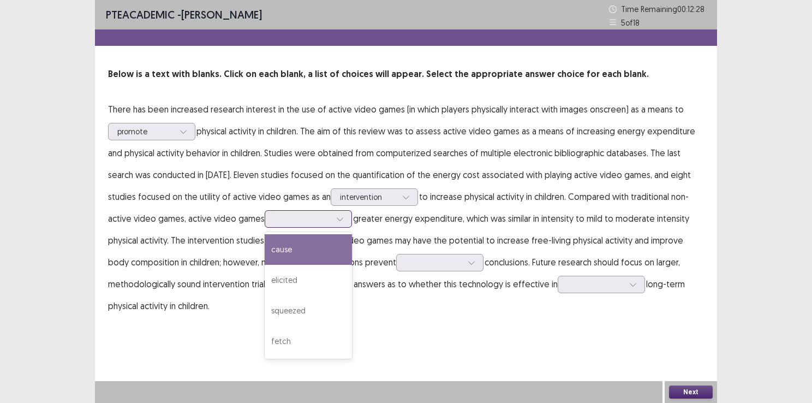
click at [281, 215] on div at bounding box center [302, 218] width 57 height 10
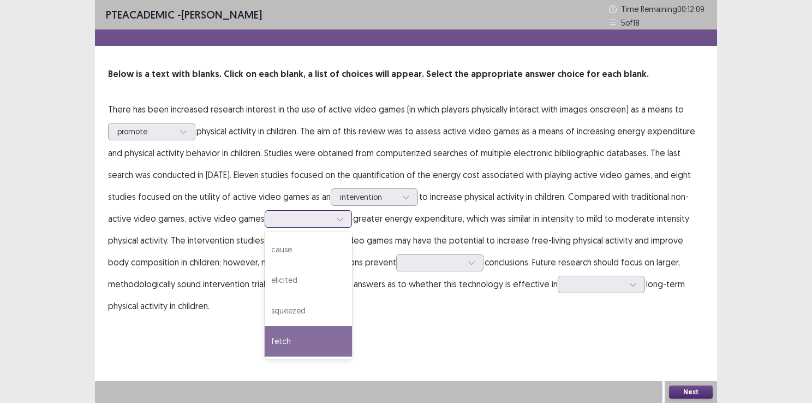
click at [285, 336] on div "fetch" at bounding box center [308, 341] width 87 height 31
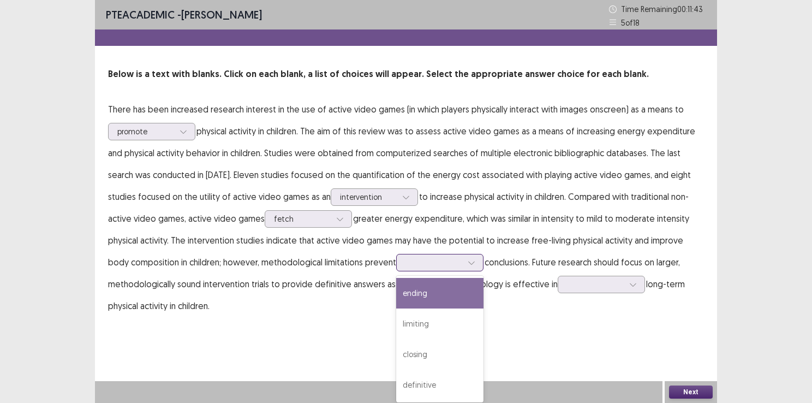
click at [421, 254] on div at bounding box center [439, 262] width 87 height 17
click at [401, 307] on div "ending" at bounding box center [439, 293] width 87 height 31
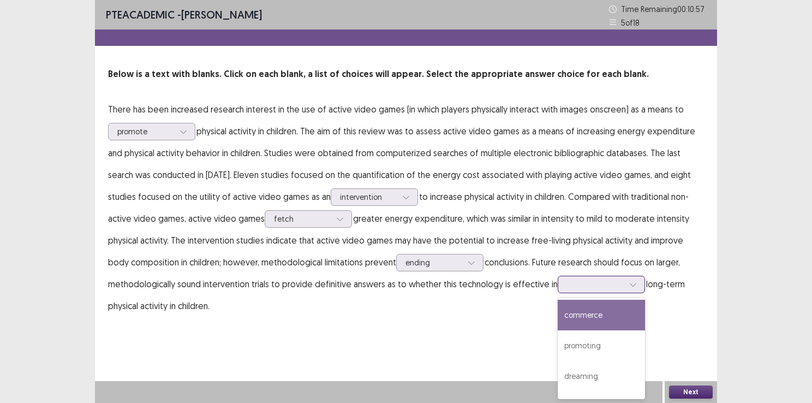
click at [583, 285] on div at bounding box center [595, 284] width 57 height 10
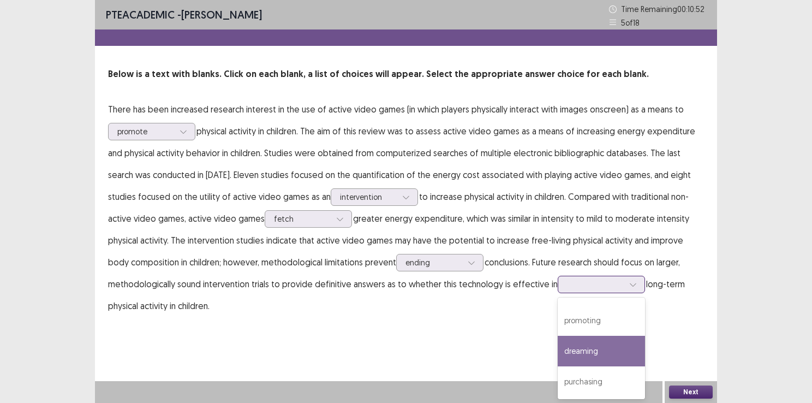
scroll to position [22, 0]
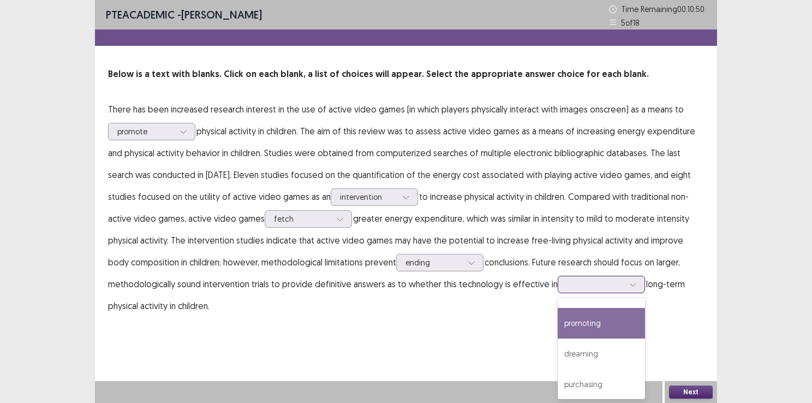
click at [596, 330] on div "promoting" at bounding box center [601, 323] width 87 height 31
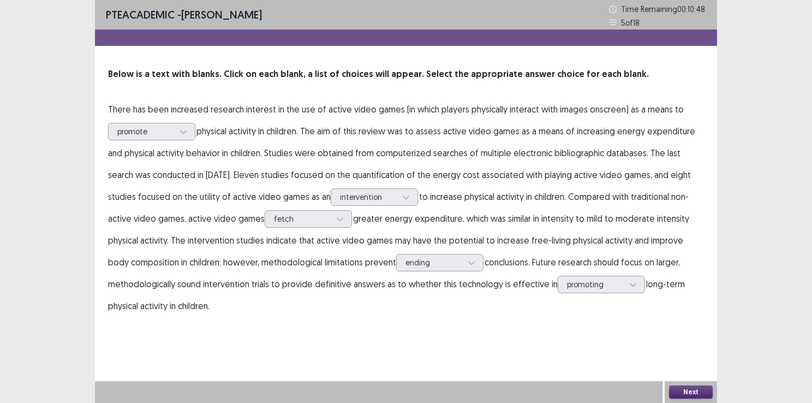
click at [688, 394] on button "Next" at bounding box center [691, 391] width 44 height 13
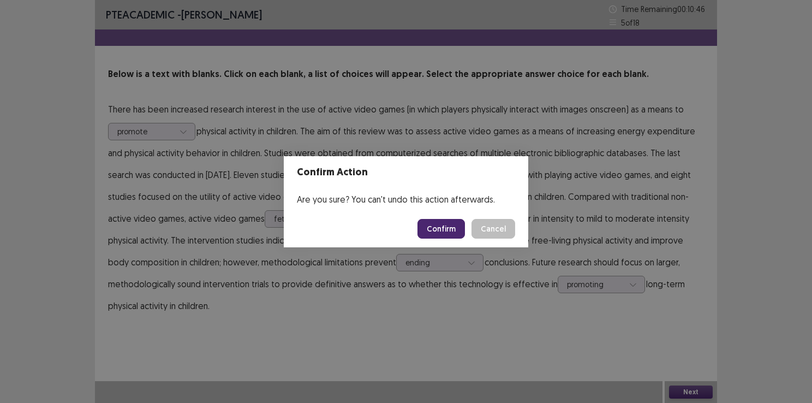
click at [451, 227] on button "Confirm" at bounding box center [441, 229] width 47 height 20
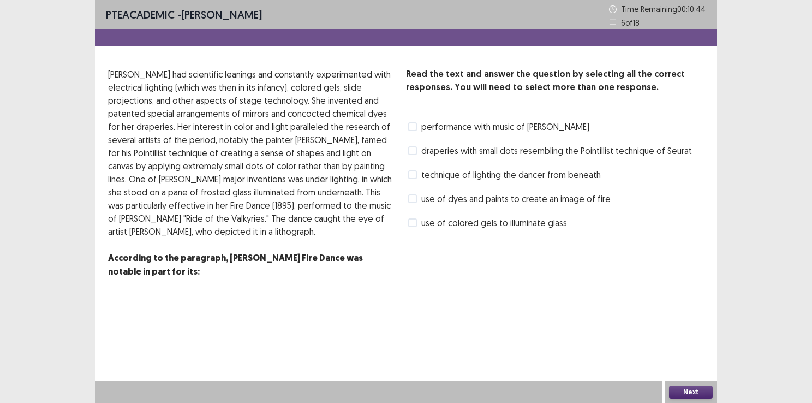
click at [417, 125] on label "performance with music of [PERSON_NAME]" at bounding box center [498, 126] width 181 height 13
click at [691, 392] on button "Next" at bounding box center [691, 391] width 44 height 13
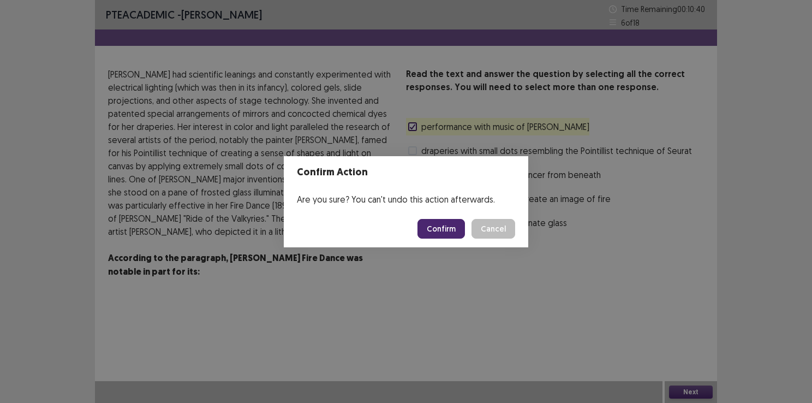
click at [441, 225] on button "Confirm" at bounding box center [441, 229] width 47 height 20
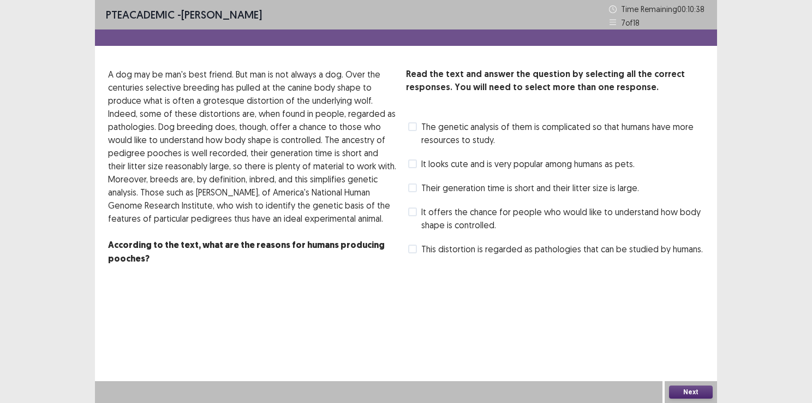
click at [413, 161] on span at bounding box center [412, 163] width 9 height 9
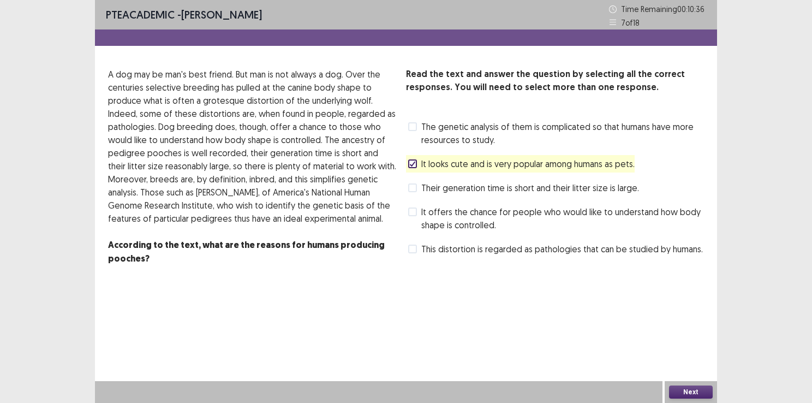
click at [699, 394] on button "Next" at bounding box center [691, 391] width 44 height 13
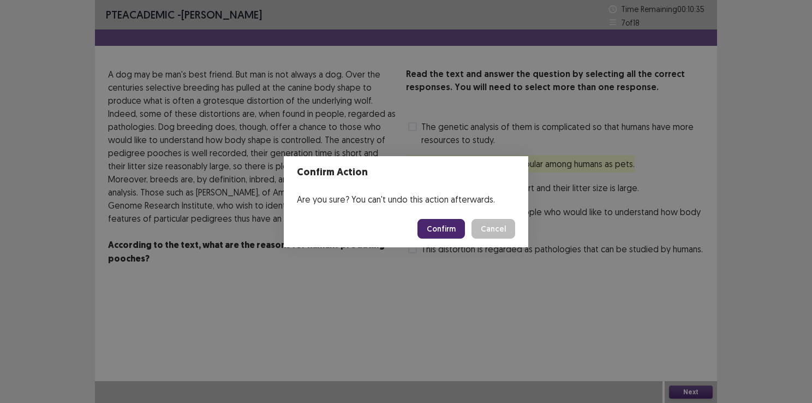
click at [442, 228] on button "Confirm" at bounding box center [441, 229] width 47 height 20
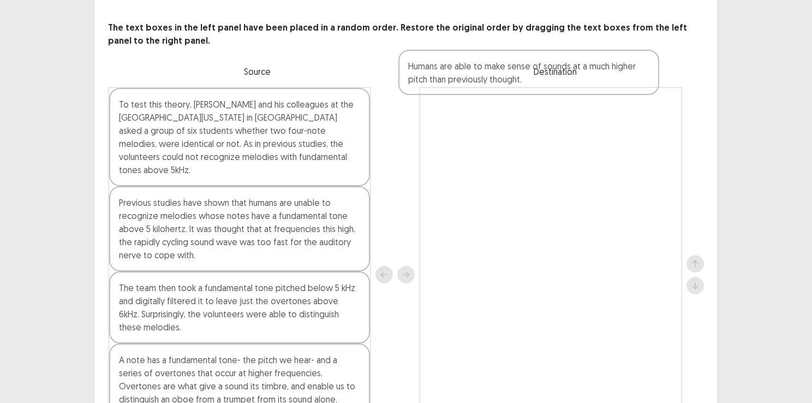
scroll to position [5, 0]
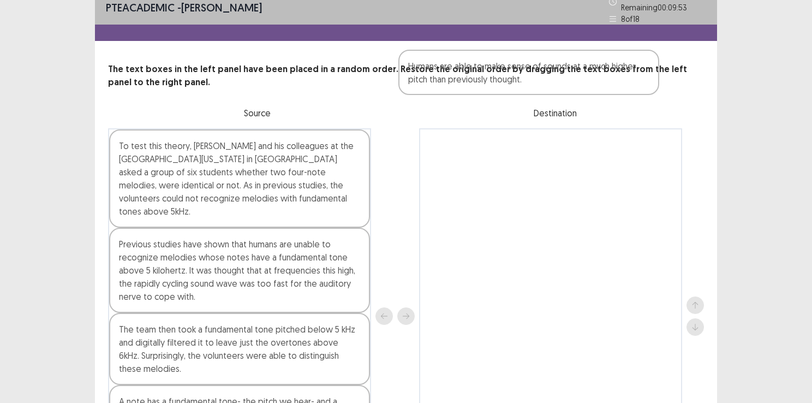
drag, startPoint x: 225, startPoint y: 301, endPoint x: 522, endPoint y: 85, distance: 367.3
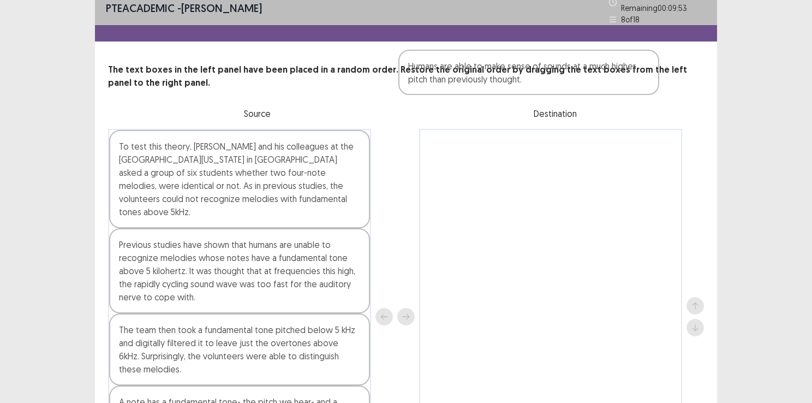
click at [522, 85] on div "The text boxes in the left panel have been placed in a random order. Restore th…" at bounding box center [406, 283] width 622 height 441
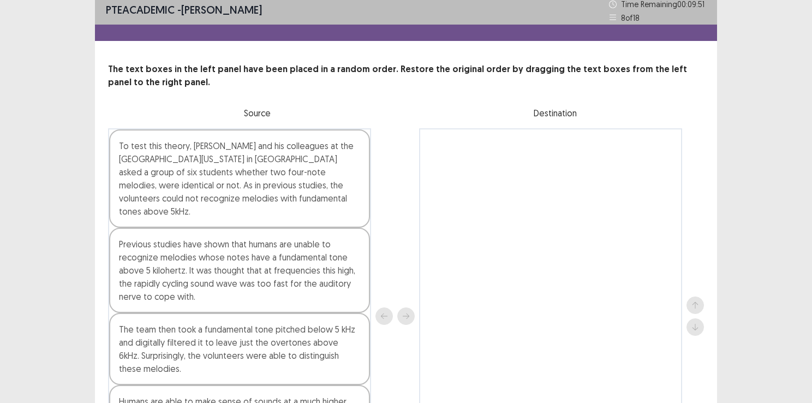
drag, startPoint x: 599, startPoint y: 219, endPoint x: 692, endPoint y: 197, distance: 95.6
click at [692, 197] on div "To test this theory, [PERSON_NAME] and his colleagues at the [GEOGRAPHIC_DATA][…" at bounding box center [406, 316] width 596 height 376
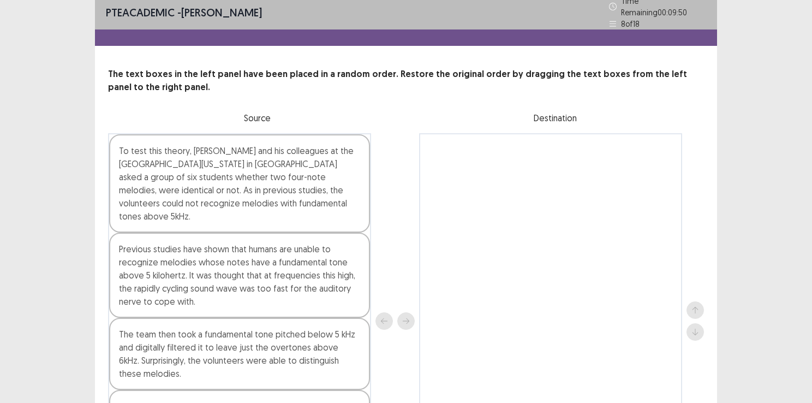
click at [692, 197] on div at bounding box center [695, 321] width 17 height 376
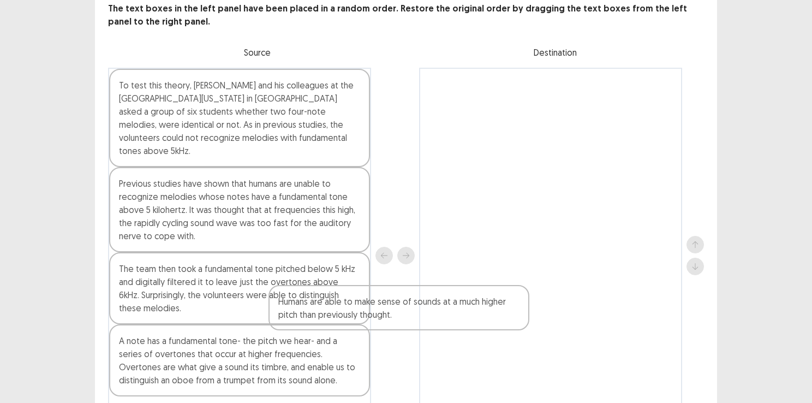
scroll to position [80, 0]
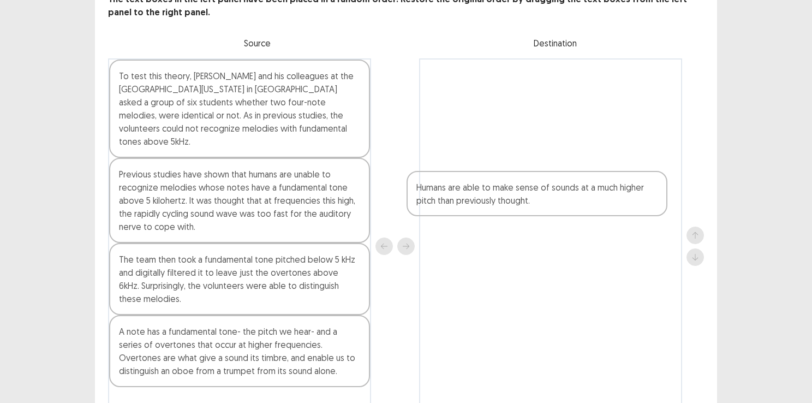
drag, startPoint x: 241, startPoint y: 337, endPoint x: 542, endPoint y: 203, distance: 329.2
click at [542, 203] on div "To test this theory, [PERSON_NAME] and his colleagues at the [GEOGRAPHIC_DATA][…" at bounding box center [406, 245] width 596 height 375
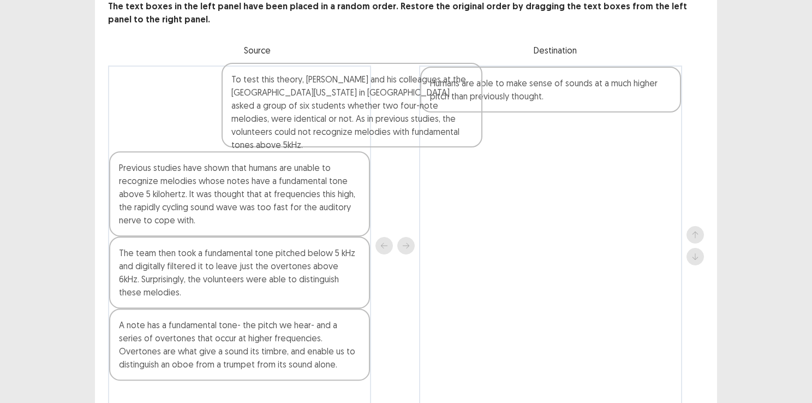
scroll to position [72, 0]
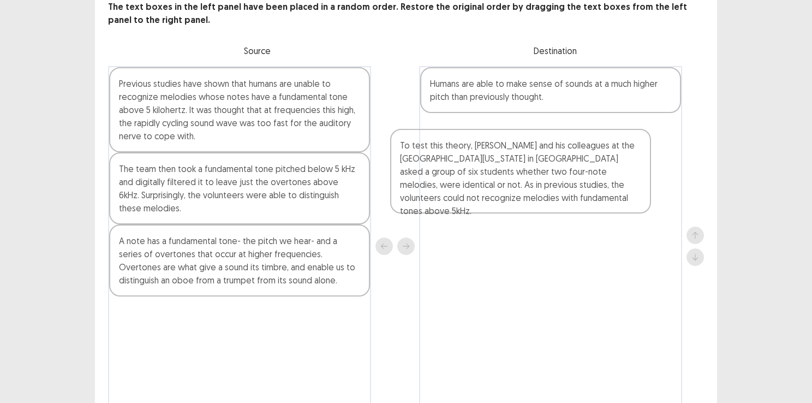
drag, startPoint x: 305, startPoint y: 120, endPoint x: 590, endPoint y: 194, distance: 294.0
click at [590, 194] on div "To test this theory, [PERSON_NAME] and his colleagues at the [GEOGRAPHIC_DATA][…" at bounding box center [406, 246] width 596 height 360
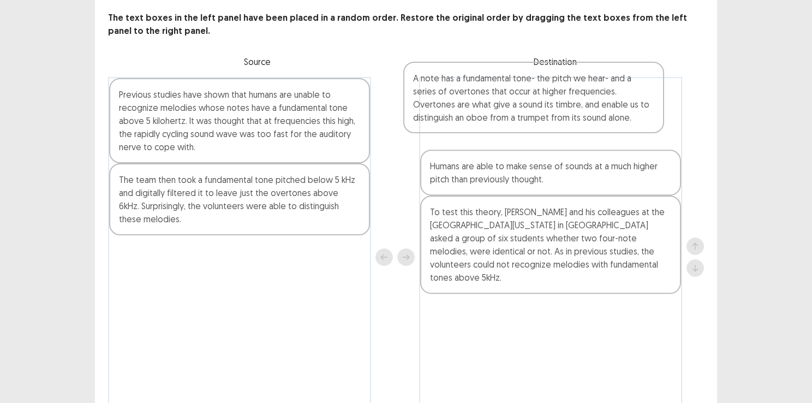
scroll to position [57, 0]
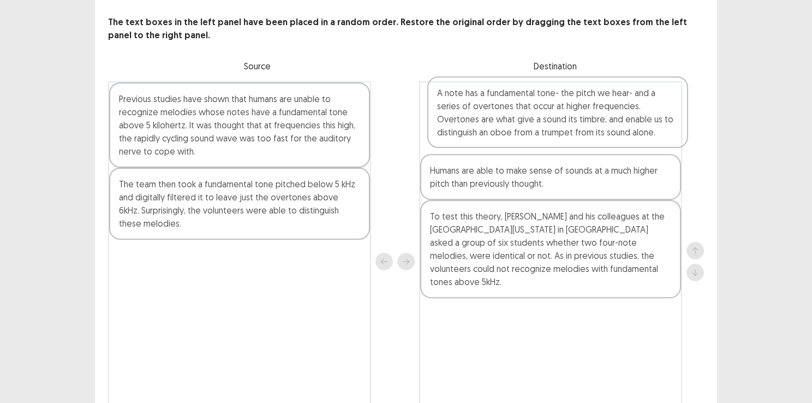
drag, startPoint x: 162, startPoint y: 266, endPoint x: 491, endPoint y: 120, distance: 360.0
click at [491, 120] on div "Previous studies have shown that humans are unable to recognize melodies whose …" at bounding box center [406, 261] width 596 height 360
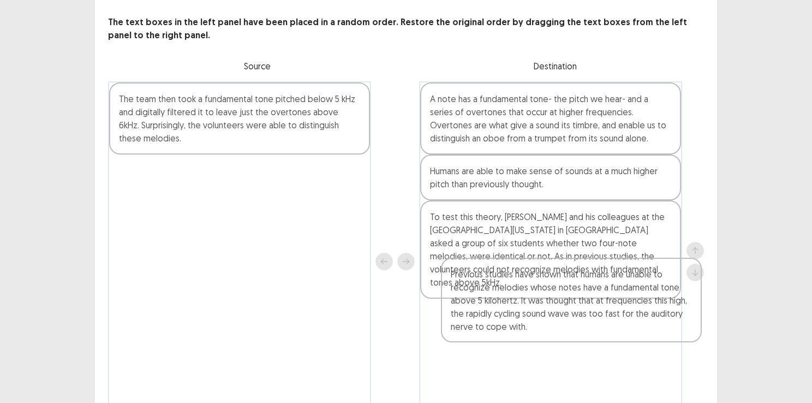
drag, startPoint x: 241, startPoint y: 108, endPoint x: 576, endPoint y: 289, distance: 381.1
click at [576, 289] on div "Previous studies have shown that humans are unable to recognize melodies whose …" at bounding box center [406, 261] width 596 height 360
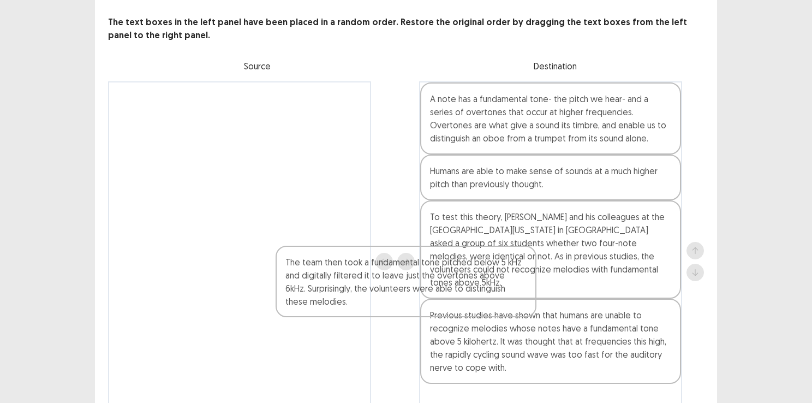
scroll to position [138, 0]
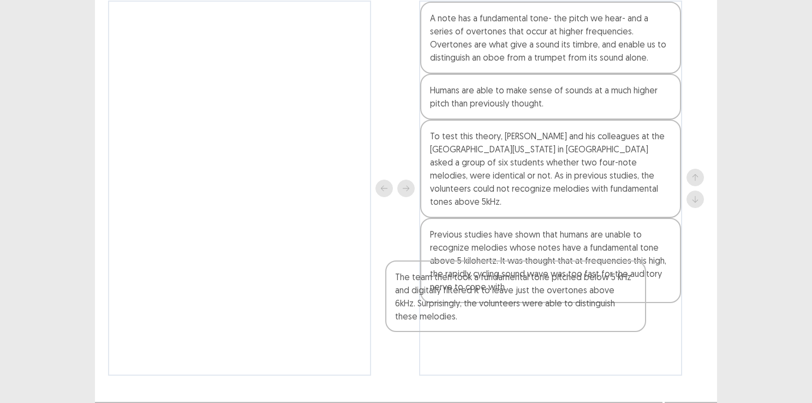
drag, startPoint x: 240, startPoint y: 118, endPoint x: 532, endPoint y: 309, distance: 349.0
click at [532, 309] on div "The team then took a fundamental tone pitched below 5 kHz and digitally filtere…" at bounding box center [406, 188] width 596 height 375
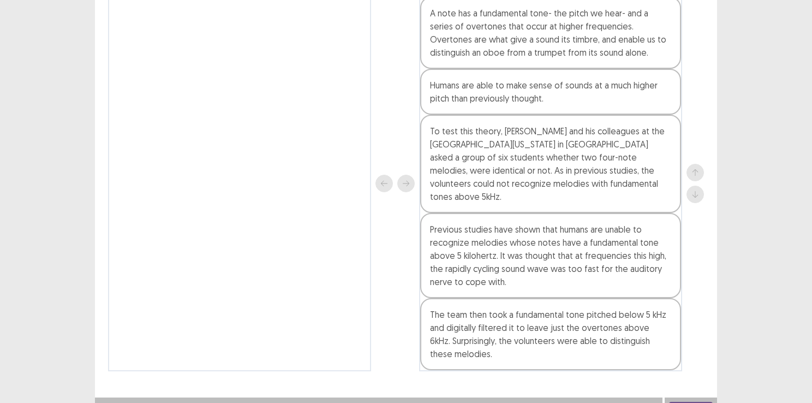
click at [691, 397] on div "Next" at bounding box center [691, 408] width 52 height 22
click at [691, 402] on button "Next" at bounding box center [691, 408] width 44 height 13
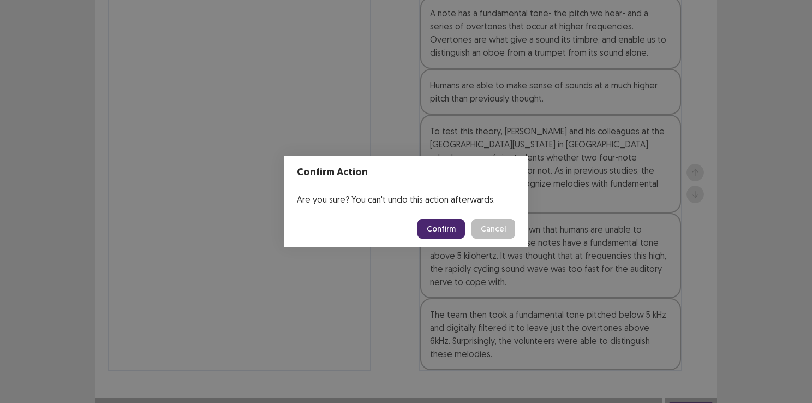
click at [449, 233] on button "Confirm" at bounding box center [441, 229] width 47 height 20
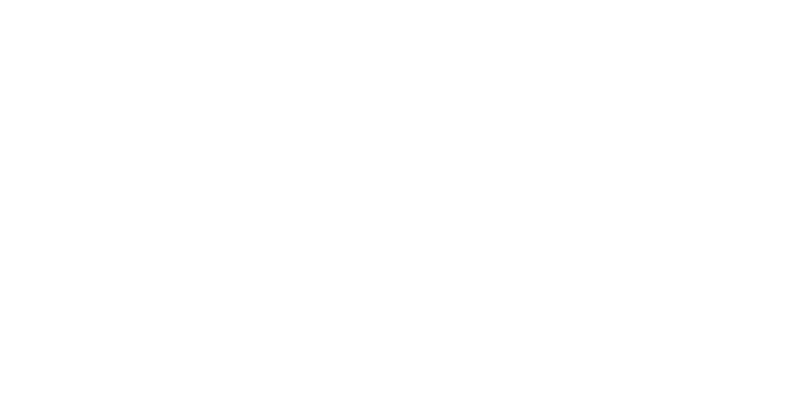
scroll to position [0, 0]
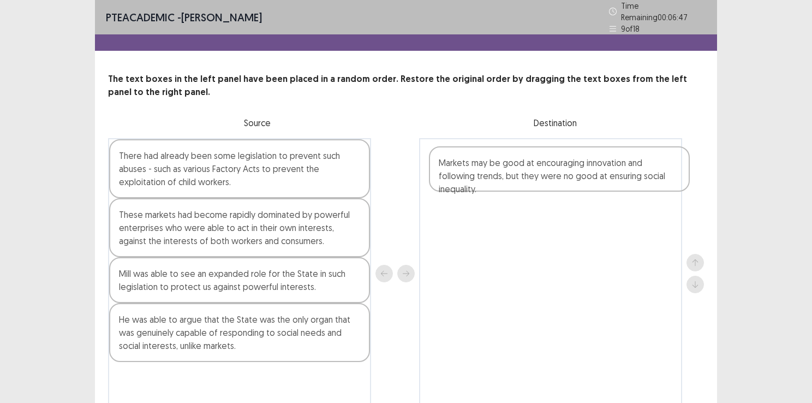
drag, startPoint x: 176, startPoint y: 232, endPoint x: 499, endPoint y: 185, distance: 326.6
click at [499, 185] on div "There had already been some legislation to prevent such abuses - such as variou…" at bounding box center [406, 273] width 596 height 270
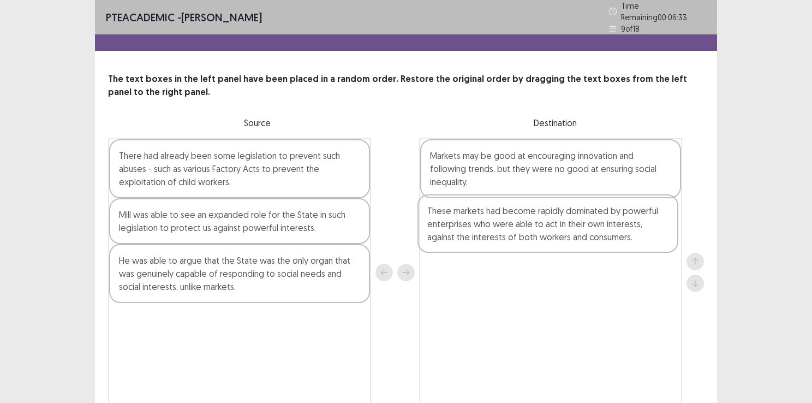
drag, startPoint x: 199, startPoint y: 218, endPoint x: 515, endPoint y: 219, distance: 316.6
click at [515, 219] on div "There had already been some legislation to prevent such abuses - such as variou…" at bounding box center [406, 272] width 596 height 268
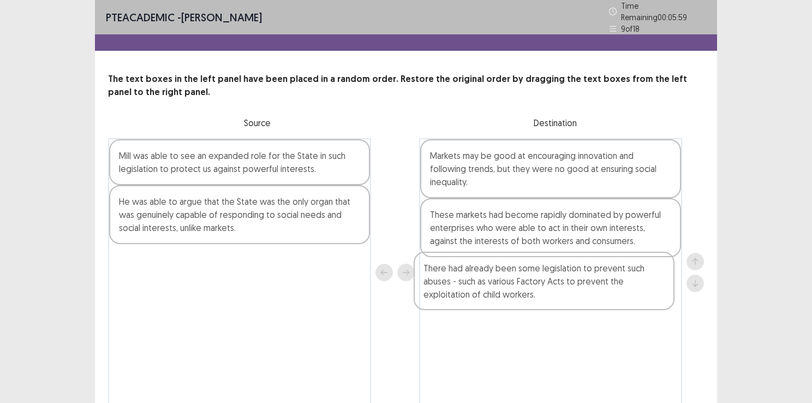
drag, startPoint x: 239, startPoint y: 168, endPoint x: 550, endPoint y: 283, distance: 332.3
click at [550, 283] on div "There had already been some legislation to prevent such abuses - such as variou…" at bounding box center [406, 272] width 596 height 268
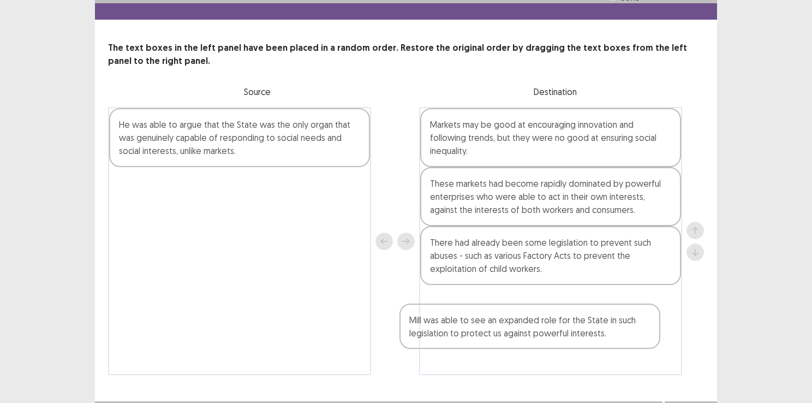
scroll to position [46, 0]
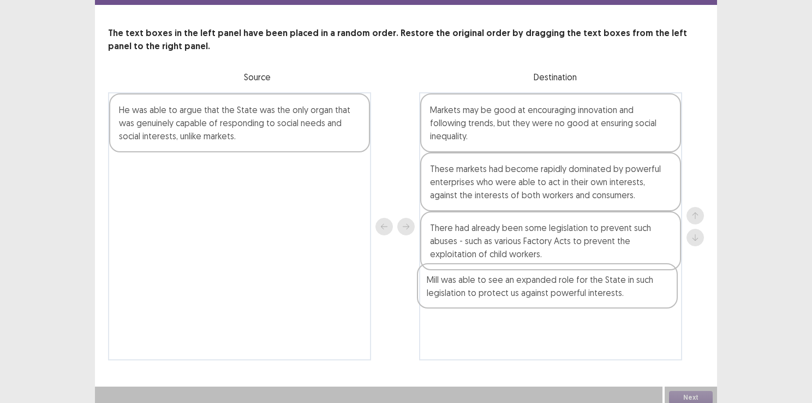
drag, startPoint x: 262, startPoint y: 169, endPoint x: 574, endPoint y: 300, distance: 338.4
click at [574, 300] on div "Mill was able to see an expanded role for the State in such legislation to prot…" at bounding box center [406, 226] width 596 height 268
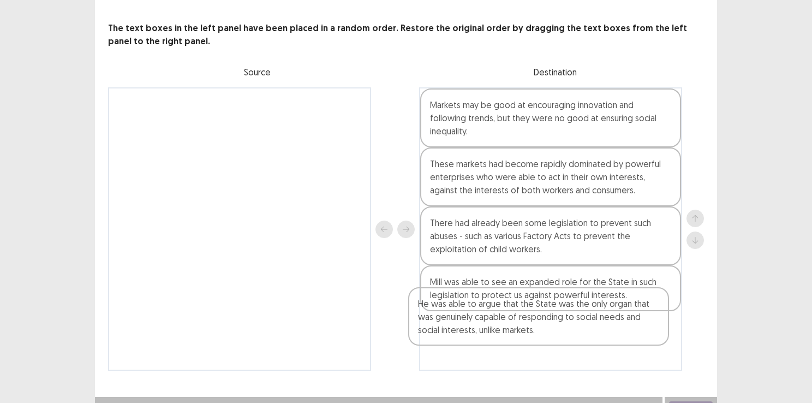
drag, startPoint x: 245, startPoint y: 130, endPoint x: 552, endPoint y: 324, distance: 363.6
click at [552, 324] on div "He was able to argue that the State was the only organ that was genuinely capab…" at bounding box center [406, 228] width 596 height 283
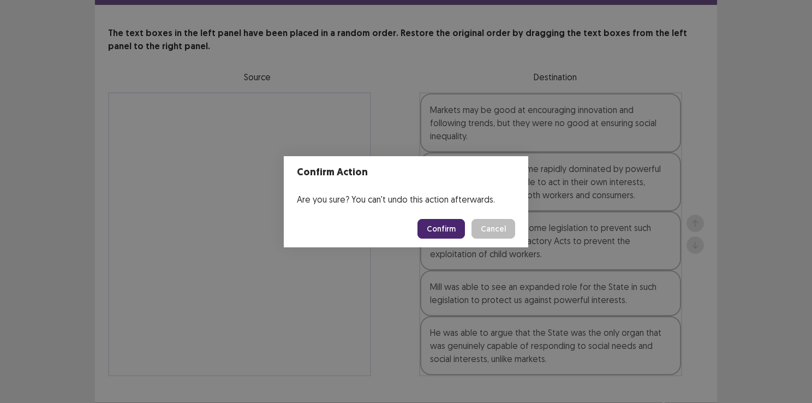
click at [435, 228] on button "Confirm" at bounding box center [441, 229] width 47 height 20
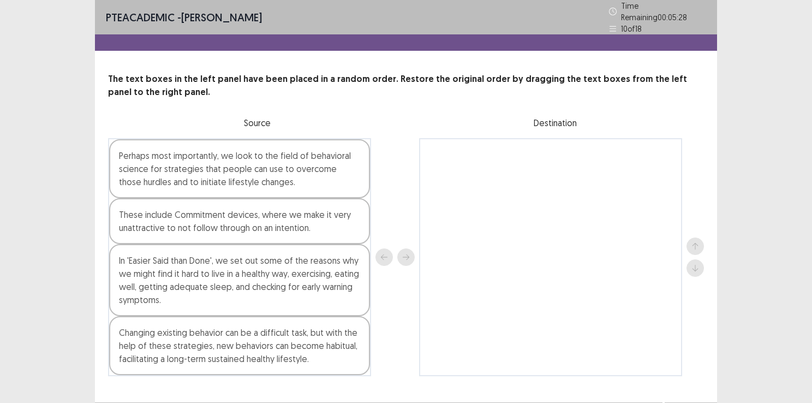
click at [211, 267] on div "In 'Easier Said than Done', we set out some of the reasons why we might find it…" at bounding box center [239, 280] width 261 height 72
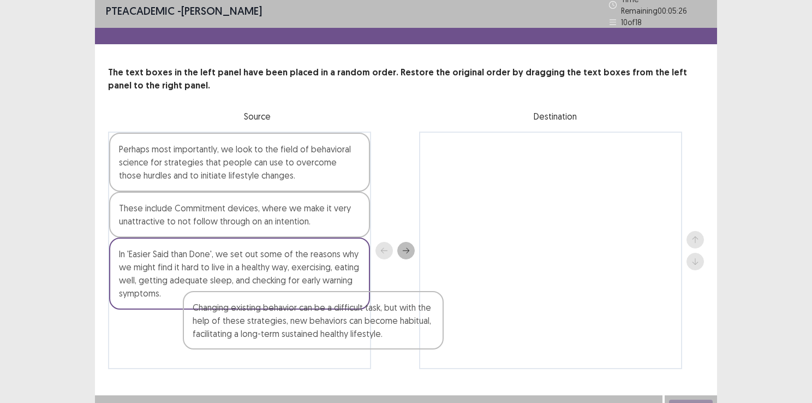
scroll to position [14, 0]
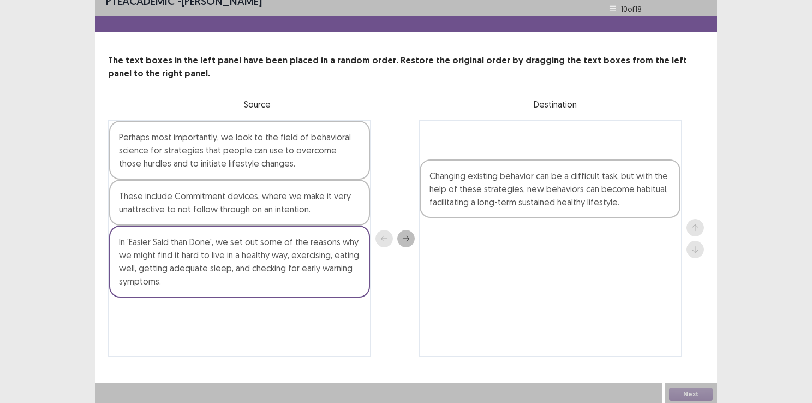
drag, startPoint x: 238, startPoint y: 343, endPoint x: 568, endPoint y: 169, distance: 372.9
click at [568, 169] on div "Perhaps most importantly, we look to the field of behavioral science for strate…" at bounding box center [406, 238] width 596 height 237
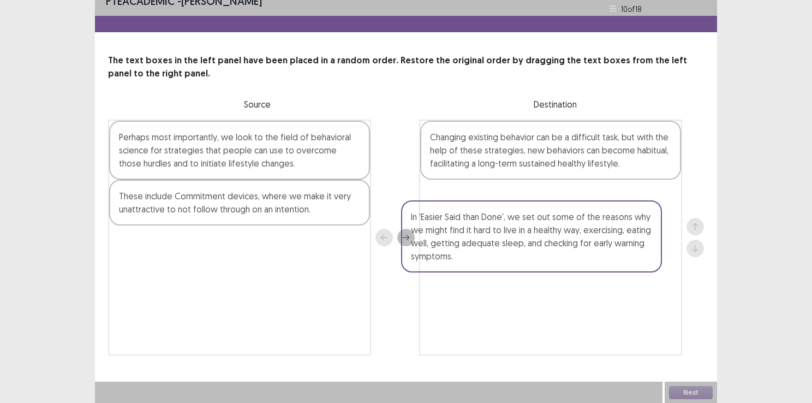
drag, startPoint x: 306, startPoint y: 268, endPoint x: 601, endPoint y: 243, distance: 295.8
click at [601, 243] on div "Perhaps most importantly, we look to the field of behavioral science for strate…" at bounding box center [406, 238] width 596 height 236
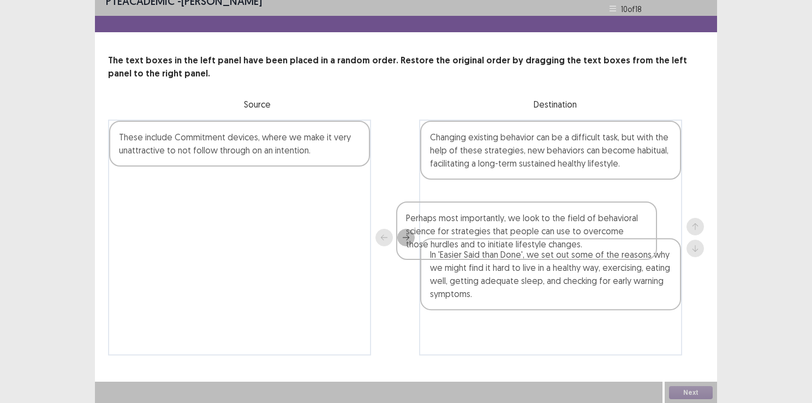
drag, startPoint x: 301, startPoint y: 148, endPoint x: 592, endPoint y: 229, distance: 301.3
click at [592, 229] on div "Perhaps most importantly, we look to the field of behavioral science for strate…" at bounding box center [406, 238] width 596 height 236
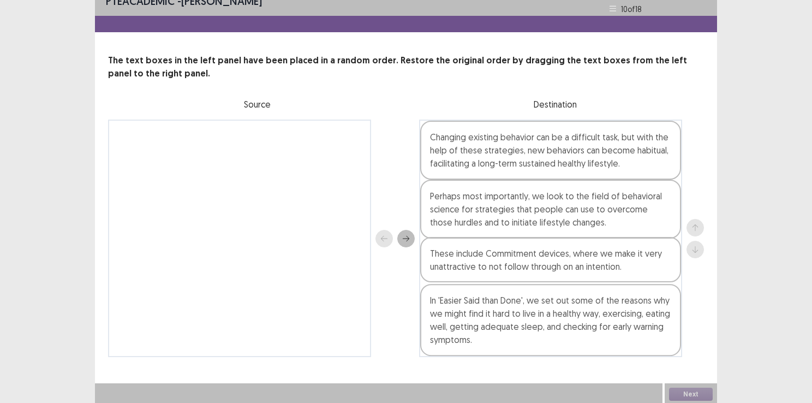
drag, startPoint x: 300, startPoint y: 145, endPoint x: 620, endPoint y: 264, distance: 341.3
click at [620, 264] on div "These include Commitment devices, where we make it very unattractive to not fol…" at bounding box center [406, 238] width 596 height 237
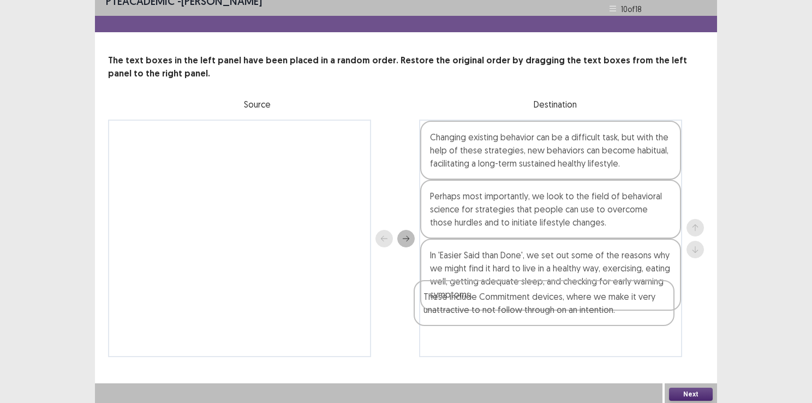
drag, startPoint x: 508, startPoint y: 276, endPoint x: 502, endPoint y: 342, distance: 66.3
click at [502, 342] on div "Changing existing behavior can be a difficult task, but with the help of these …" at bounding box center [550, 238] width 263 height 237
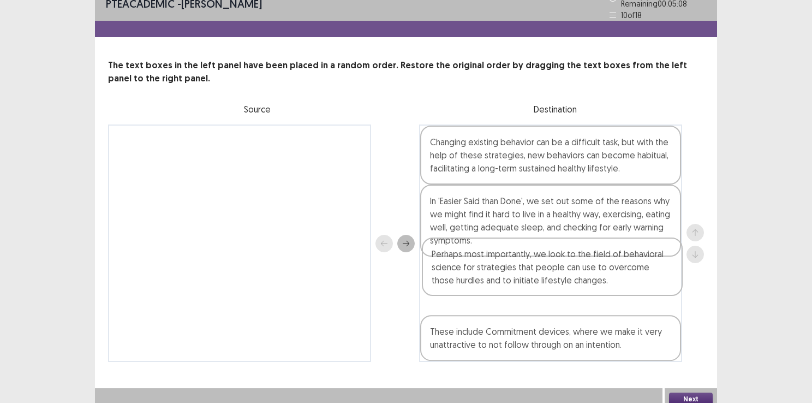
drag, startPoint x: 449, startPoint y: 208, endPoint x: 450, endPoint y: 270, distance: 62.2
click at [450, 270] on div "Changing existing behavior can be a difficult task, but with the help of these …" at bounding box center [550, 242] width 263 height 237
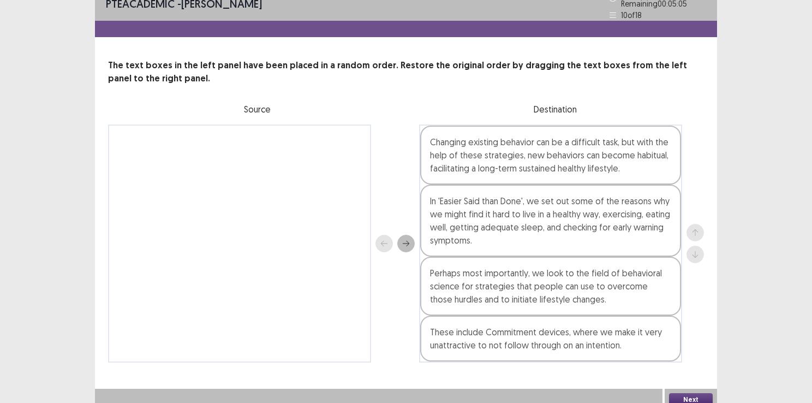
drag, startPoint x: 680, startPoint y: 387, endPoint x: 639, endPoint y: 347, distance: 57.5
click at [639, 347] on div "PTE academic - [PERSON_NAME] Time Remaining 00 : 05 : 05 10 of 18 The text boxe…" at bounding box center [406, 198] width 622 height 424
click at [686, 393] on button "Next" at bounding box center [691, 399] width 44 height 13
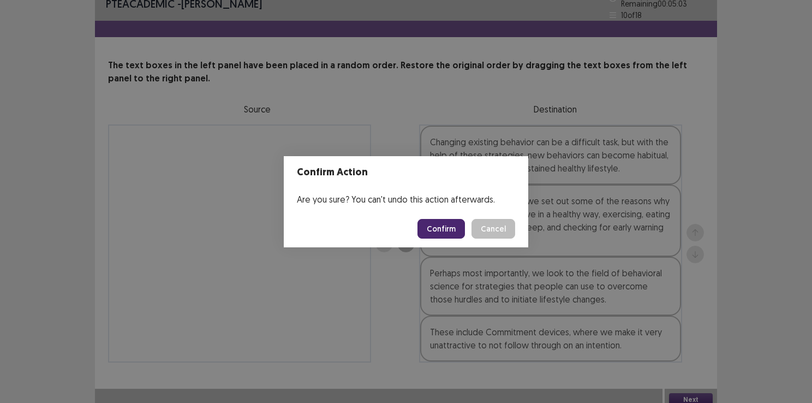
click at [430, 224] on button "Confirm" at bounding box center [441, 229] width 47 height 20
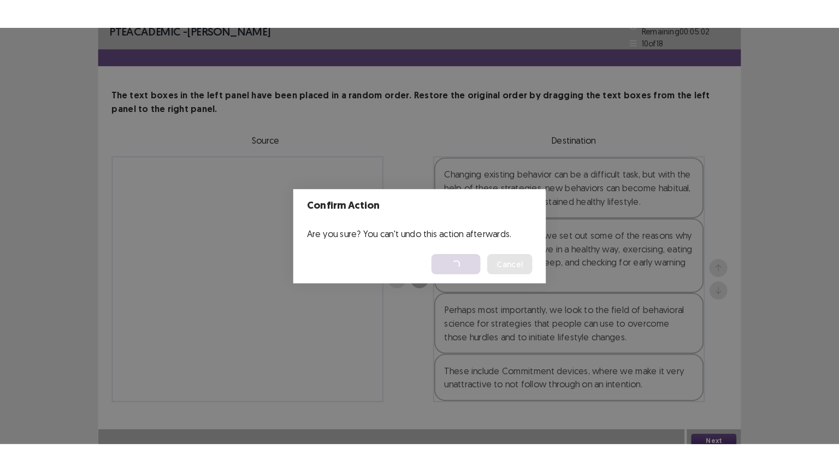
scroll to position [0, 0]
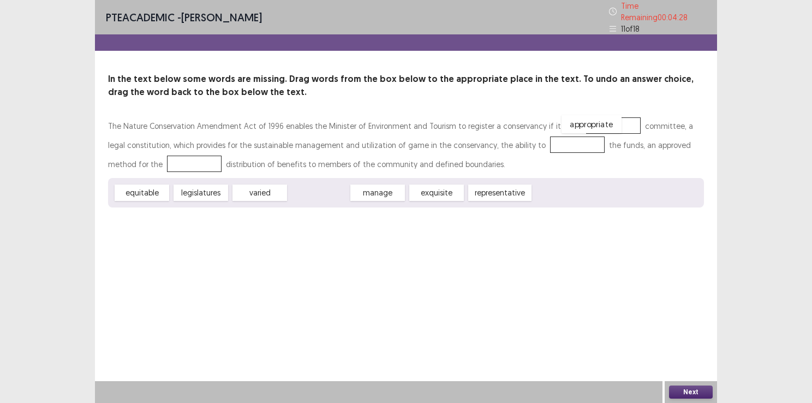
drag, startPoint x: 319, startPoint y: 187, endPoint x: 592, endPoint y: 118, distance: 281.4
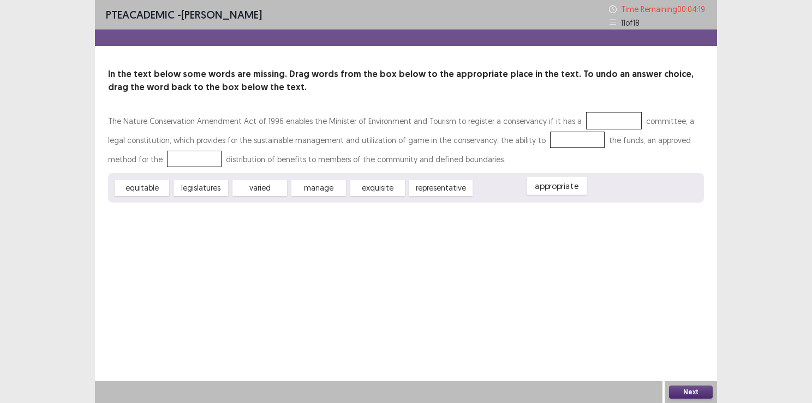
drag, startPoint x: 578, startPoint y: 121, endPoint x: 521, endPoint y: 186, distance: 86.6
drag, startPoint x: 323, startPoint y: 192, endPoint x: 560, endPoint y: 147, distance: 241.0
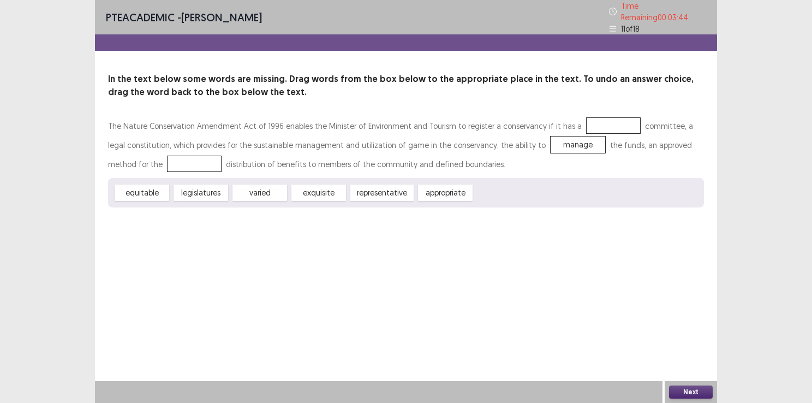
drag, startPoint x: 472, startPoint y: 189, endPoint x: 263, endPoint y: 165, distance: 209.9
click at [263, 165] on div "The Nature Conservation Amendment Act of 1996 enables the Minister of Environme…" at bounding box center [406, 161] width 596 height 91
drag, startPoint x: 452, startPoint y: 183, endPoint x: 144, endPoint y: 159, distance: 309.4
drag, startPoint x: 377, startPoint y: 189, endPoint x: 607, endPoint y: 126, distance: 238.4
click at [691, 384] on div "Next" at bounding box center [691, 392] width 52 height 22
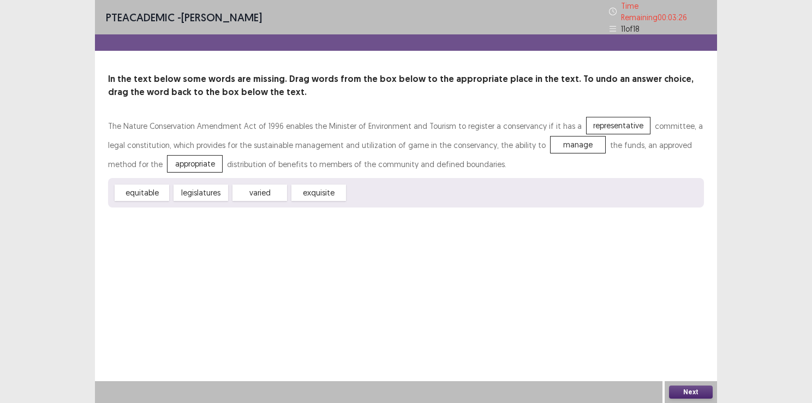
click at [688, 394] on button "Next" at bounding box center [691, 391] width 44 height 13
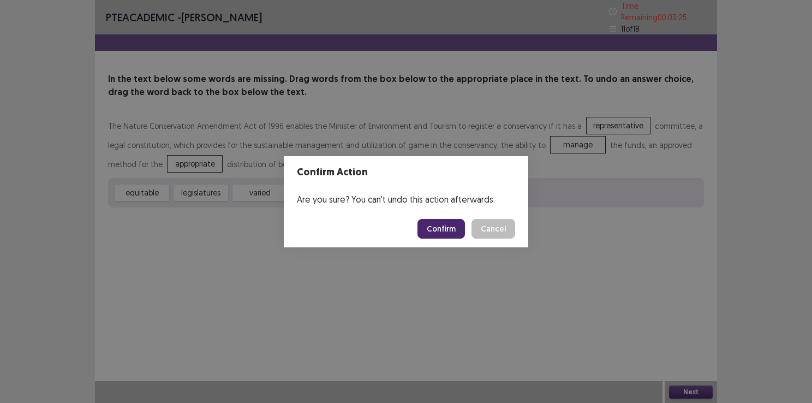
click at [442, 235] on button "Confirm" at bounding box center [441, 229] width 47 height 20
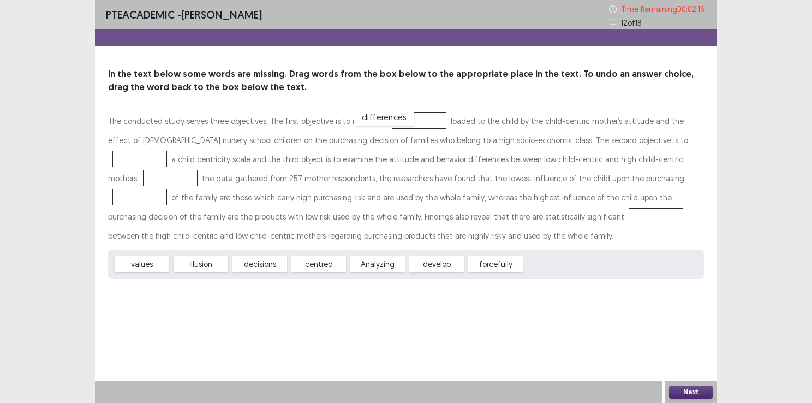
drag, startPoint x: 563, startPoint y: 266, endPoint x: 400, endPoint y: 119, distance: 220.3
drag, startPoint x: 385, startPoint y: 267, endPoint x: 623, endPoint y: 143, distance: 268.4
drag, startPoint x: 622, startPoint y: 134, endPoint x: 631, endPoint y: 154, distance: 21.8
drag, startPoint x: 399, startPoint y: 260, endPoint x: 641, endPoint y: 139, distance: 271.5
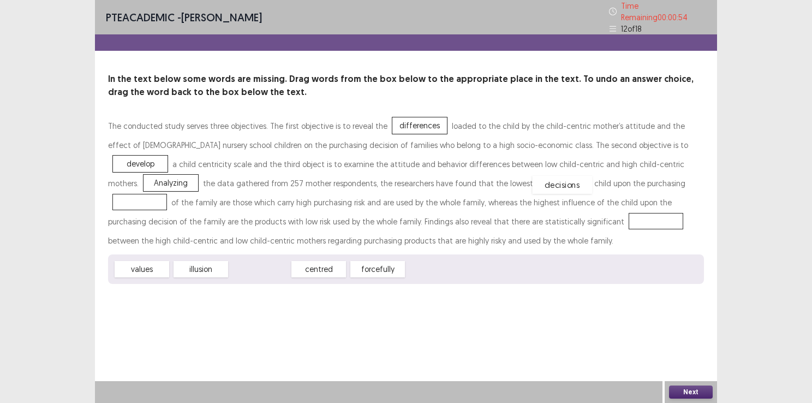
drag, startPoint x: 263, startPoint y: 266, endPoint x: 566, endPoint y: 182, distance: 314.4
drag, startPoint x: 408, startPoint y: 121, endPoint x: 421, endPoint y: 214, distance: 93.8
drag, startPoint x: 186, startPoint y: 264, endPoint x: 230, endPoint y: 249, distance: 46.6
click at [283, 228] on div "illusion" at bounding box center [313, 219] width 60 height 18
drag, startPoint x: 159, startPoint y: 260, endPoint x: 426, endPoint y: 115, distance: 304.2
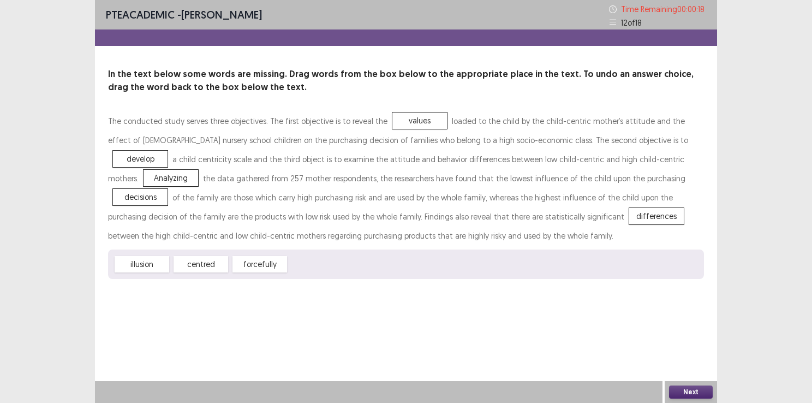
click at [694, 388] on button "Next" at bounding box center [691, 391] width 44 height 13
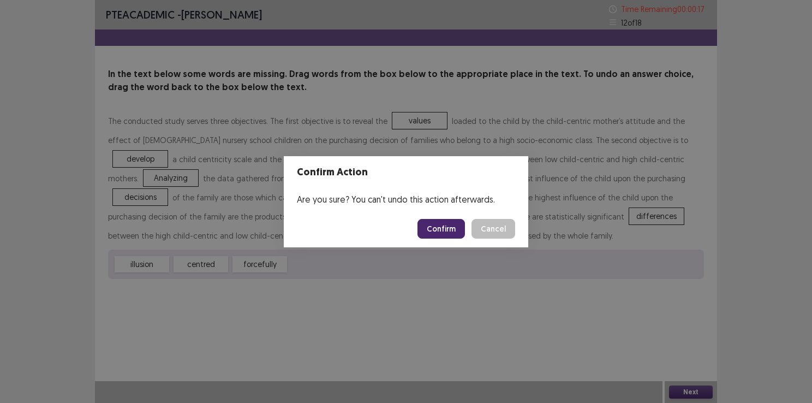
click at [443, 234] on button "Confirm" at bounding box center [441, 229] width 47 height 20
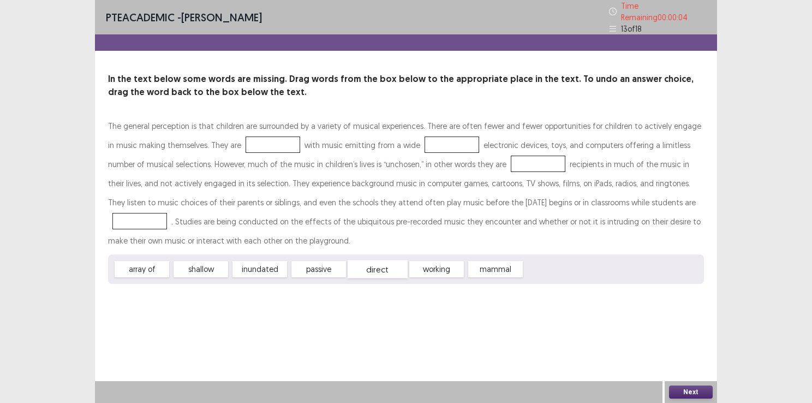
click at [369, 264] on div "direct" at bounding box center [378, 269] width 60 height 18
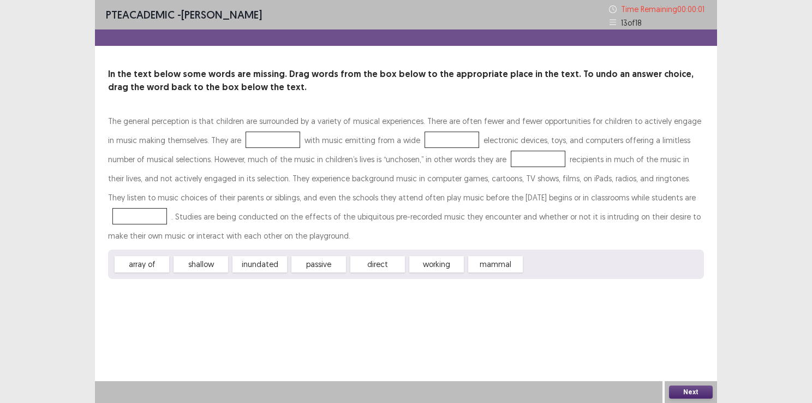
click at [439, 267] on div "working" at bounding box center [436, 264] width 55 height 16
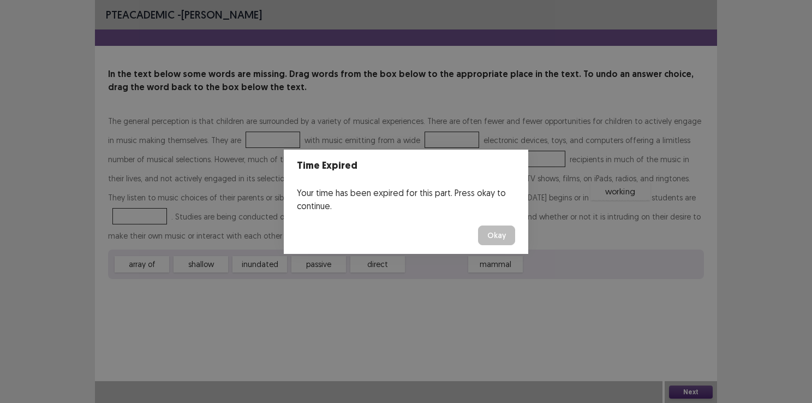
drag, startPoint x: 439, startPoint y: 267, endPoint x: 622, endPoint y: 194, distance: 197.5
click at [502, 227] on button "Okay" at bounding box center [496, 235] width 37 height 20
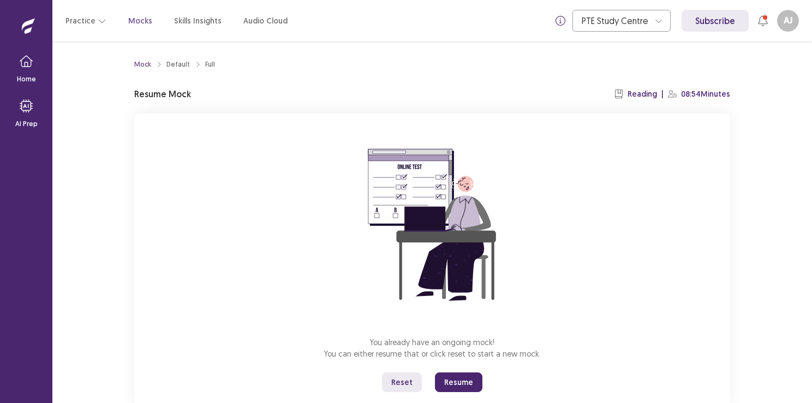
click at [464, 381] on button "Resume" at bounding box center [458, 382] width 47 height 20
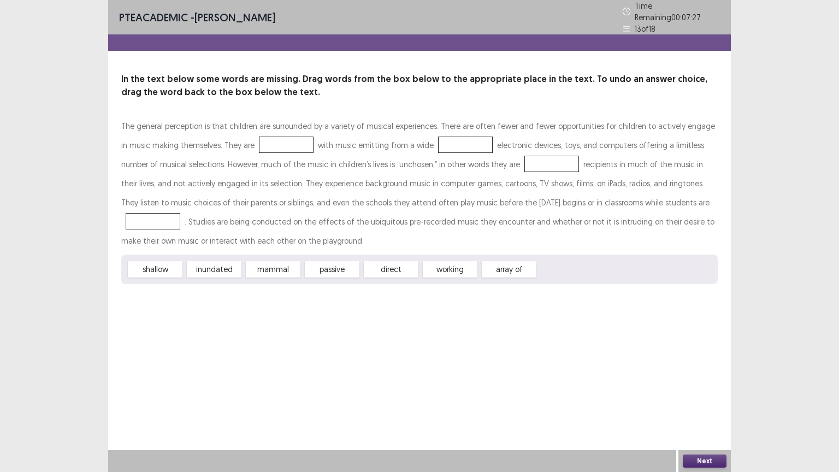
click at [696, 402] on button "Next" at bounding box center [704, 460] width 44 height 13
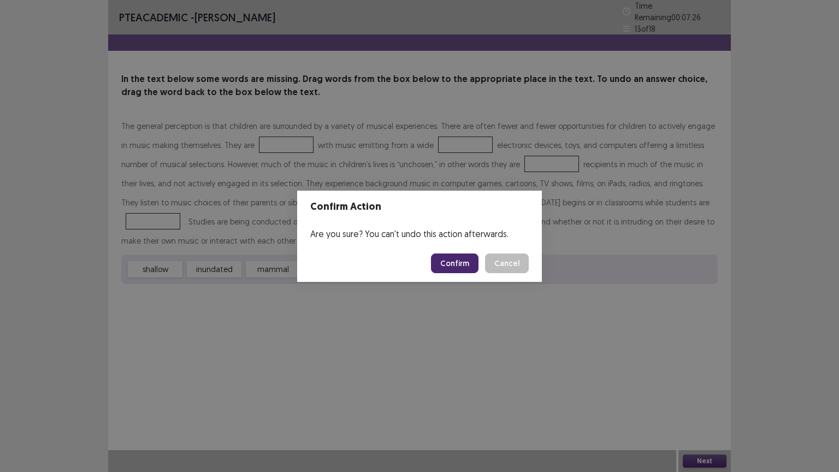
click at [470, 263] on button "Confirm" at bounding box center [454, 263] width 47 height 20
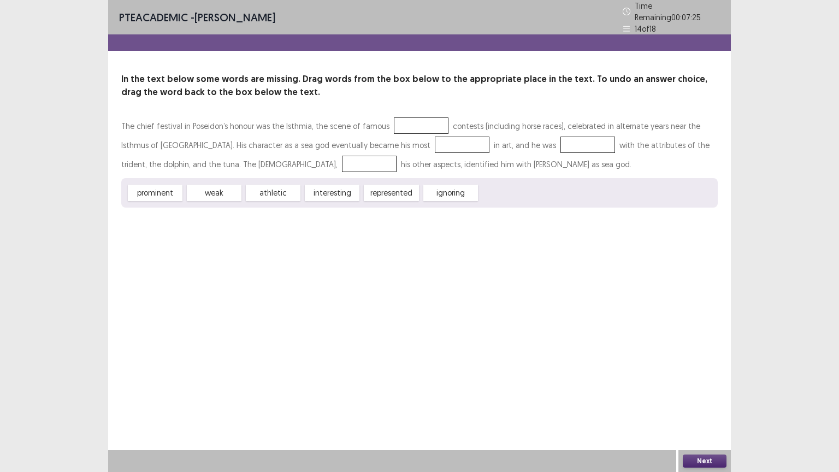
click at [705, 402] on button "Next" at bounding box center [704, 460] width 44 height 13
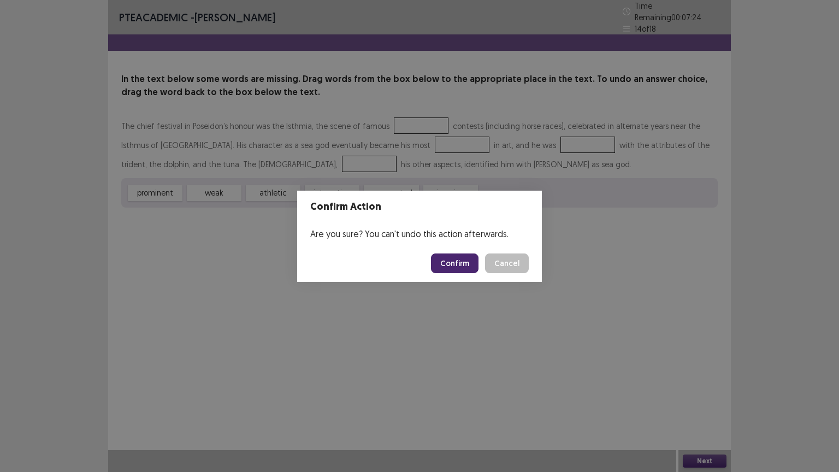
click at [448, 249] on footer "Confirm Cancel" at bounding box center [419, 263] width 245 height 37
click at [457, 261] on button "Confirm" at bounding box center [454, 263] width 47 height 20
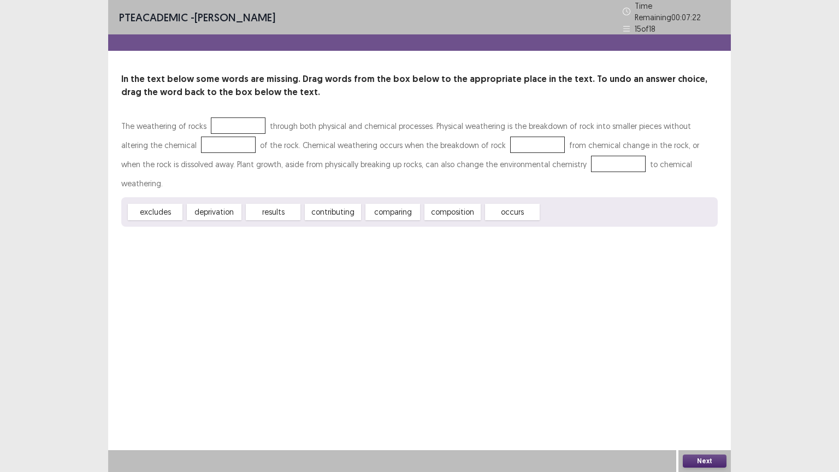
click at [714, 402] on button "Next" at bounding box center [704, 460] width 44 height 13
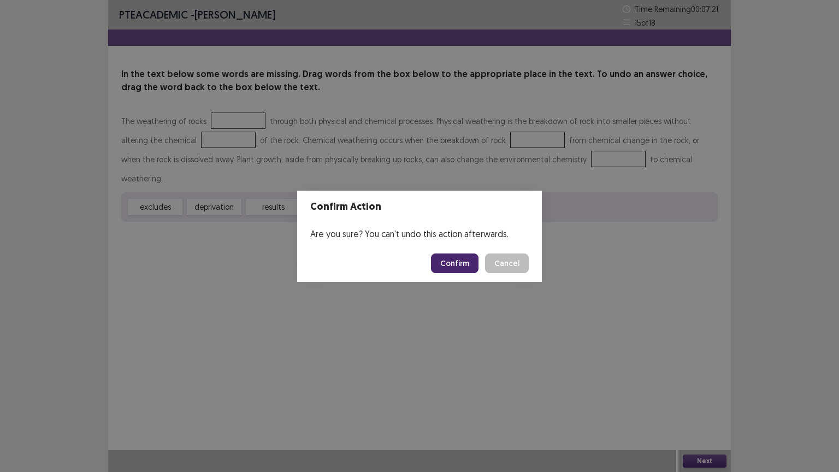
click at [458, 263] on button "Confirm" at bounding box center [454, 263] width 47 height 20
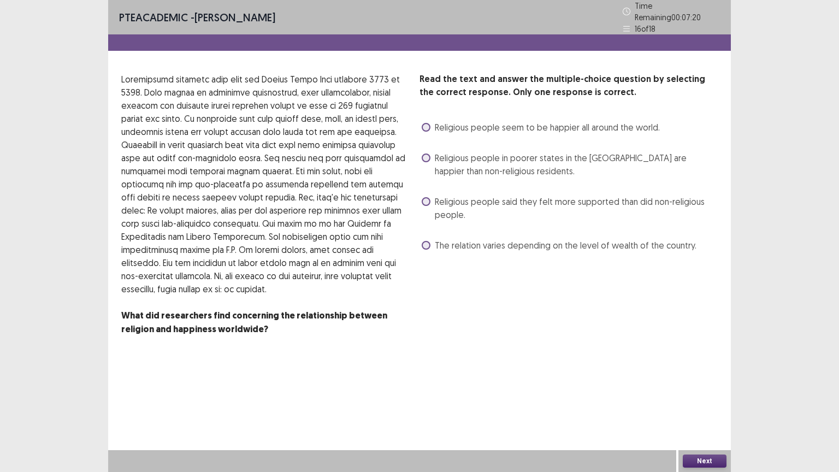
click at [429, 154] on span at bounding box center [425, 157] width 9 height 9
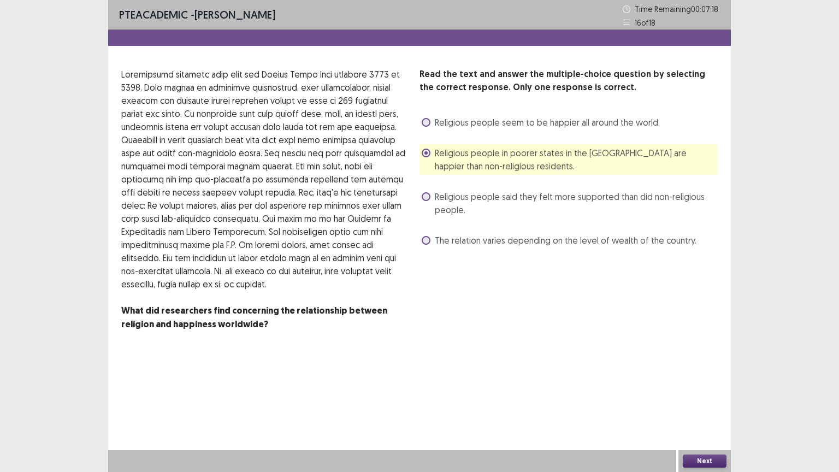
click at [699, 402] on button "Next" at bounding box center [704, 460] width 44 height 13
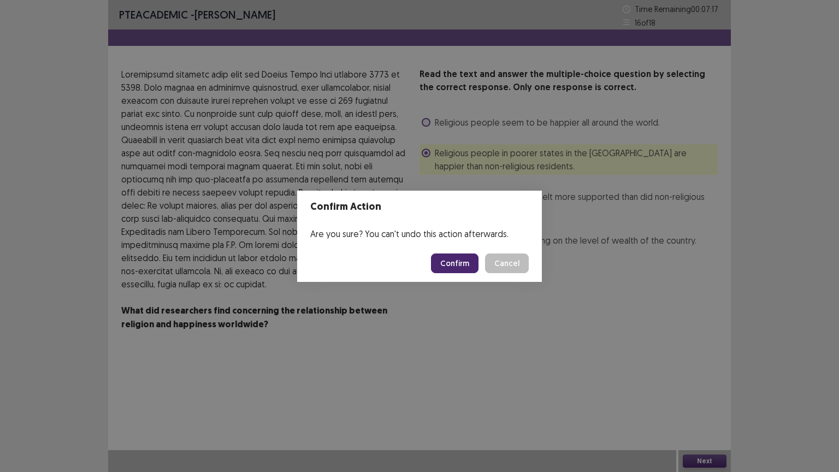
click at [450, 261] on button "Confirm" at bounding box center [454, 263] width 47 height 20
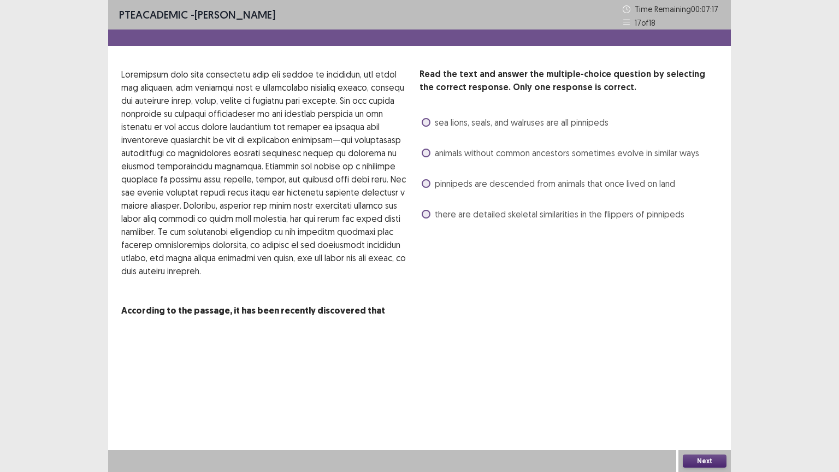
click at [702, 402] on button "Next" at bounding box center [704, 460] width 44 height 13
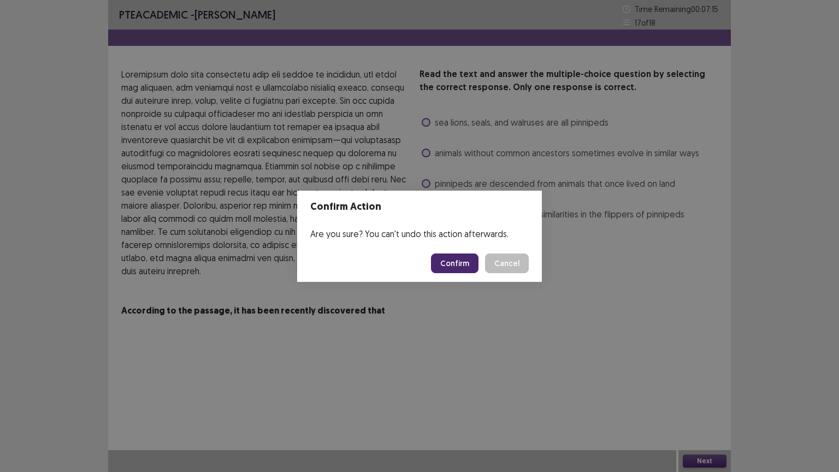
click at [451, 265] on button "Confirm" at bounding box center [454, 263] width 47 height 20
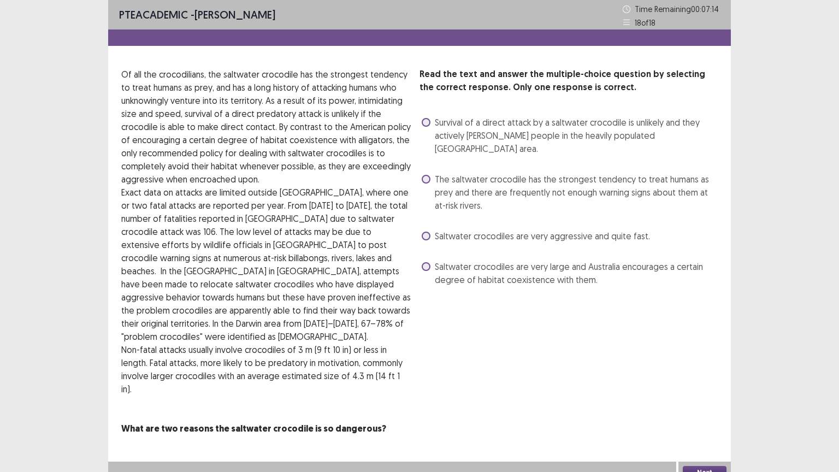
click at [700, 402] on button "Next" at bounding box center [704, 472] width 44 height 13
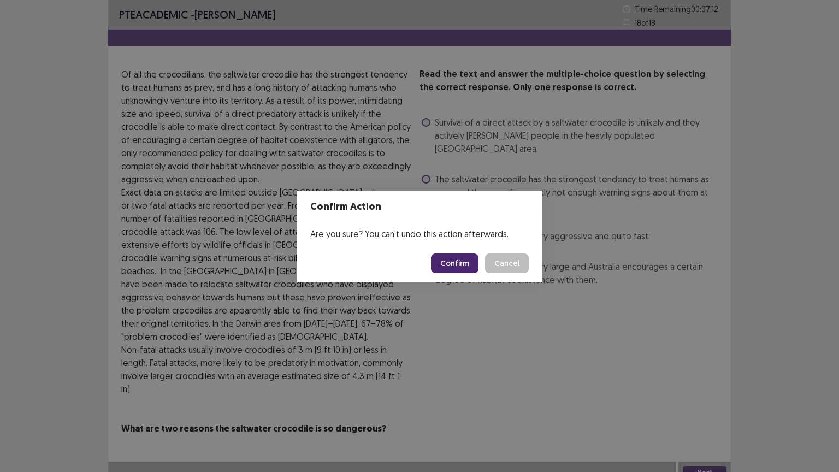
click at [443, 261] on button "Confirm" at bounding box center [454, 263] width 47 height 20
